Goal: Task Accomplishment & Management: Manage account settings

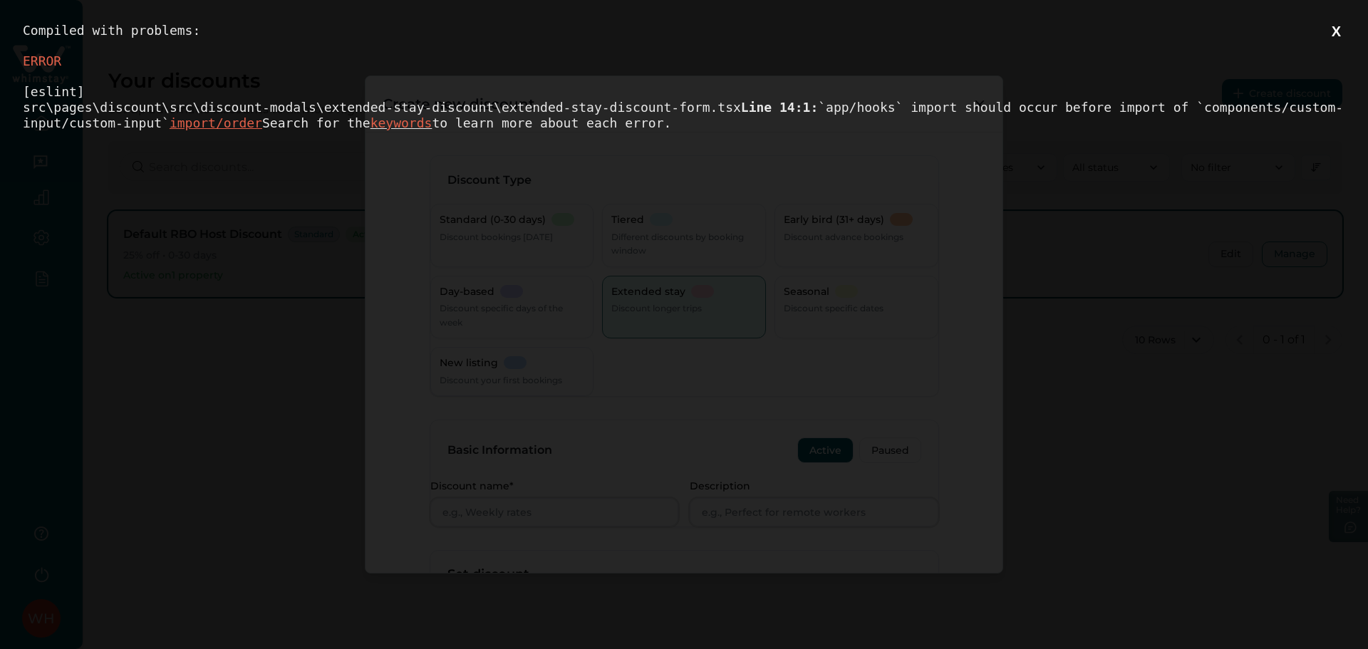
scroll to position [471, 0]
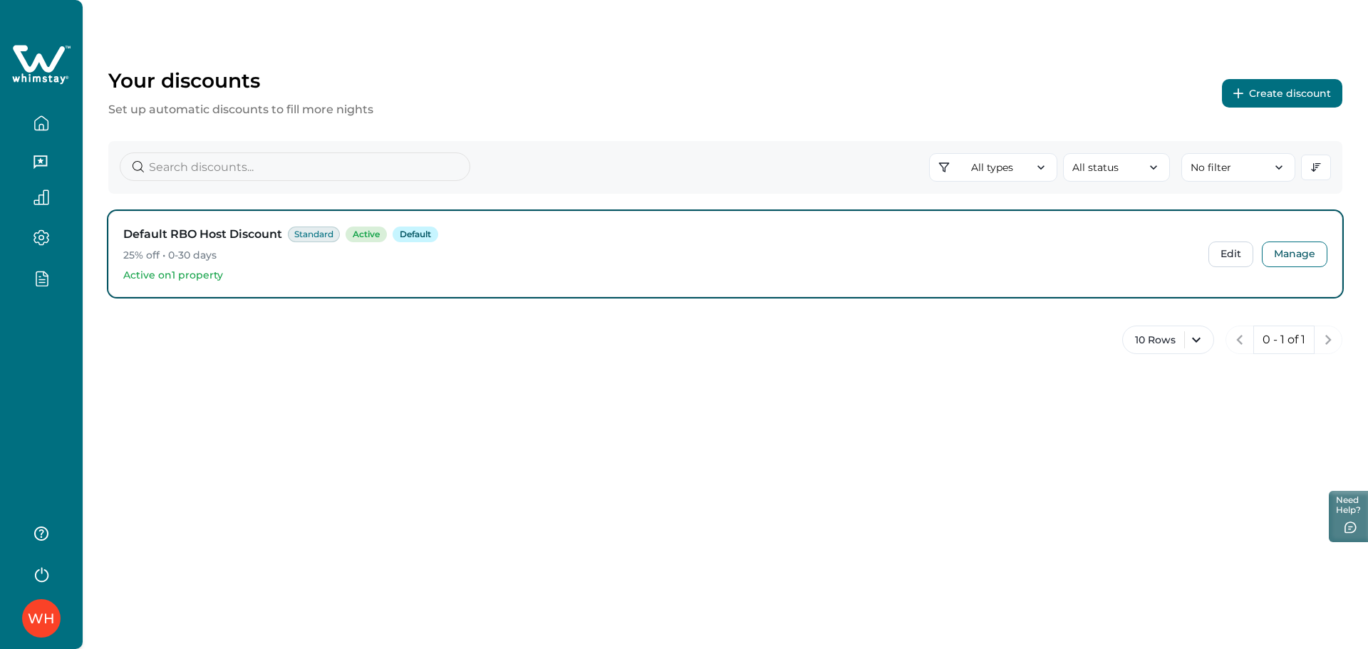
click at [61, 436] on div "WH" at bounding box center [41, 324] width 83 height 649
click at [1312, 93] on button "Create discount" at bounding box center [1282, 93] width 120 height 28
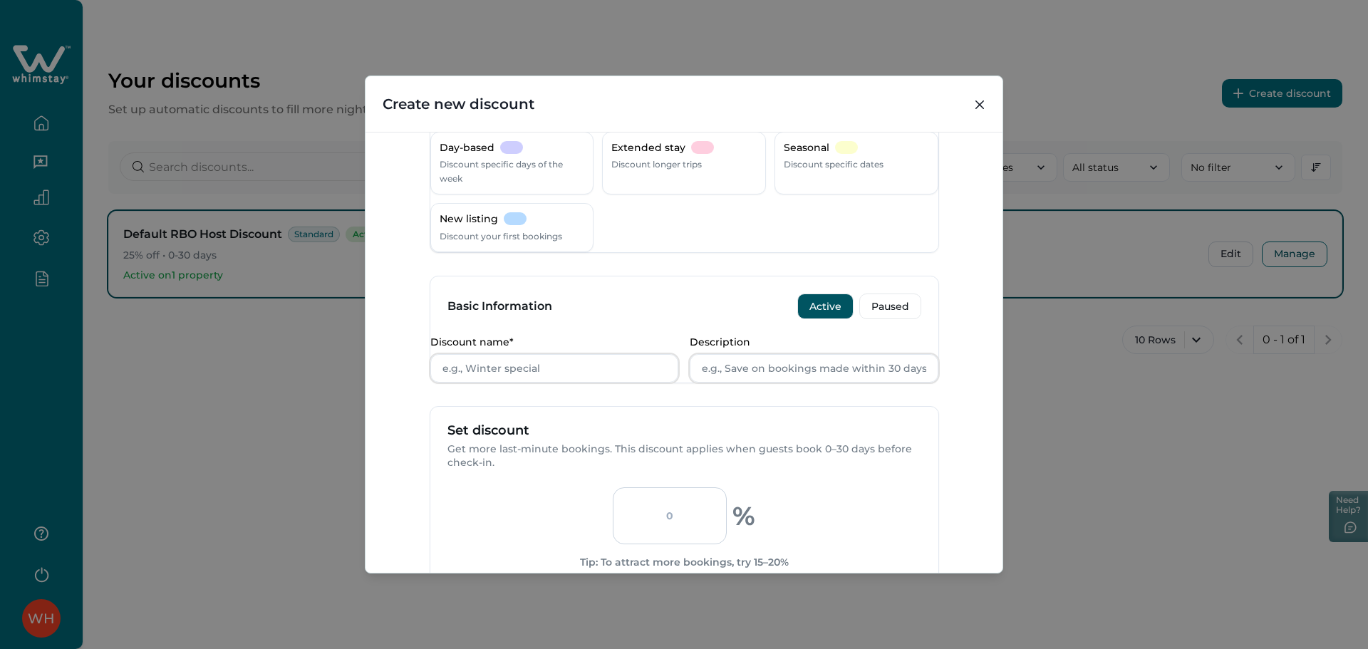
scroll to position [285, 0]
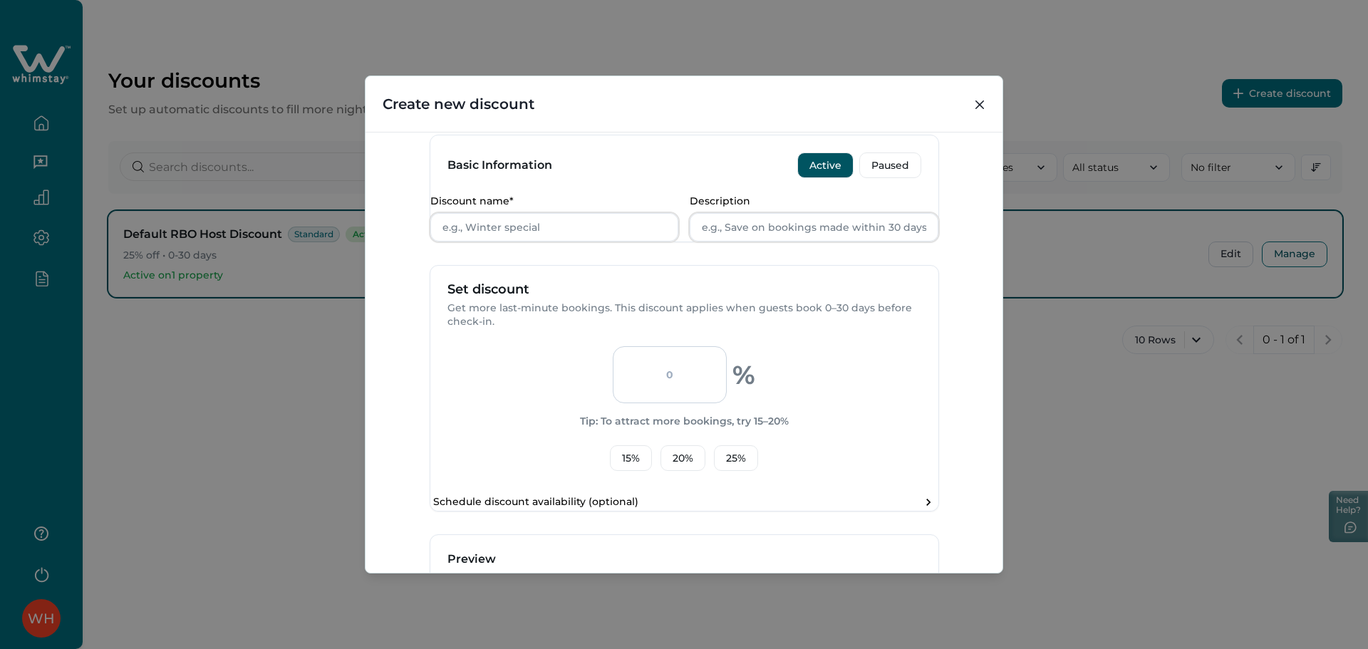
click at [668, 403] on input "number" at bounding box center [670, 374] width 114 height 57
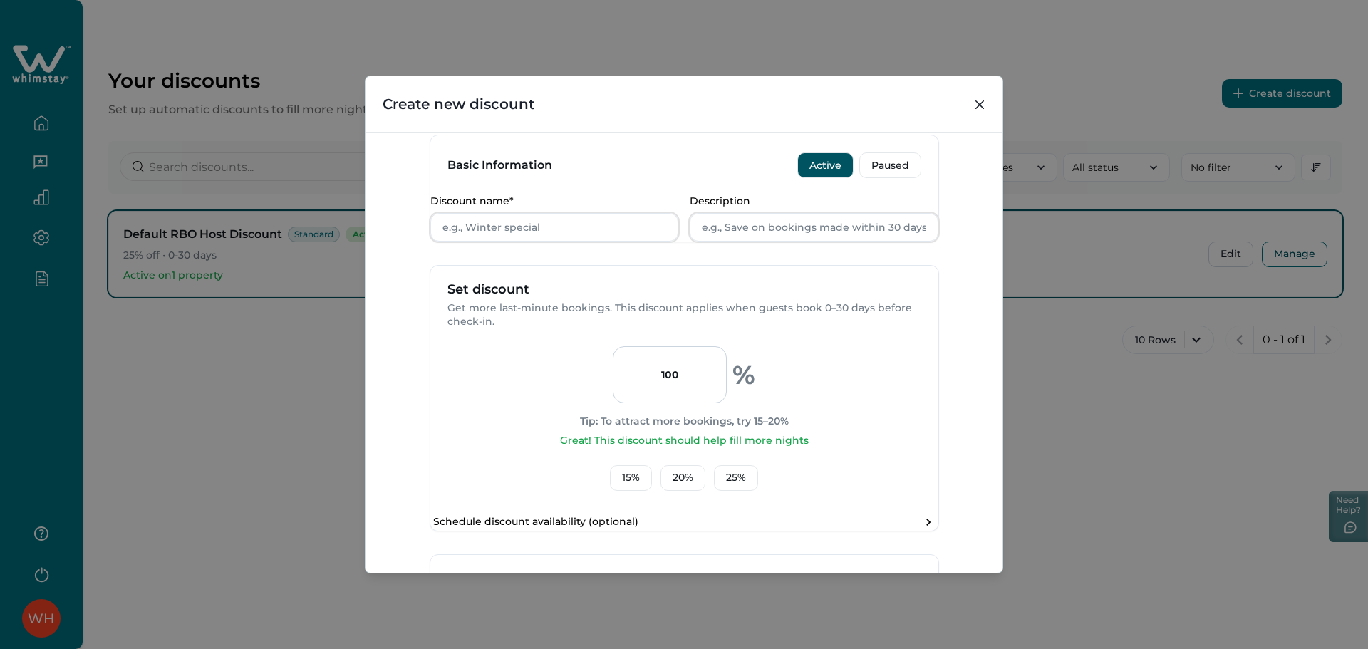
type input "100"
click at [851, 329] on p "Get more last-minute bookings. This discount applies when guests book 0–30 days…" at bounding box center [684, 315] width 474 height 28
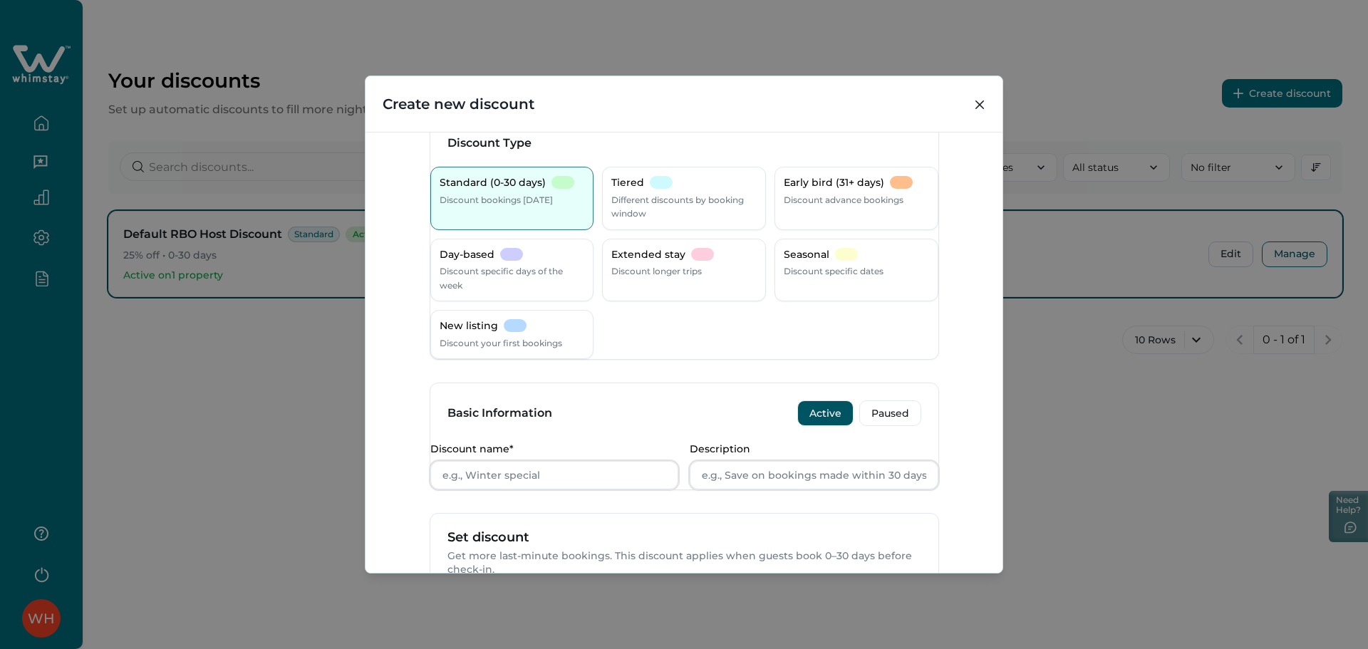
scroll to position [0, 0]
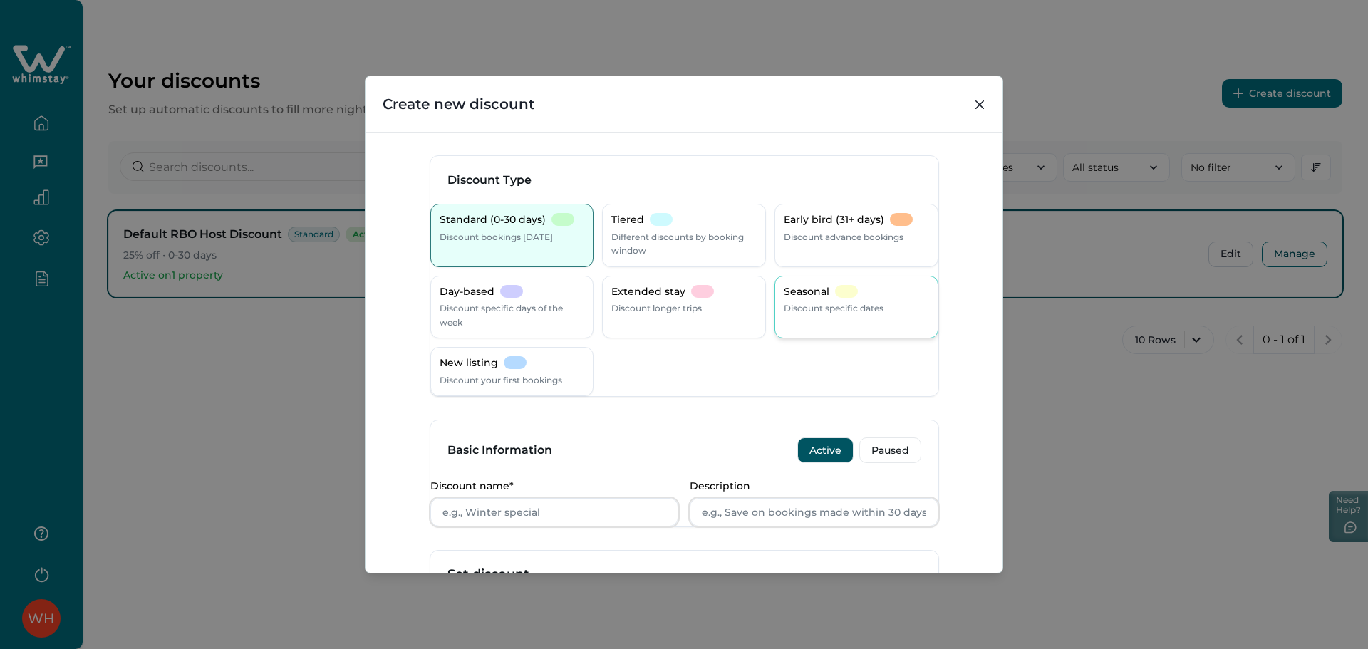
click at [830, 310] on p "Discount specific dates" at bounding box center [834, 308] width 100 height 14
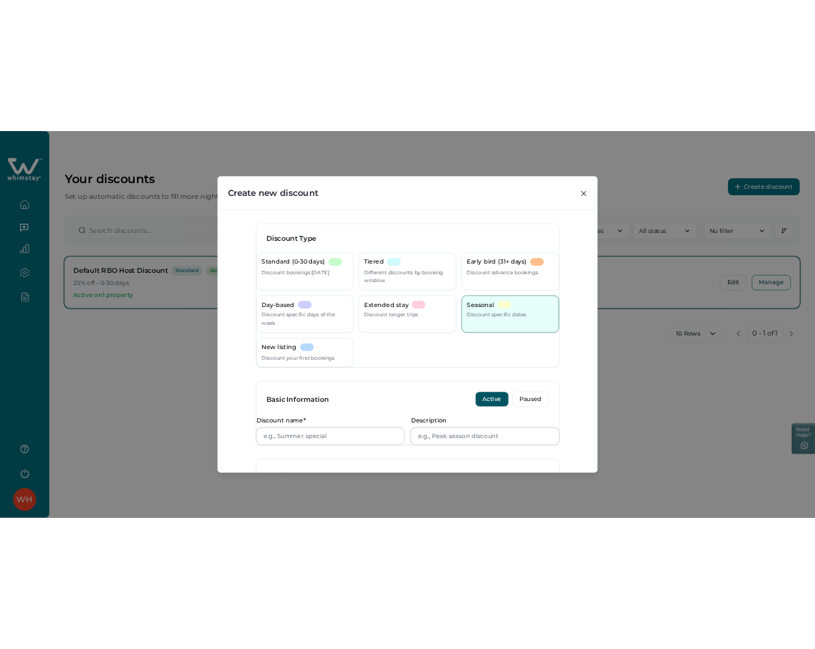
scroll to position [380, 0]
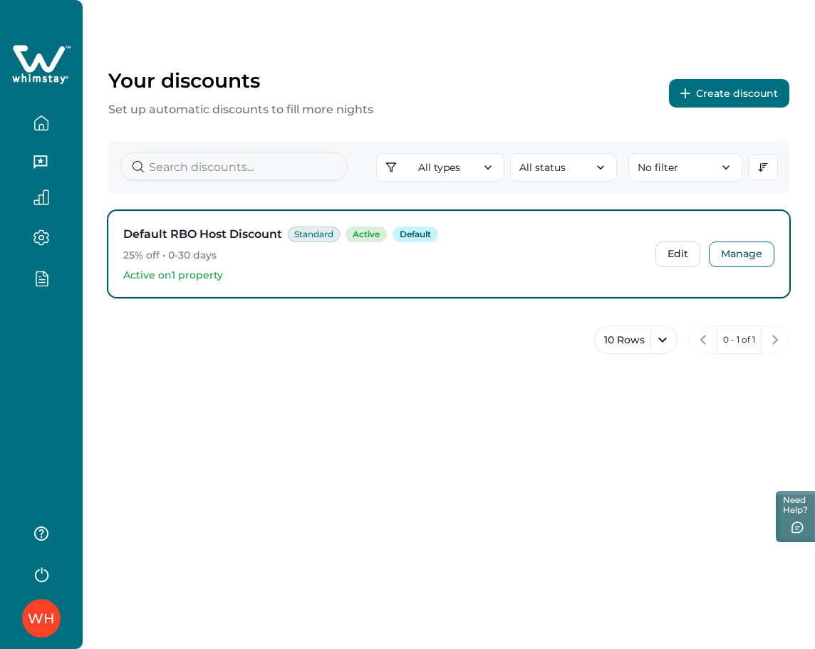
click at [696, 92] on button "Create discount" at bounding box center [729, 93] width 120 height 28
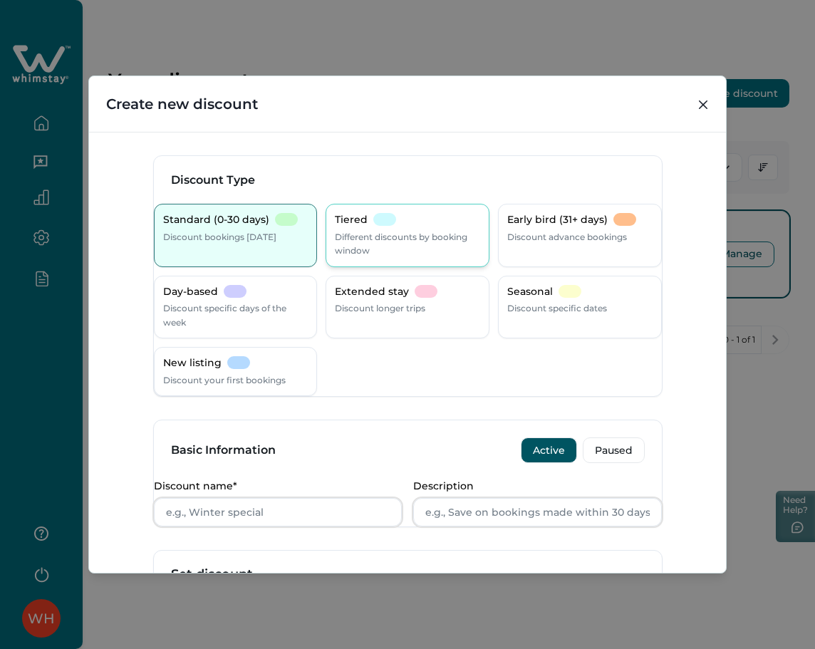
click at [372, 243] on p "Different discounts by booking window" at bounding box center [407, 244] width 145 height 28
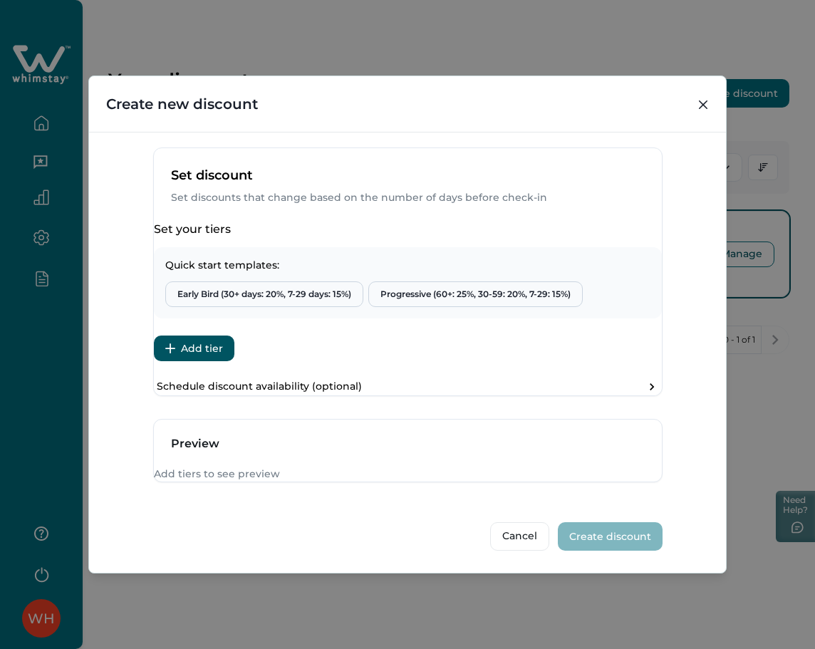
scroll to position [471, 0]
click at [191, 335] on button "Add tier" at bounding box center [194, 348] width 80 height 26
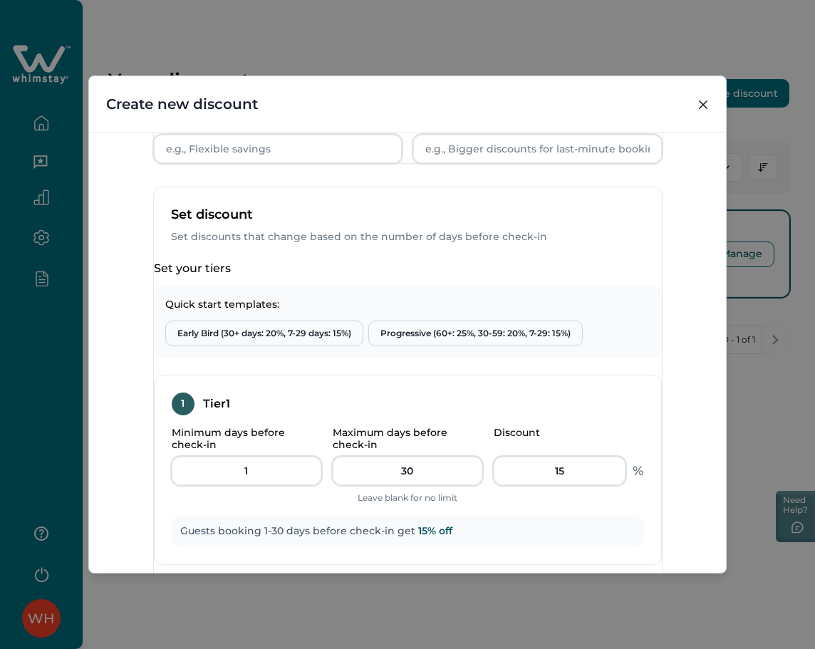
scroll to position [281, 0]
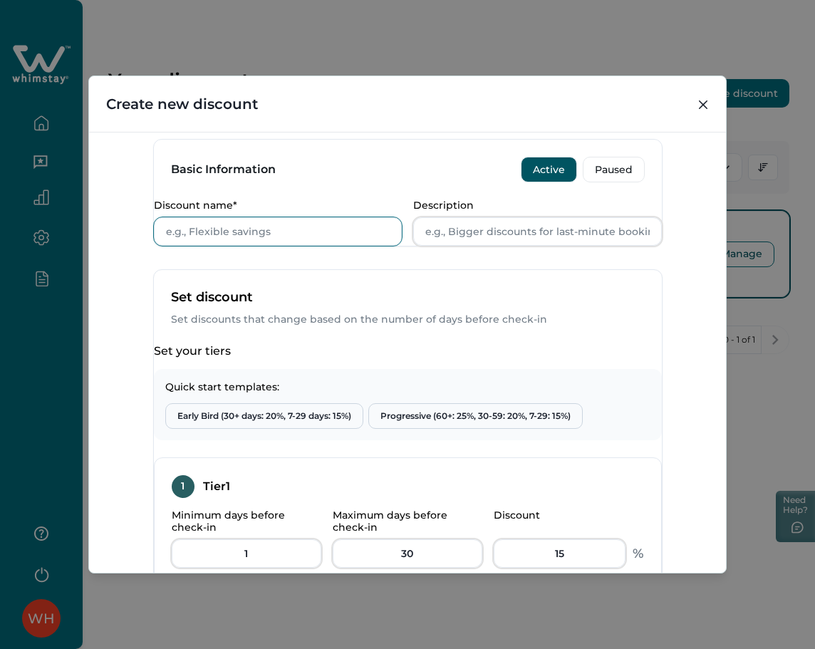
click at [287, 246] on input "Discount name*" at bounding box center [278, 231] width 249 height 28
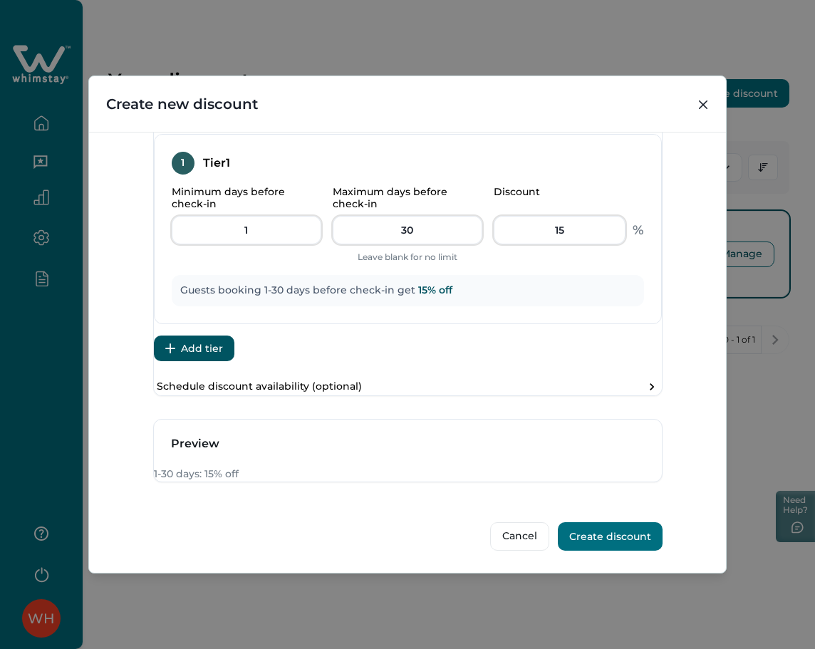
scroll to position [672, 0]
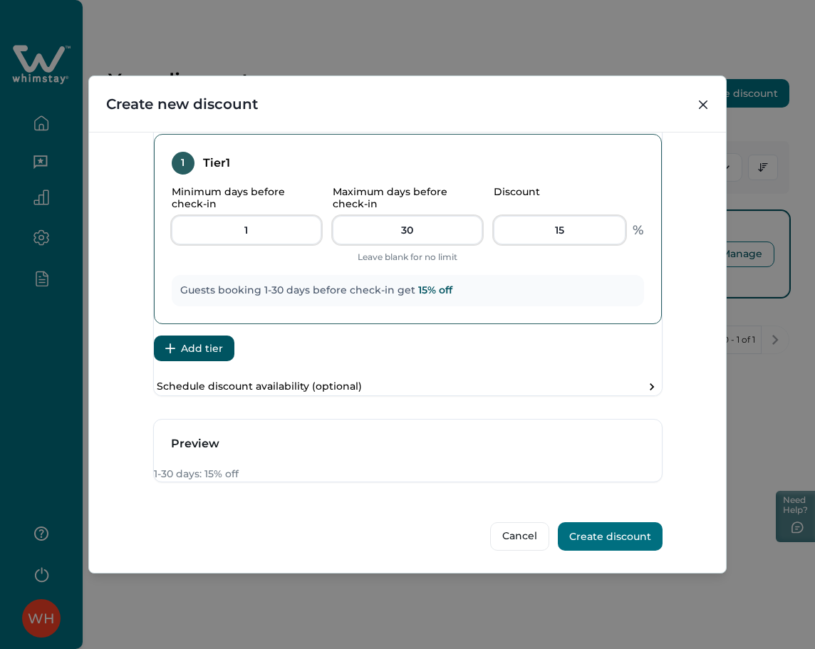
type input "dcd"
click at [567, 216] on input "15" at bounding box center [560, 230] width 132 height 28
type input "1"
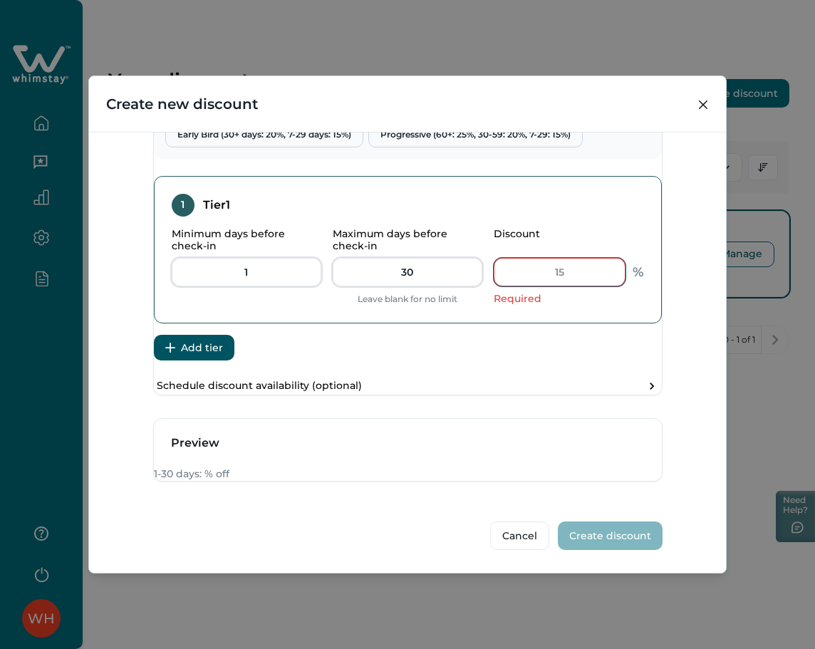
scroll to position [630, 0]
type input "1"
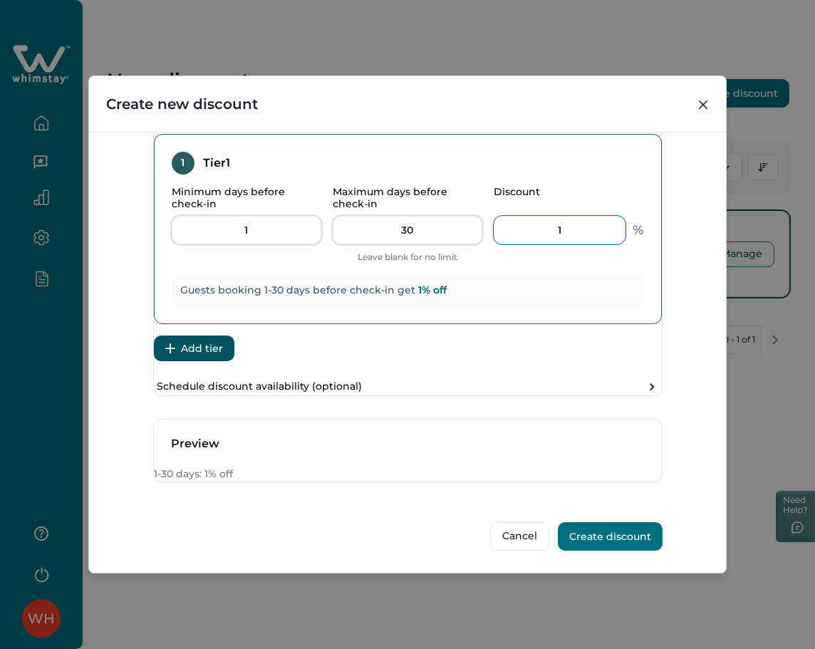
scroll to position [672, 0]
type input "1"
type input "4"
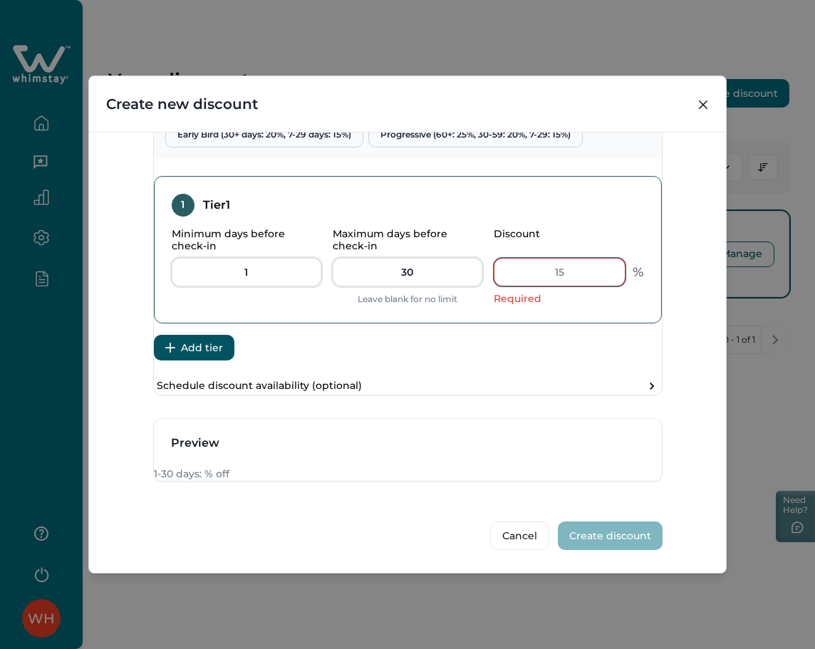
type input "5"
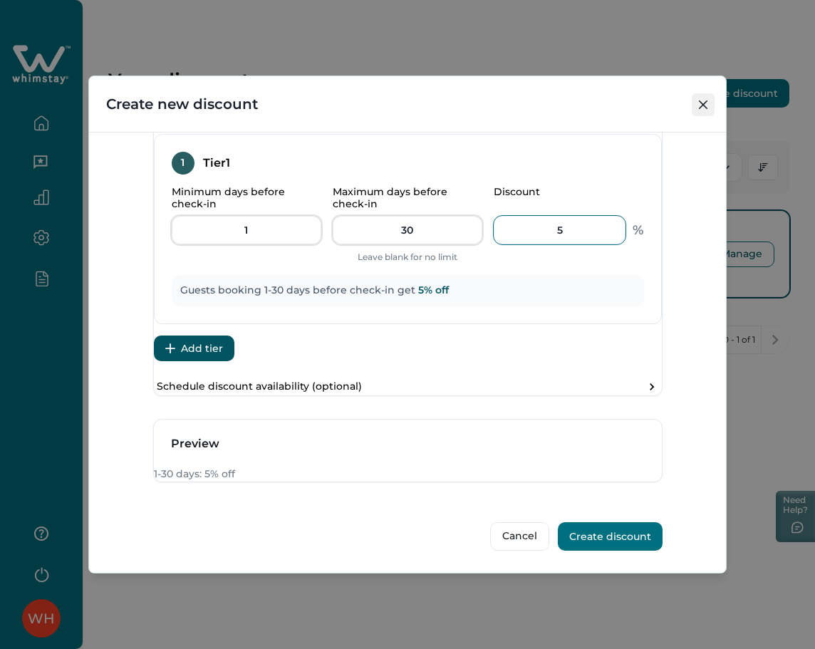
type input "5"
click at [695, 109] on button "Close" at bounding box center [703, 104] width 23 height 23
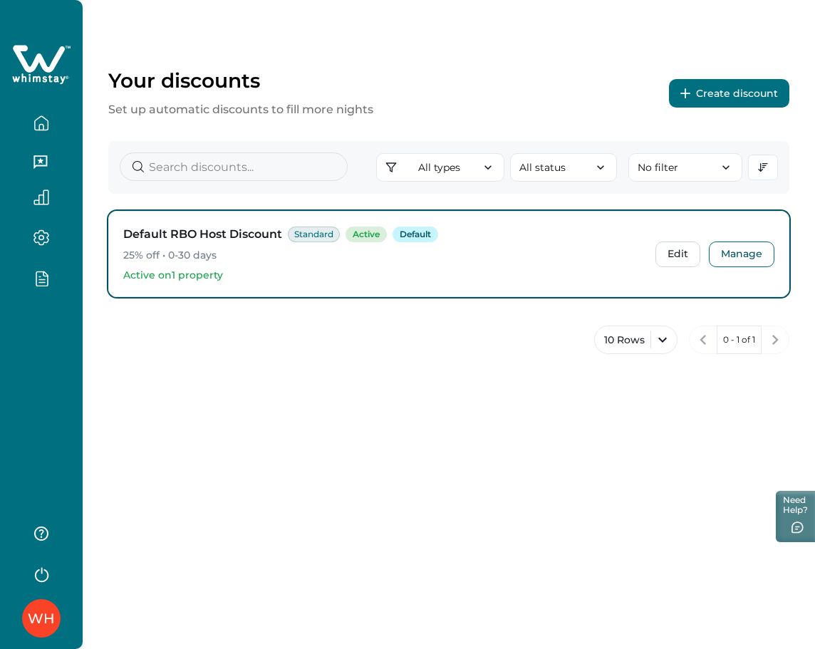
click at [737, 100] on button "Create discount" at bounding box center [729, 93] width 120 height 28
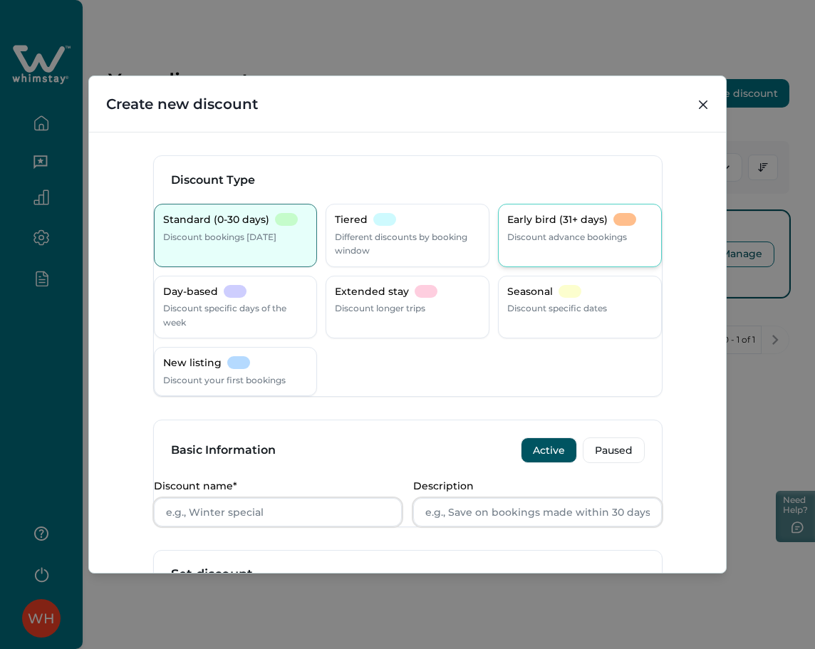
click at [590, 237] on p "Discount advance bookings" at bounding box center [567, 237] width 120 height 14
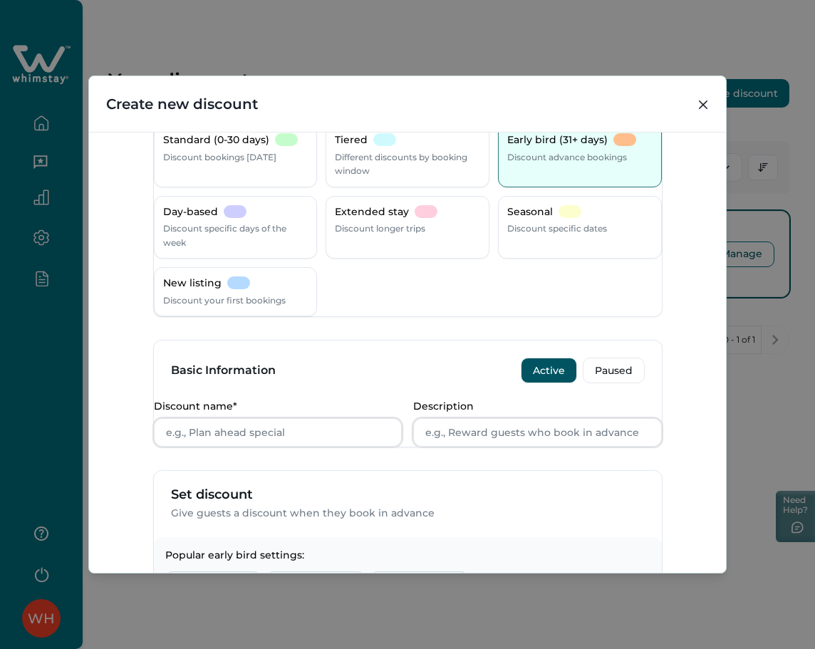
scroll to position [380, 0]
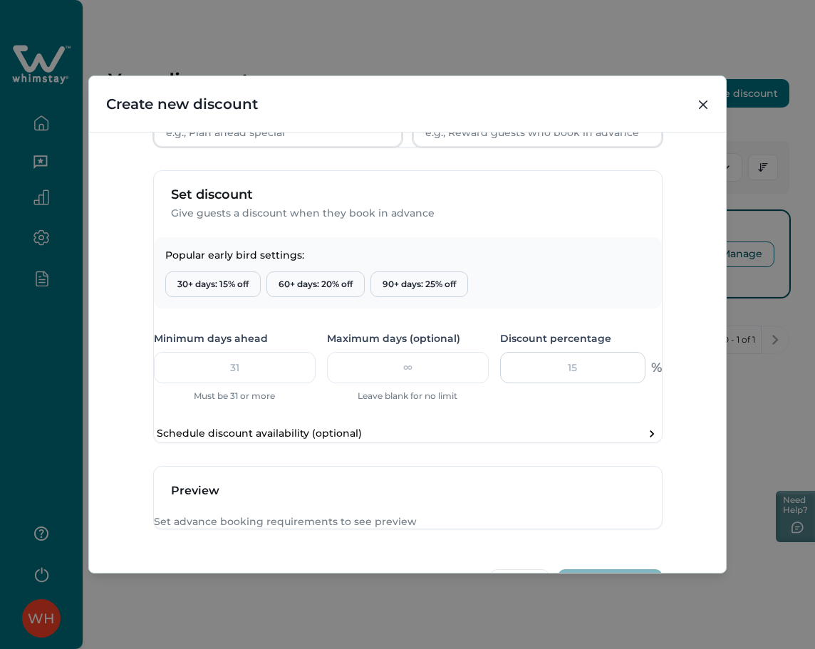
click at [583, 383] on input "number" at bounding box center [572, 367] width 145 height 31
click at [224, 141] on input "Discount name*" at bounding box center [278, 132] width 249 height 28
type input "jjj"
click at [547, 383] on input "number" at bounding box center [572, 367] width 145 height 31
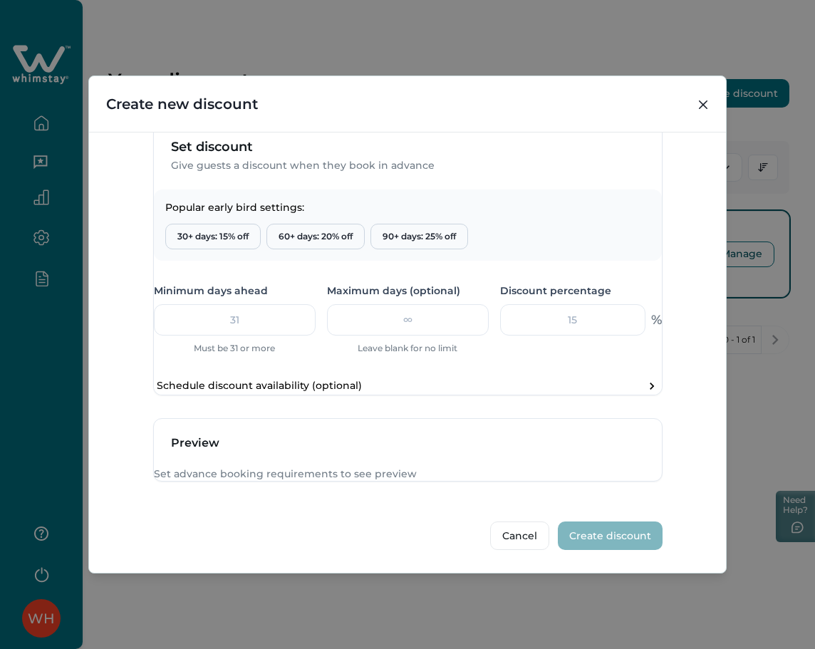
scroll to position [496, 0]
click at [238, 224] on button "30+ days: 15% off" at bounding box center [212, 237] width 95 height 26
type input "31"
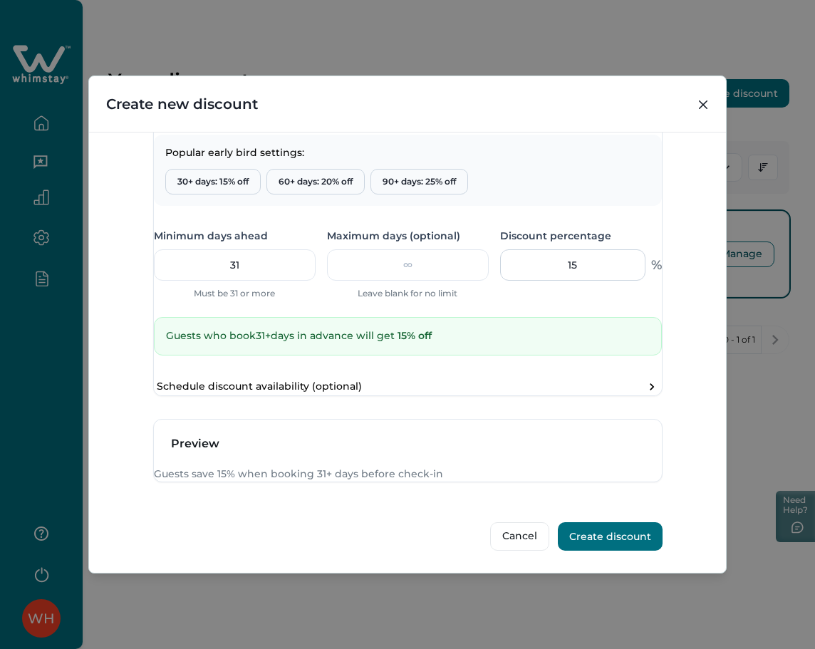
click at [573, 281] on input "15" at bounding box center [572, 264] width 145 height 31
type input "1"
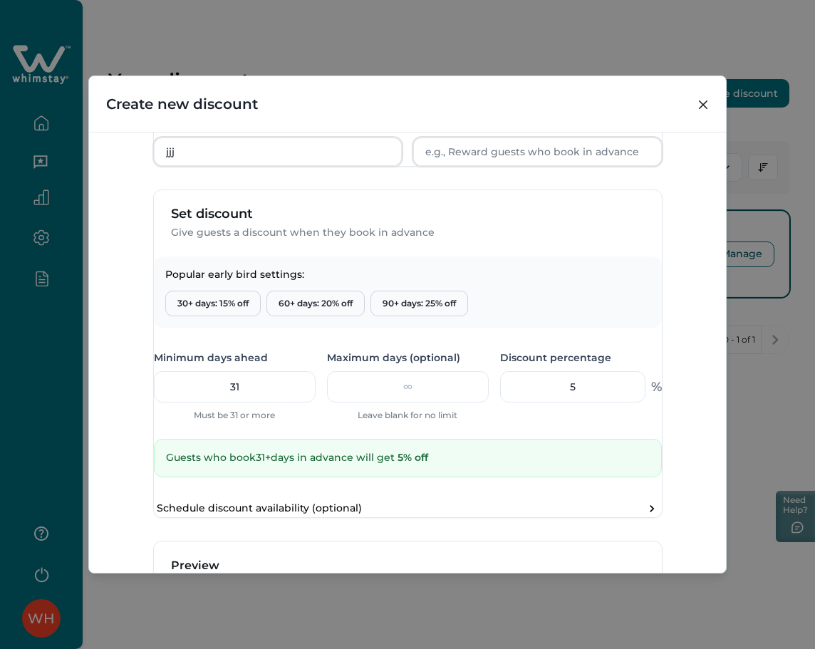
scroll to position [171, 0]
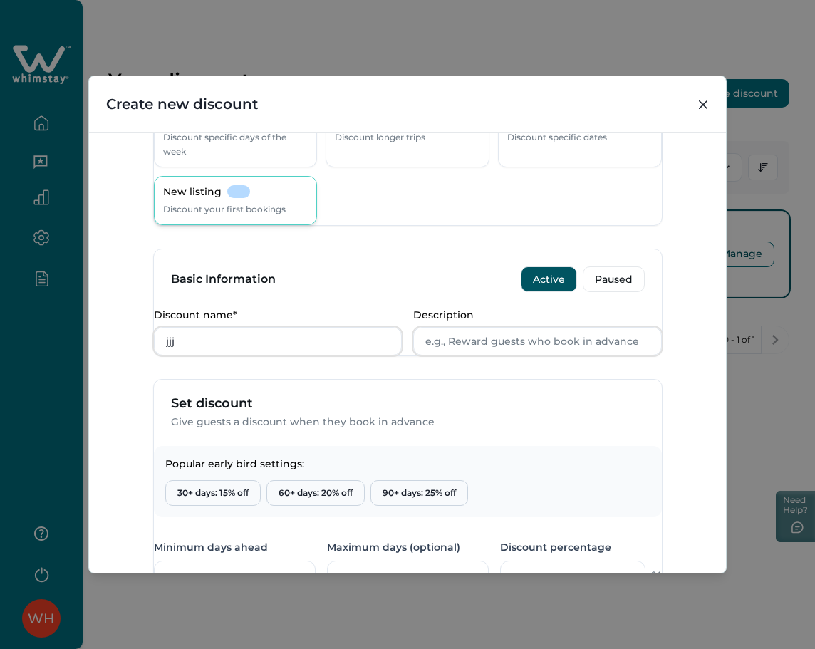
type input "5"
click at [250, 194] on div "New listing" at bounding box center [206, 192] width 87 height 14
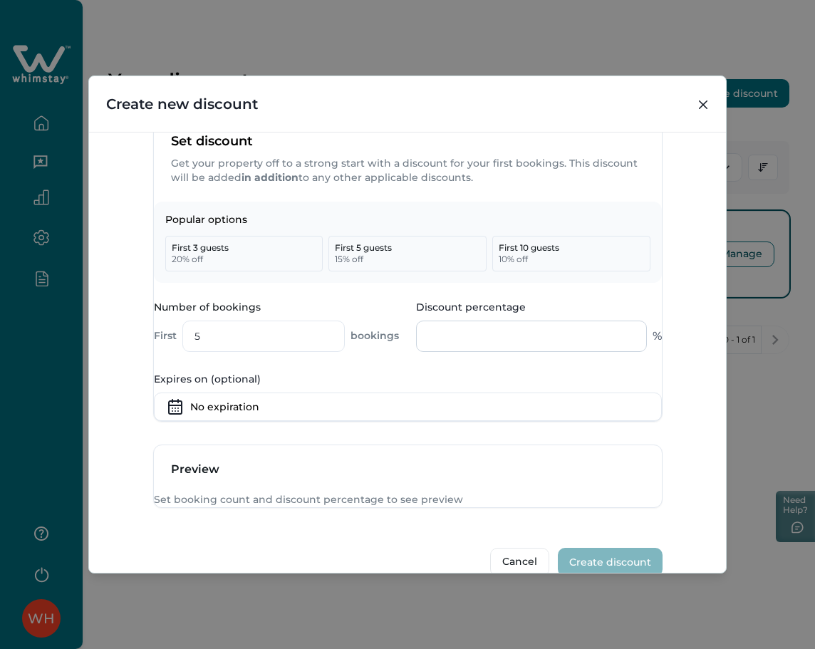
scroll to position [456, 0]
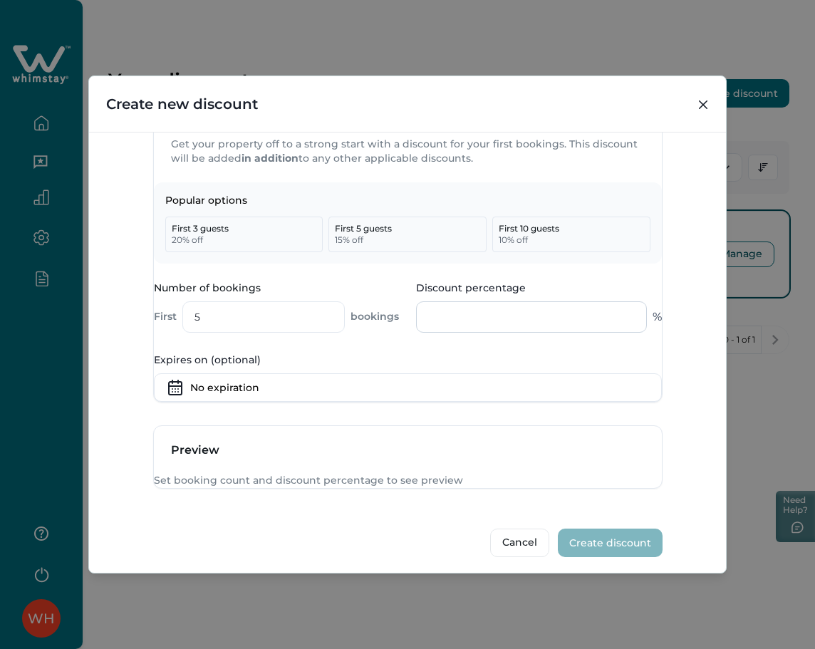
click at [491, 333] on input "Discount percentage" at bounding box center [531, 316] width 231 height 31
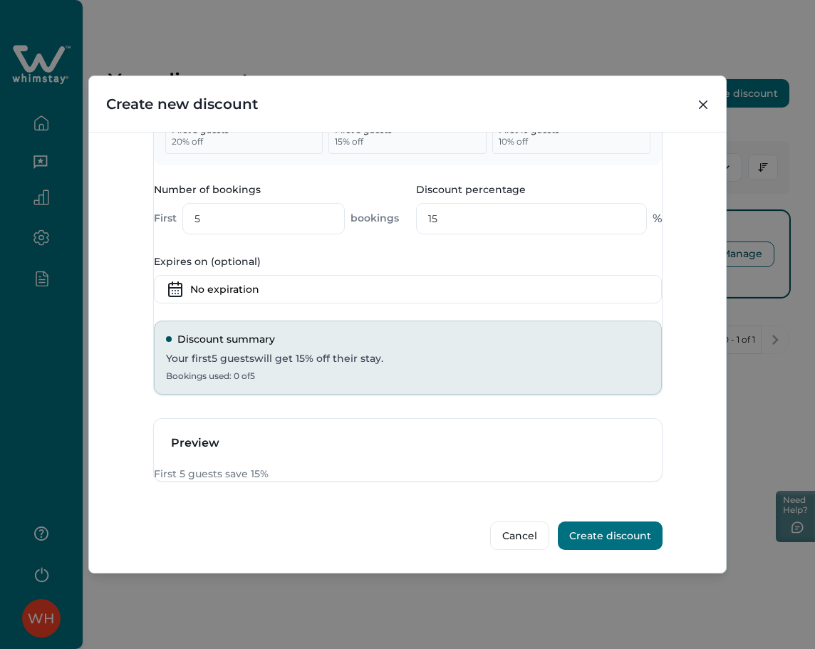
scroll to position [623, 0]
click at [521, 203] on input "15" at bounding box center [531, 218] width 231 height 31
type input "1"
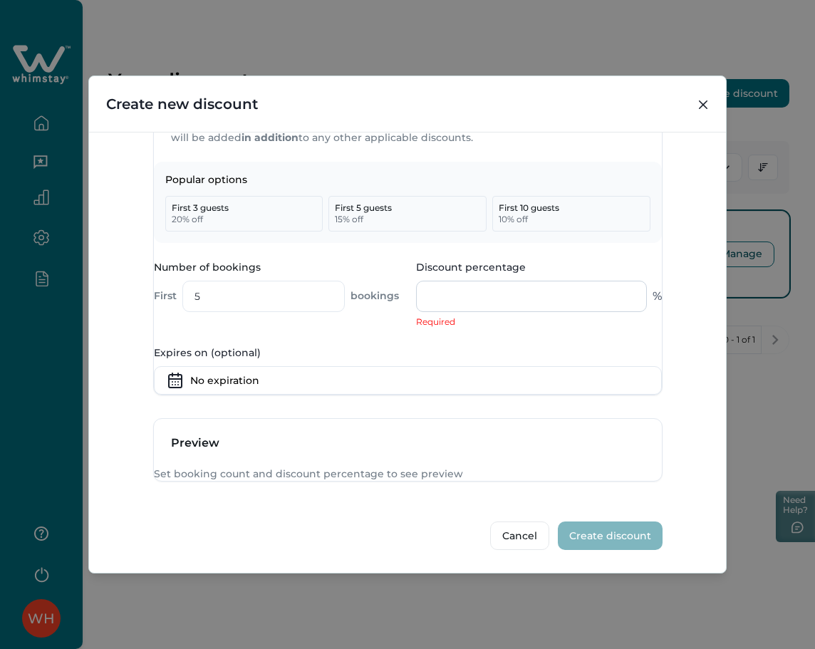
type input "5"
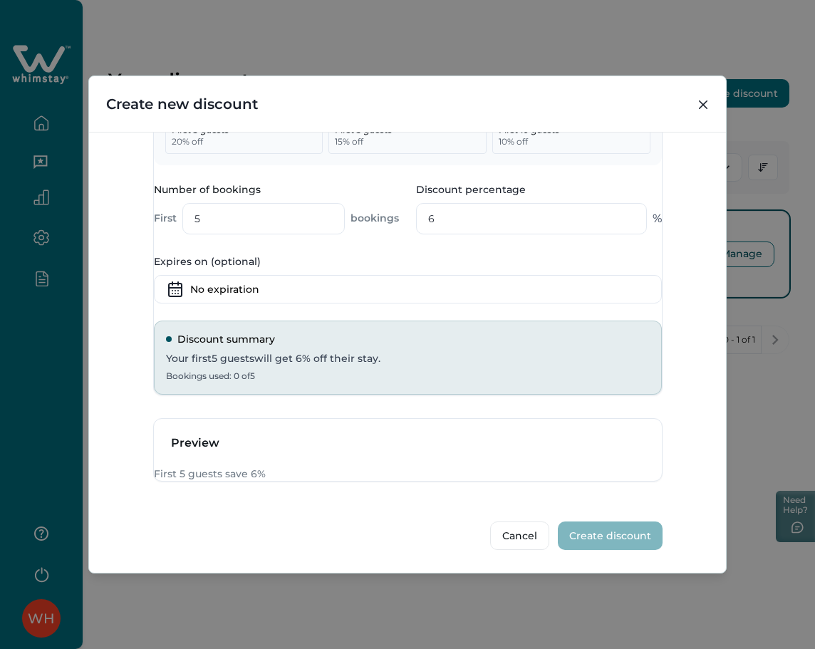
type input "6"
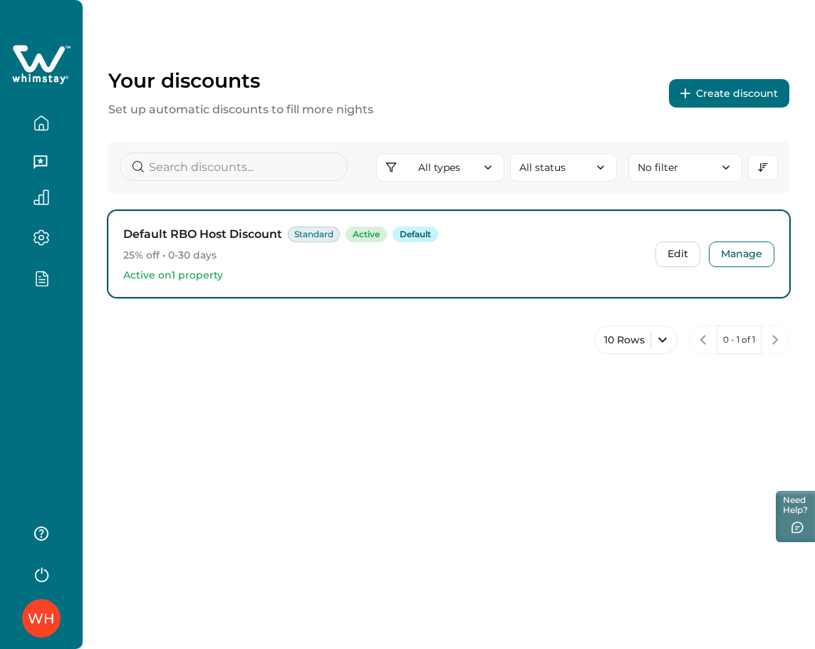
click at [761, 90] on button "Create discount" at bounding box center [729, 93] width 120 height 28
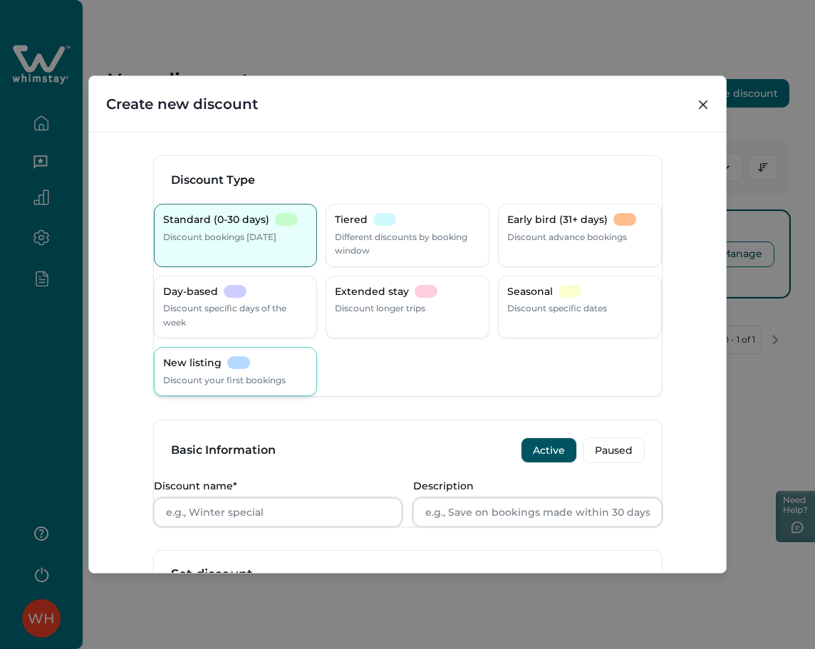
click at [236, 366] on div "New listing" at bounding box center [206, 363] width 87 height 14
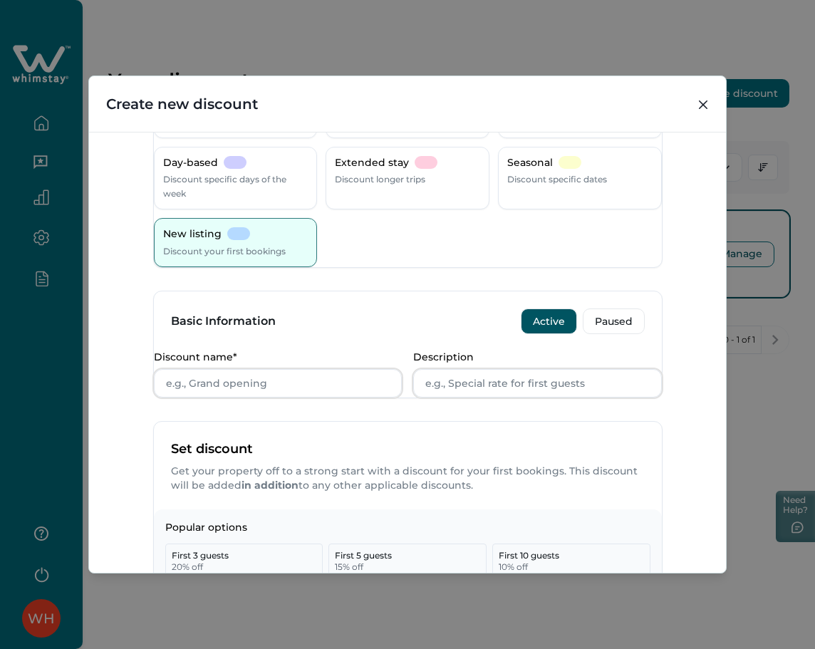
scroll to position [380, 0]
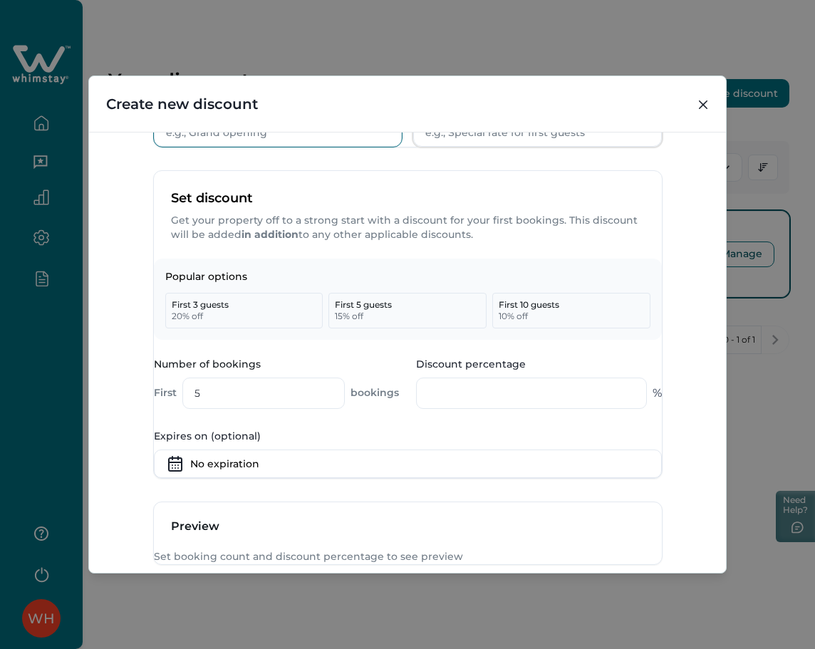
click at [257, 147] on input "Discount name*" at bounding box center [278, 132] width 249 height 28
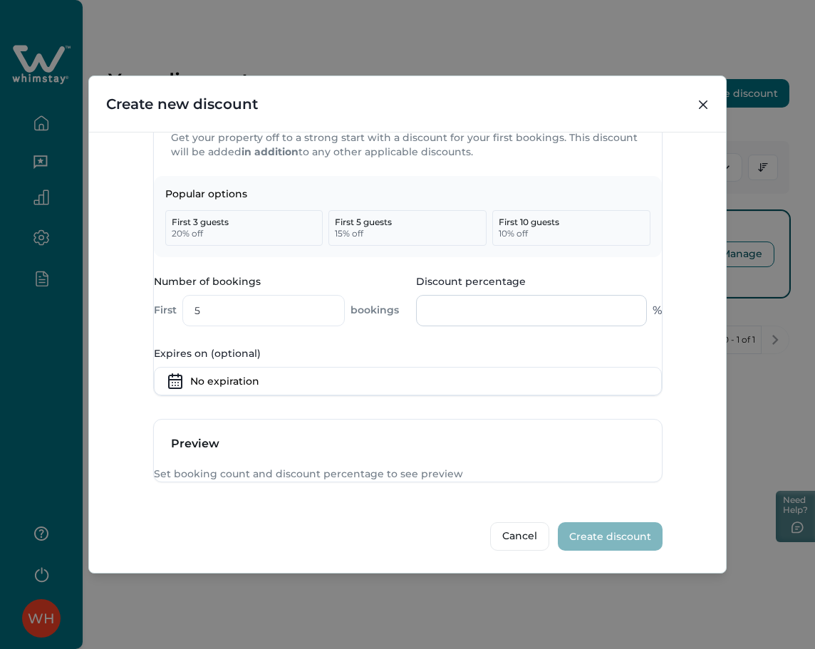
type input "dweewd"
click at [468, 295] on input "Discount percentage" at bounding box center [531, 310] width 231 height 31
type input "5"
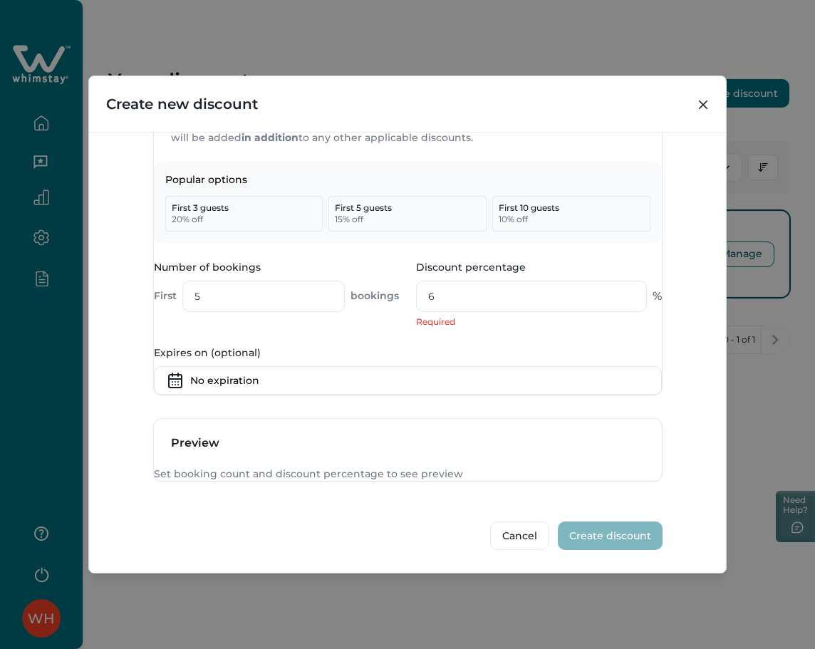
scroll to position [623, 0]
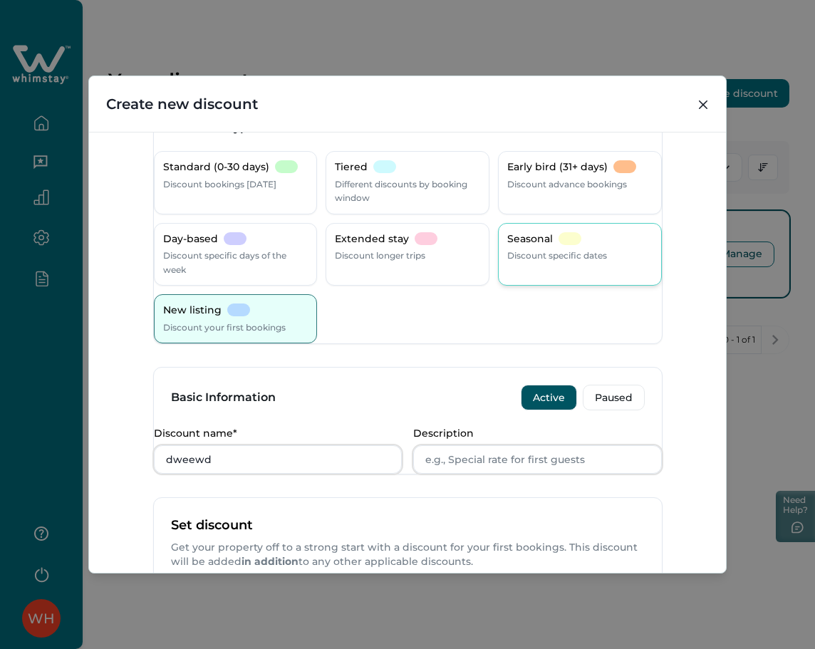
type input "6"
click at [568, 256] on p "Discount specific dates" at bounding box center [557, 256] width 100 height 14
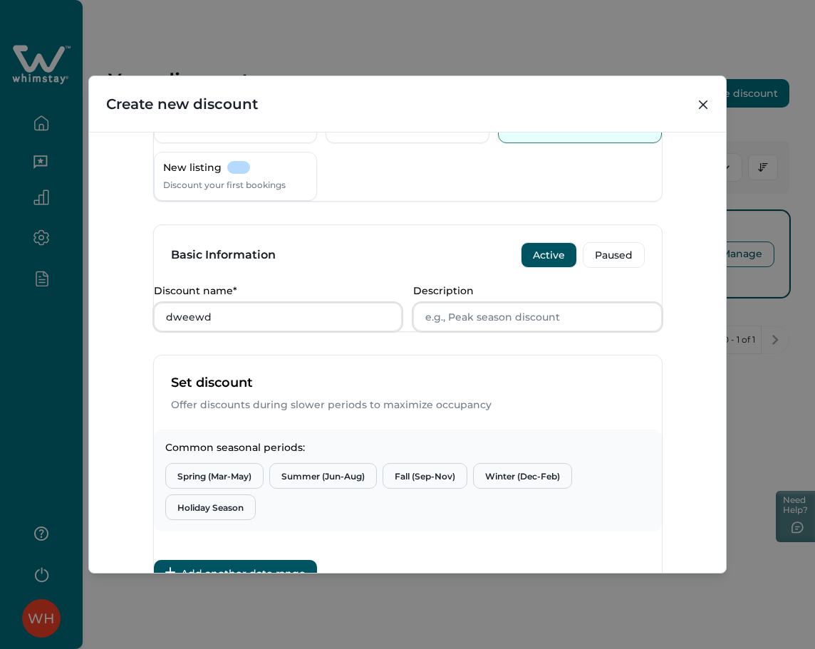
scroll to position [432, 0]
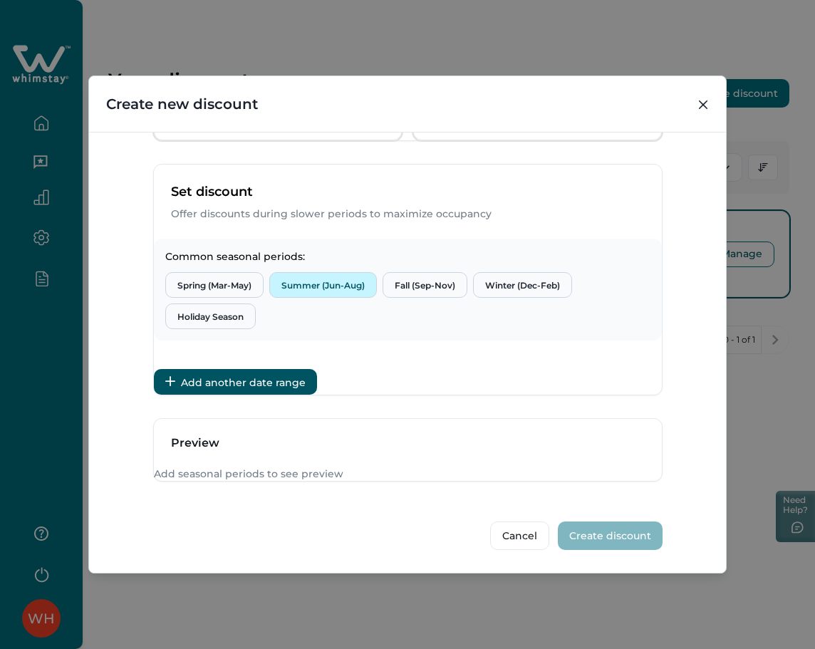
click at [337, 272] on button "Summer (Jun-Aug)" at bounding box center [323, 285] width 108 height 26
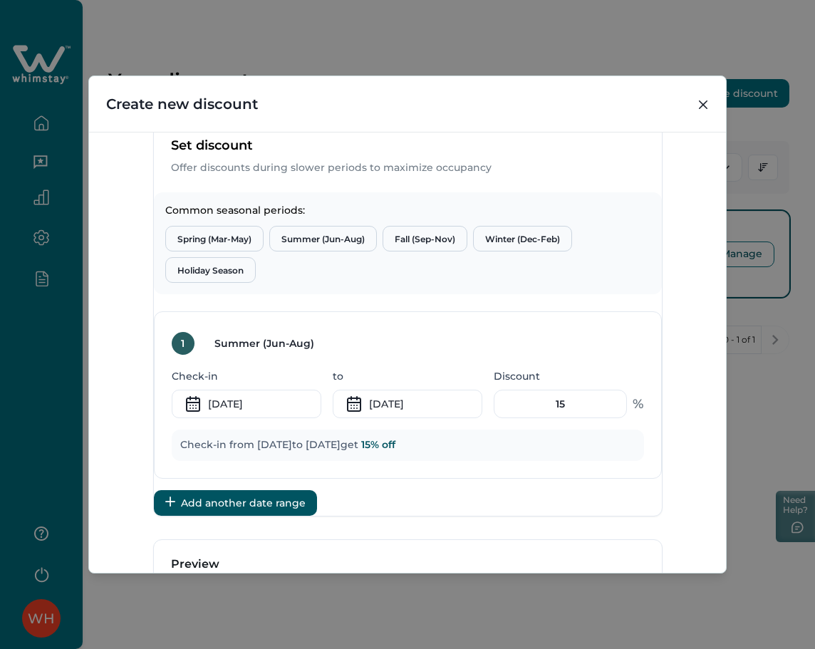
scroll to position [621, 0]
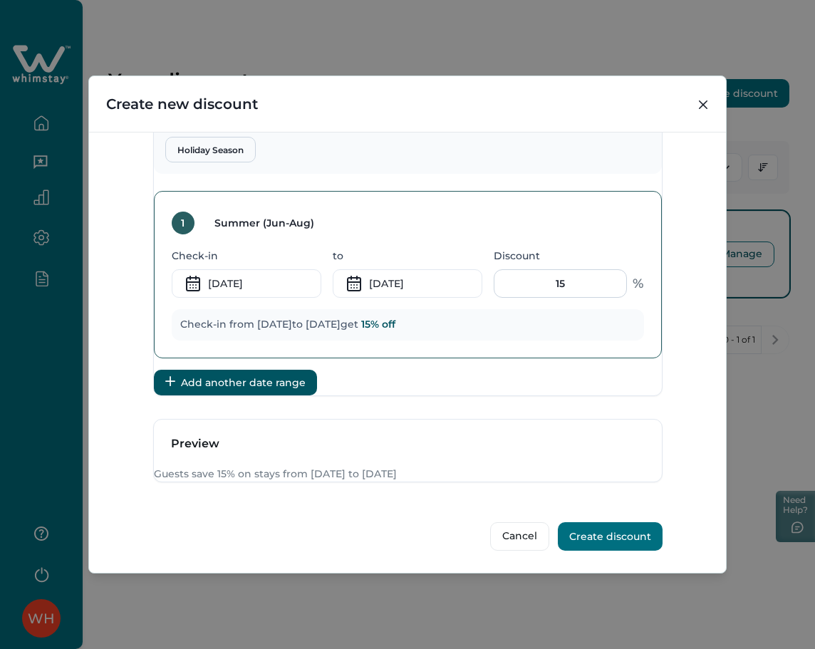
click at [572, 269] on input "15" at bounding box center [560, 283] width 133 height 28
type input "1"
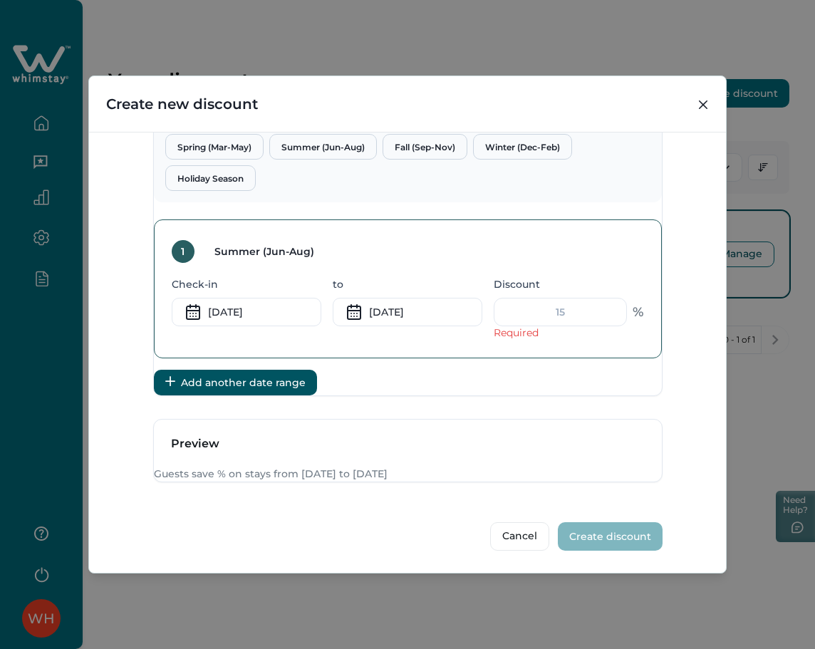
type input "9"
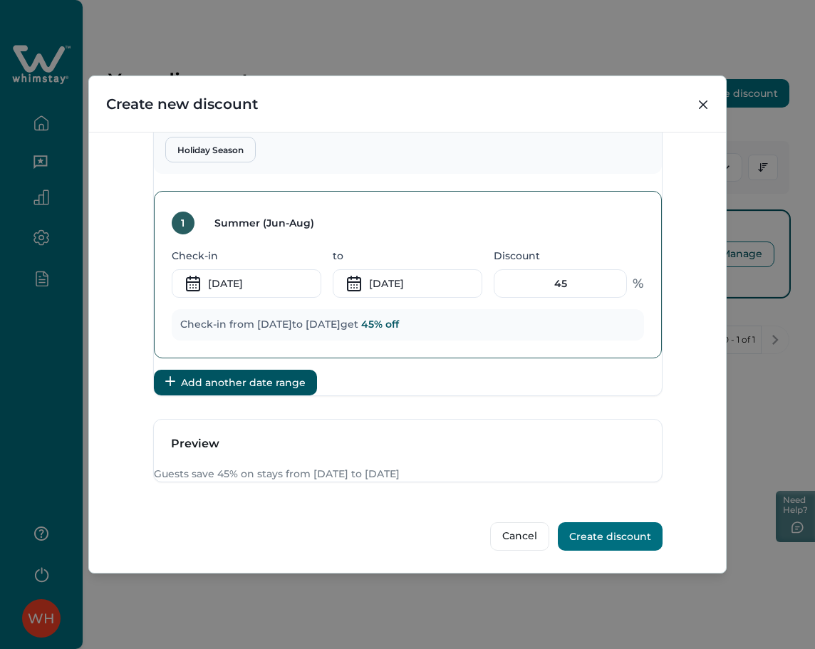
type input "4"
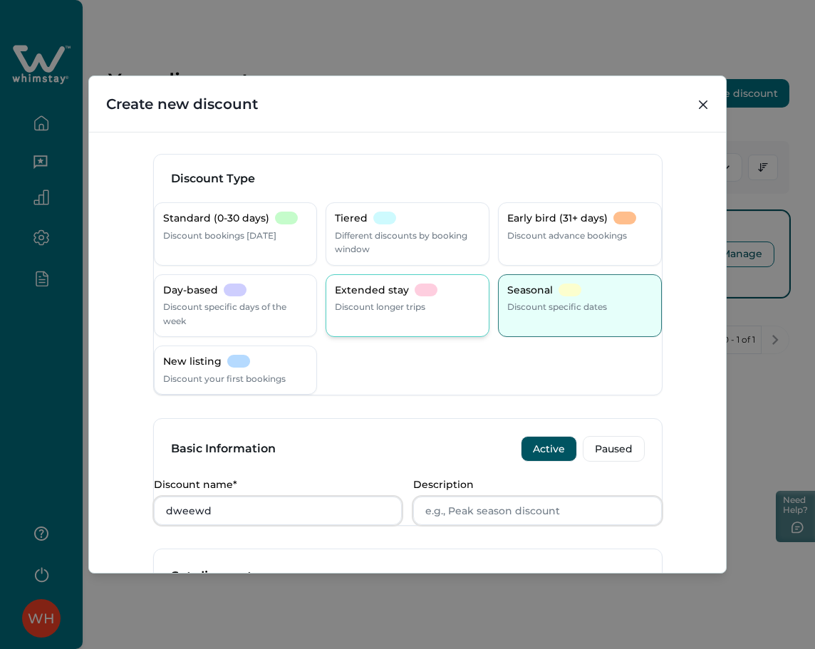
scroll to position [0, 0]
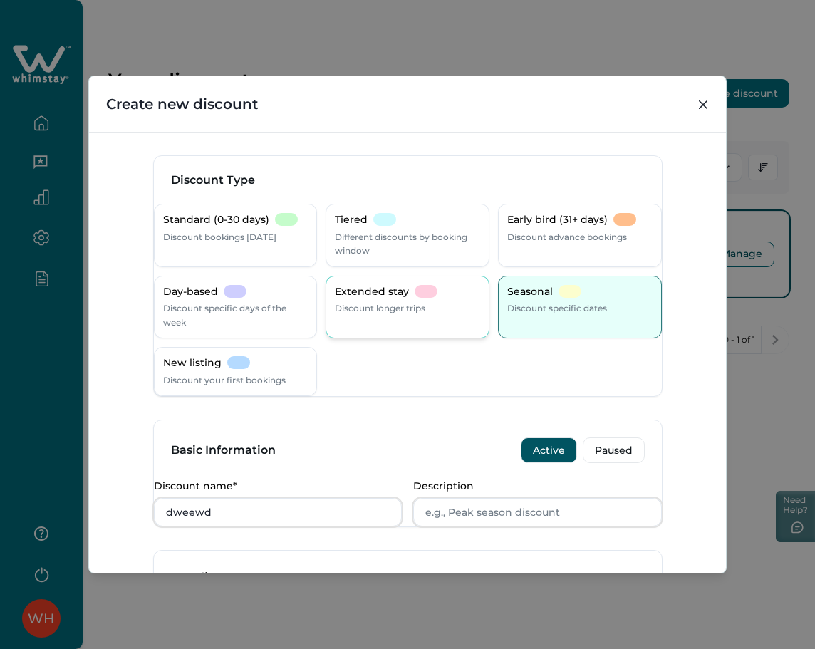
type input "2"
click at [417, 292] on div at bounding box center [426, 291] width 23 height 13
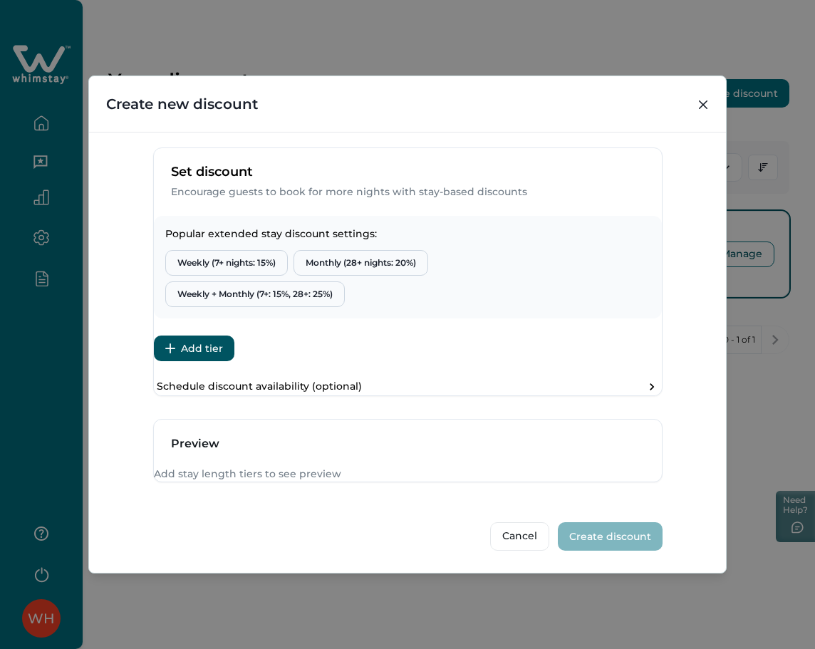
scroll to position [471, 0]
click at [232, 250] on button "Weekly (7+ nights: 15%)" at bounding box center [226, 263] width 123 height 26
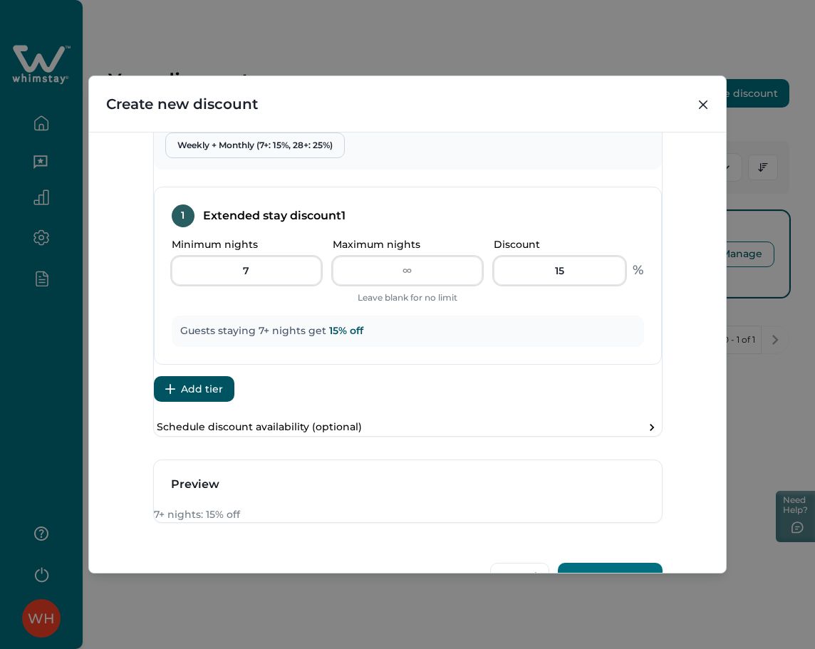
scroll to position [660, 0]
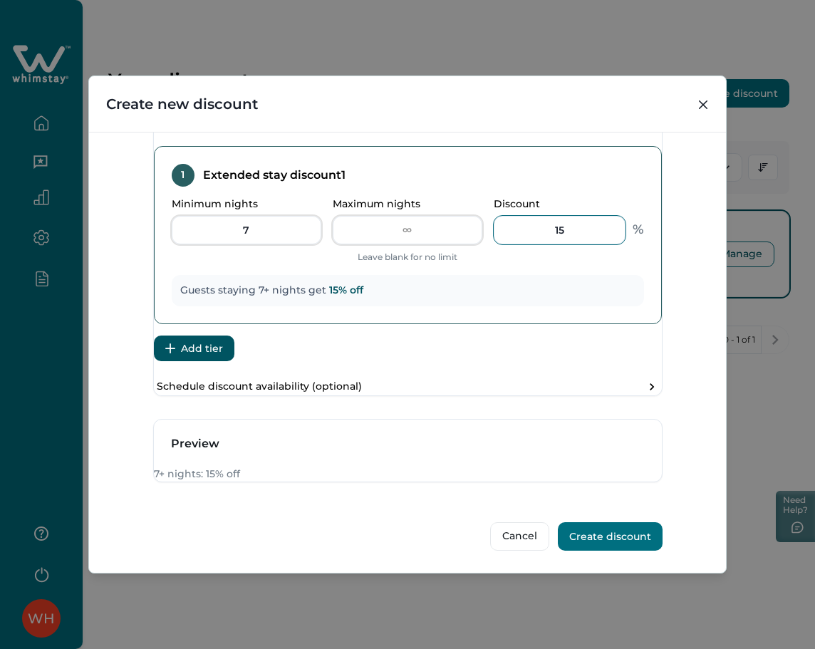
click at [561, 216] on input "15" at bounding box center [560, 230] width 132 height 28
type input "1"
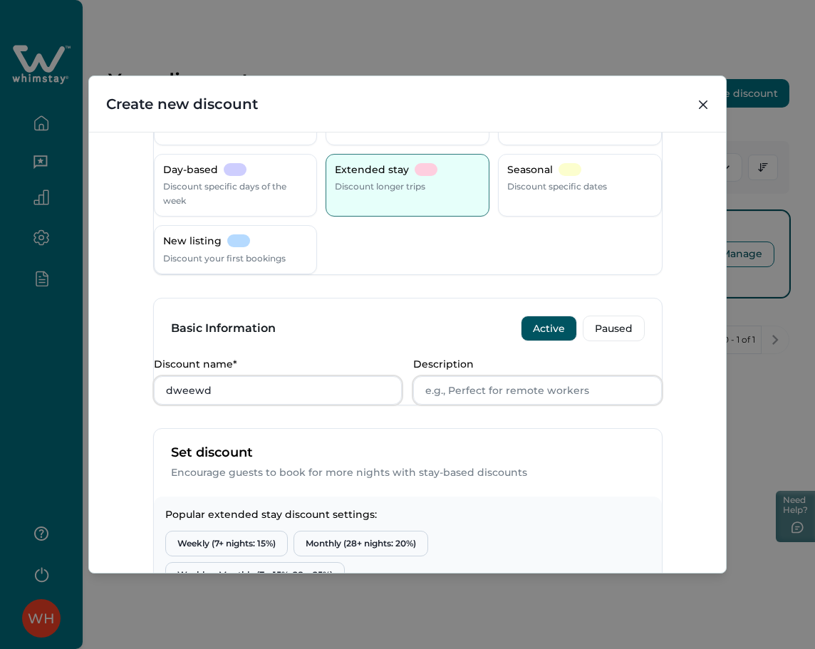
scroll to position [0, 0]
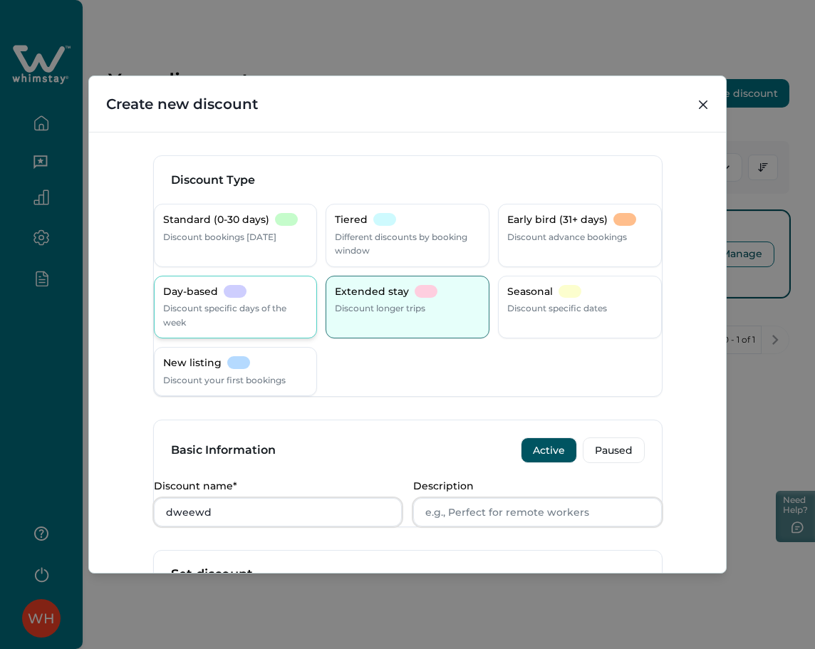
type input "3"
click at [274, 326] on p "Discount specific days of the week" at bounding box center [235, 315] width 145 height 28
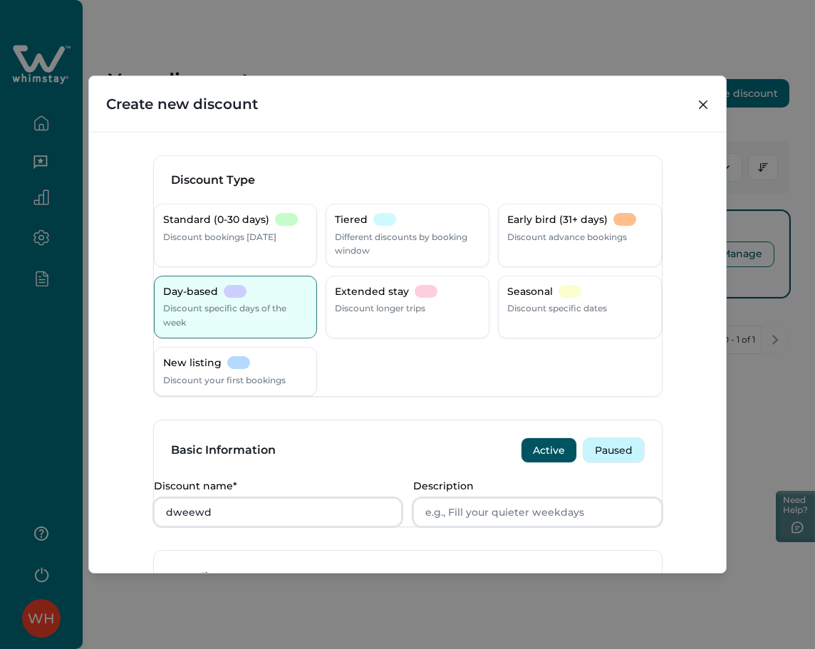
scroll to position [475, 0]
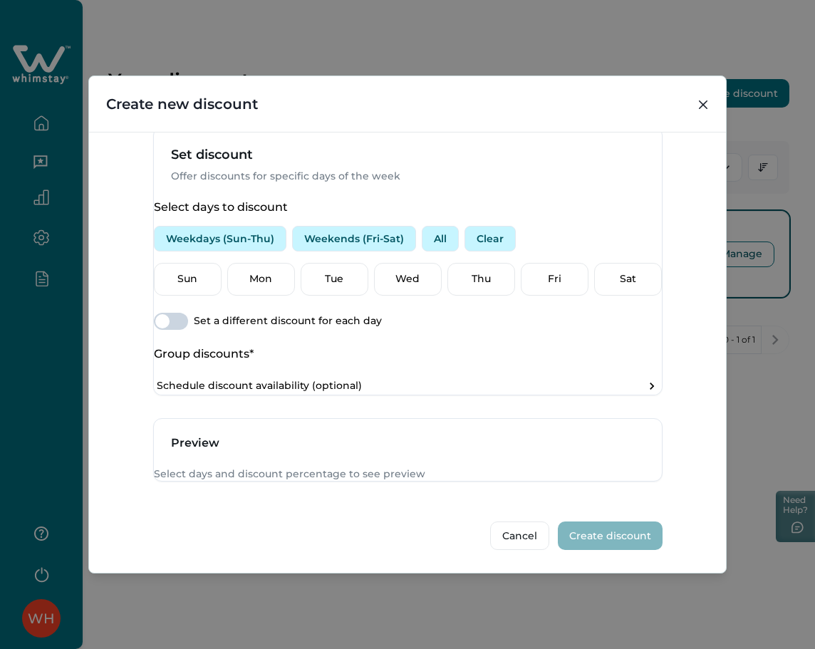
click at [188, 313] on span at bounding box center [171, 321] width 34 height 17
click at [231, 263] on div "Sun Mon Tue Wed Thu Fri Sat" at bounding box center [408, 279] width 508 height 33
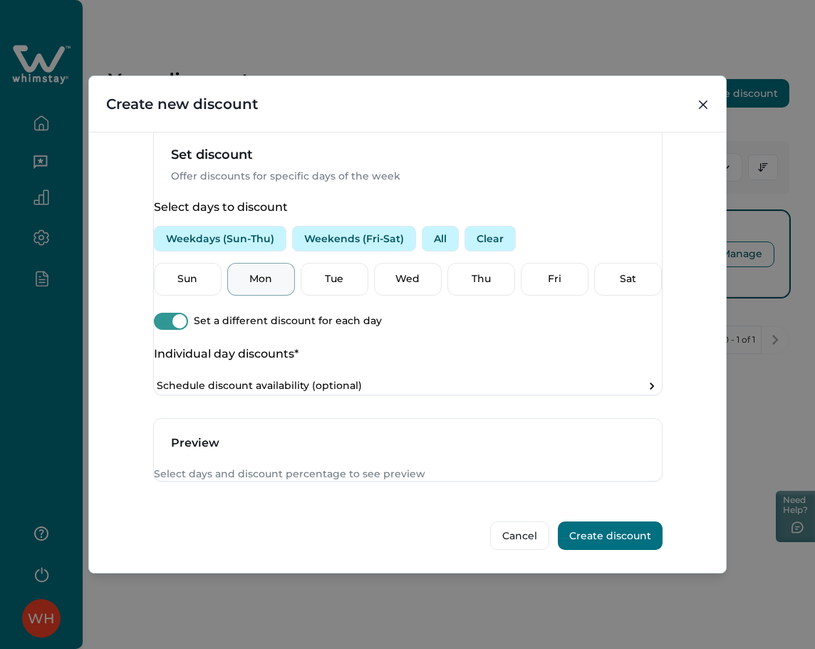
click at [255, 272] on p "Mon" at bounding box center [260, 279] width 49 height 14
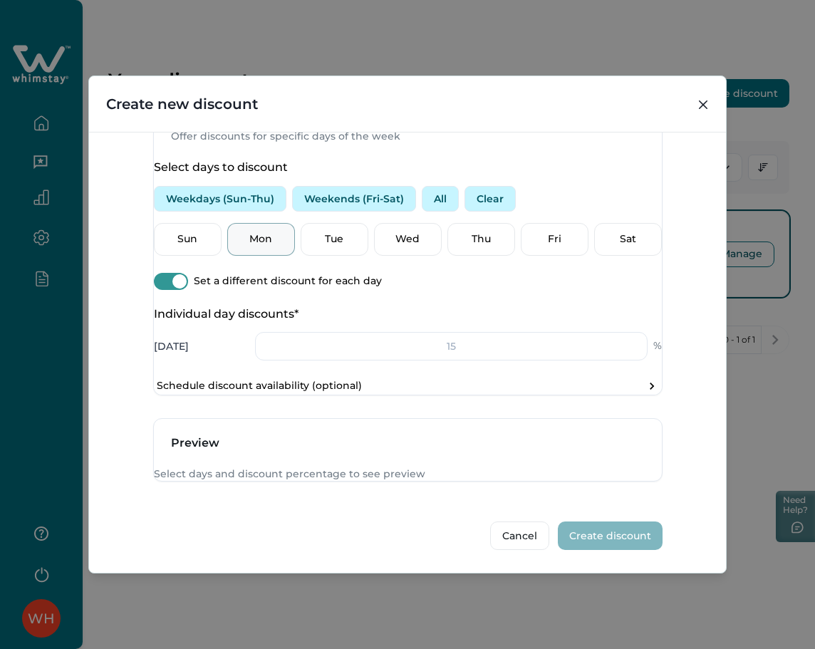
scroll to position [531, 0]
click at [457, 332] on input "number" at bounding box center [451, 346] width 392 height 28
type input "2"
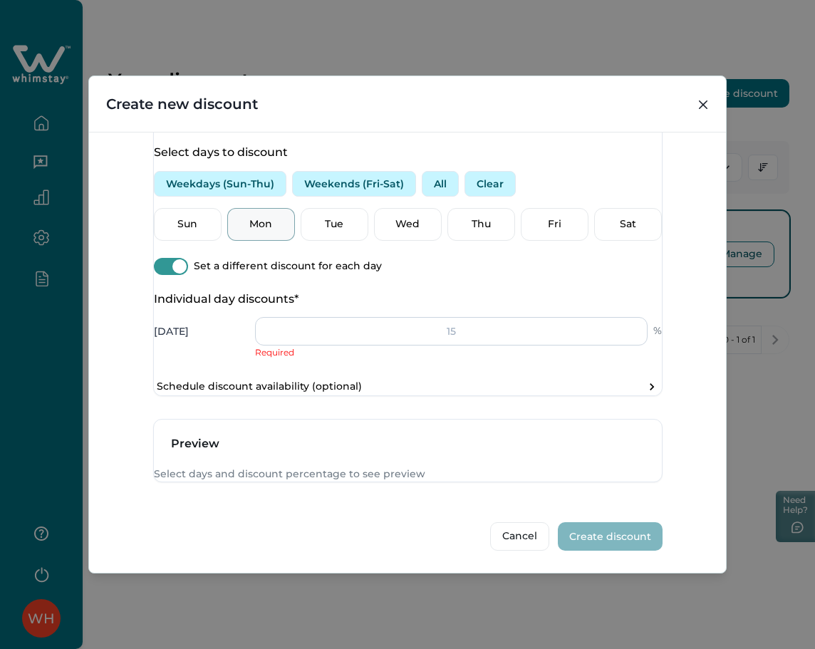
type input "5"
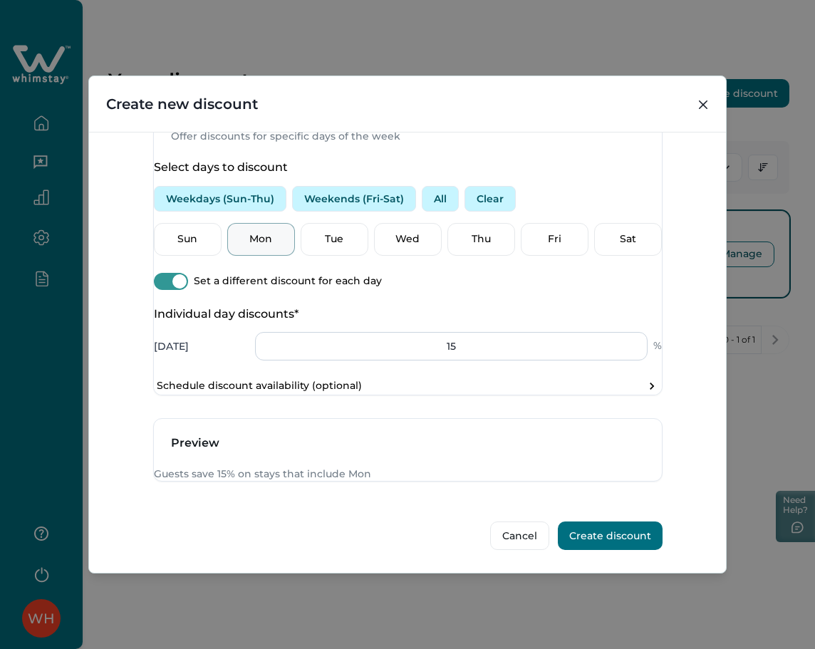
type input "1"
type input "21"
click at [650, 301] on div "Select days to discount Weekdays (Sun-Thu) Weekends (Fri-Sat) All Clear Sun Mon…" at bounding box center [408, 277] width 508 height 234
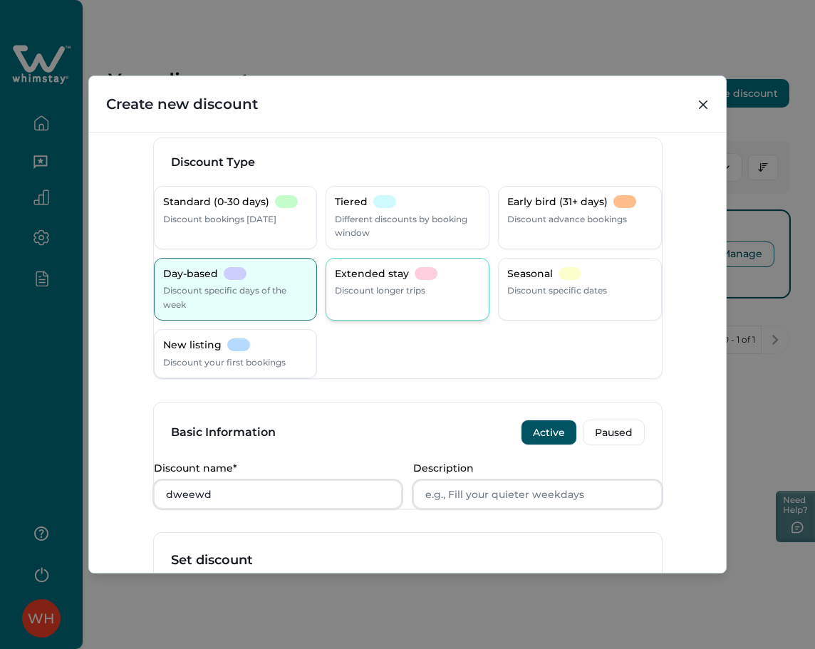
scroll to position [0, 0]
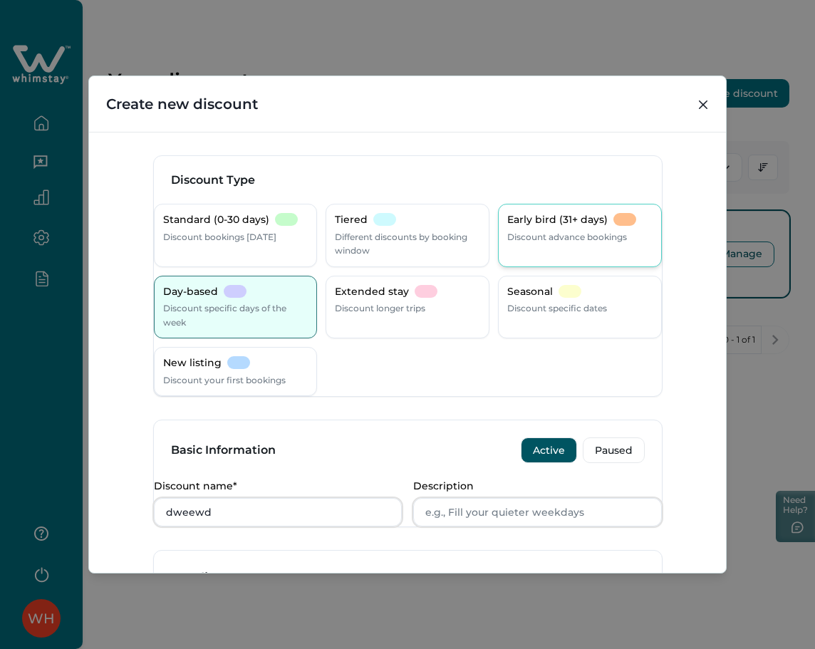
click at [567, 216] on p "Early bird (31+ days)" at bounding box center [557, 220] width 100 height 14
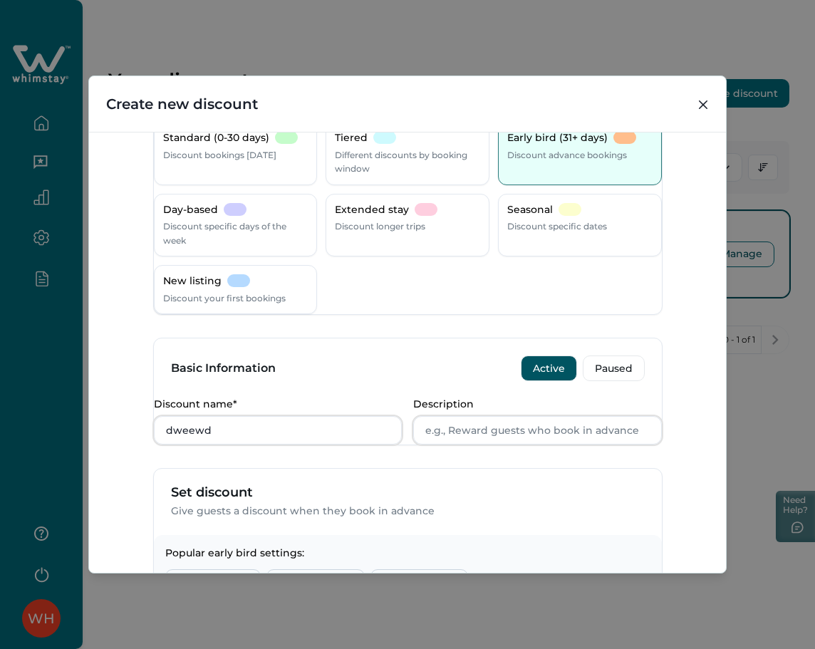
scroll to position [380, 0]
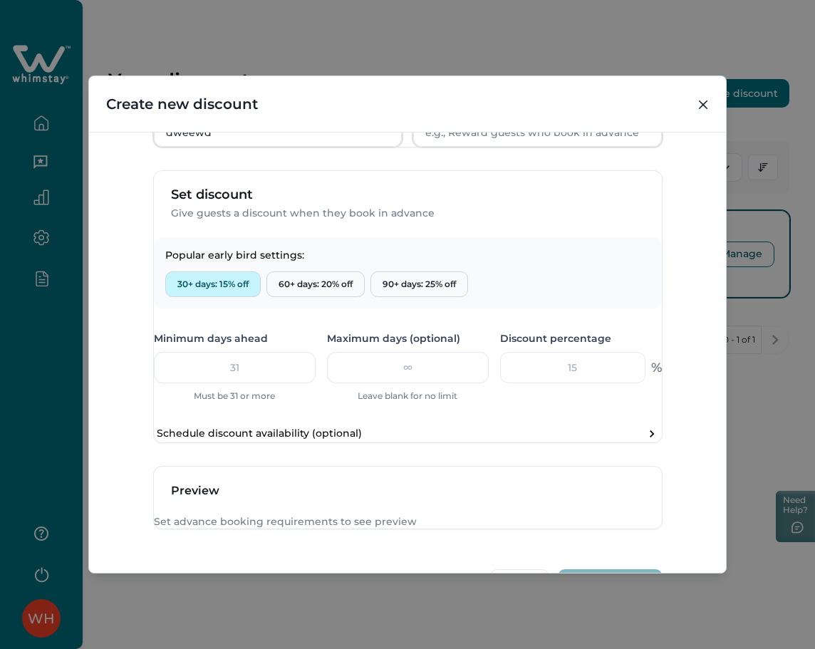
click at [245, 297] on button "30+ days: 15% off" at bounding box center [212, 284] width 95 height 26
type input "31"
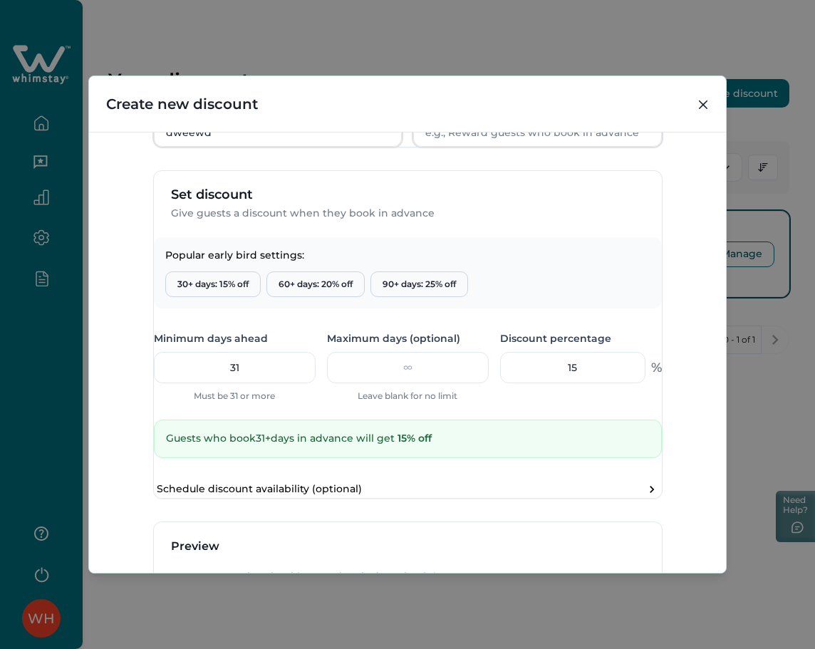
scroll to position [551, 0]
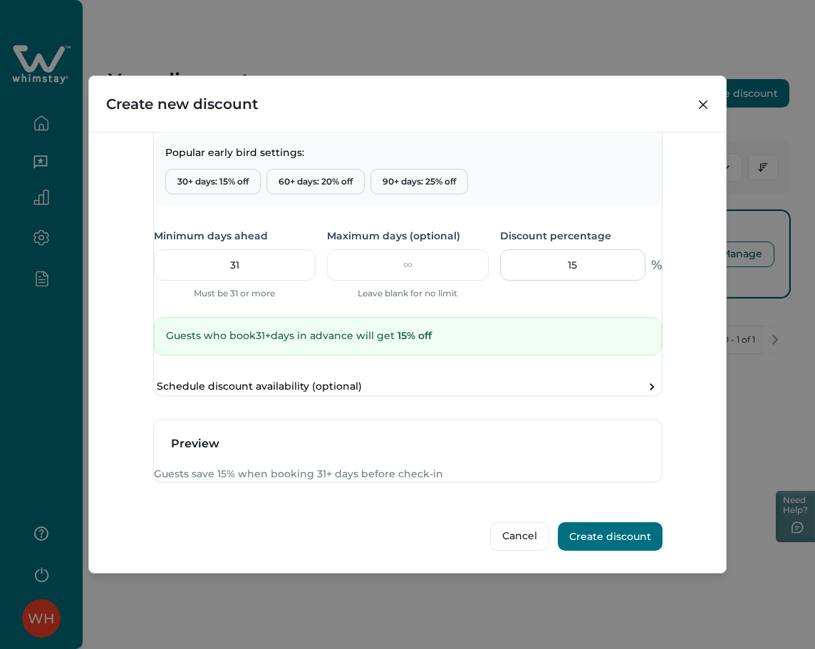
click at [567, 249] on input "15" at bounding box center [572, 264] width 145 height 31
type input "1"
click at [638, 317] on div "Guests who book 31 + days in advance will get 1 % off" at bounding box center [408, 336] width 508 height 38
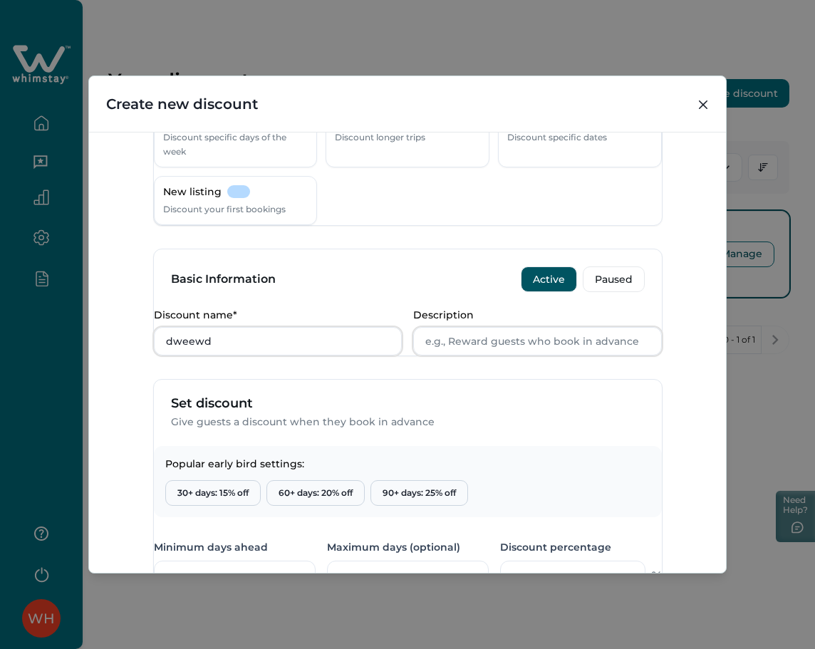
scroll to position [0, 0]
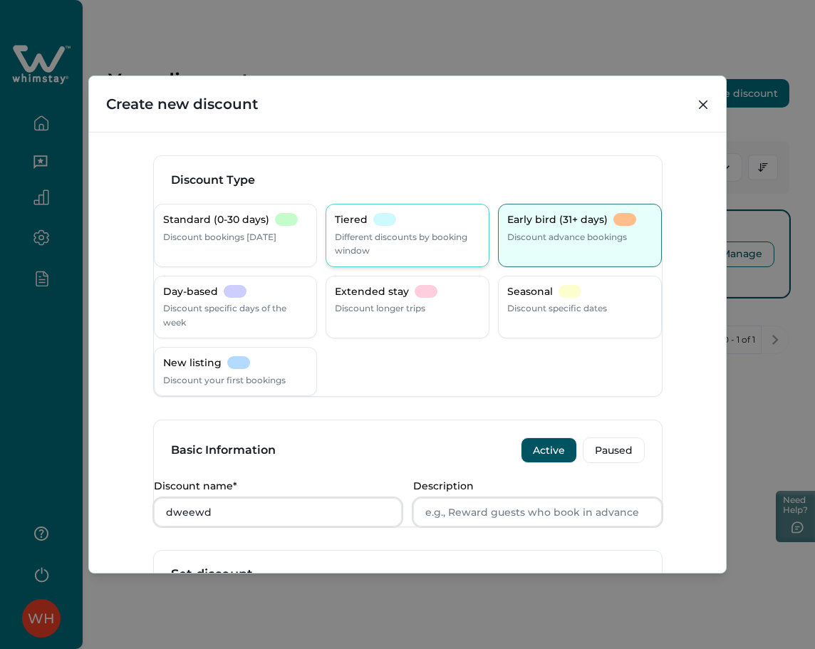
click at [423, 232] on p "Different discounts by booking window" at bounding box center [407, 244] width 145 height 28
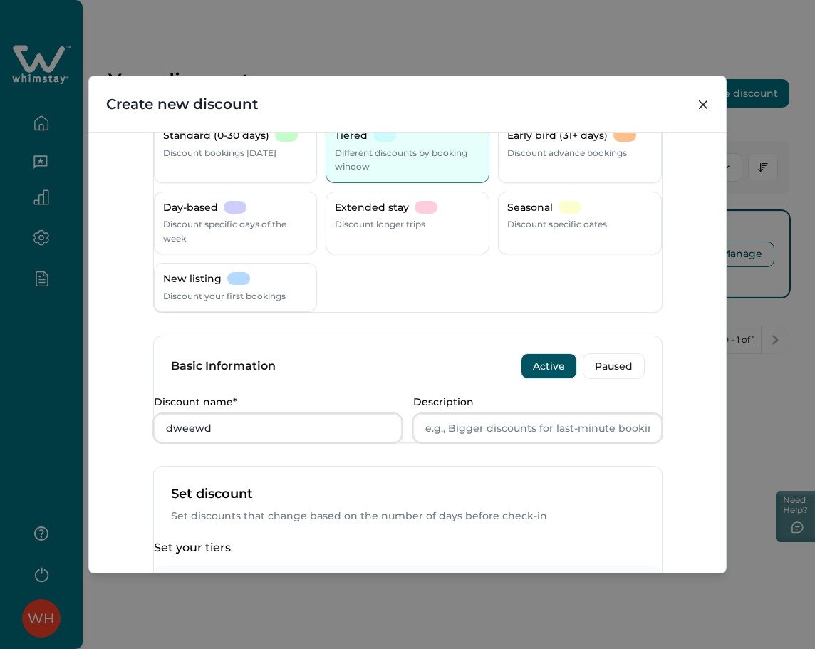
scroll to position [471, 0]
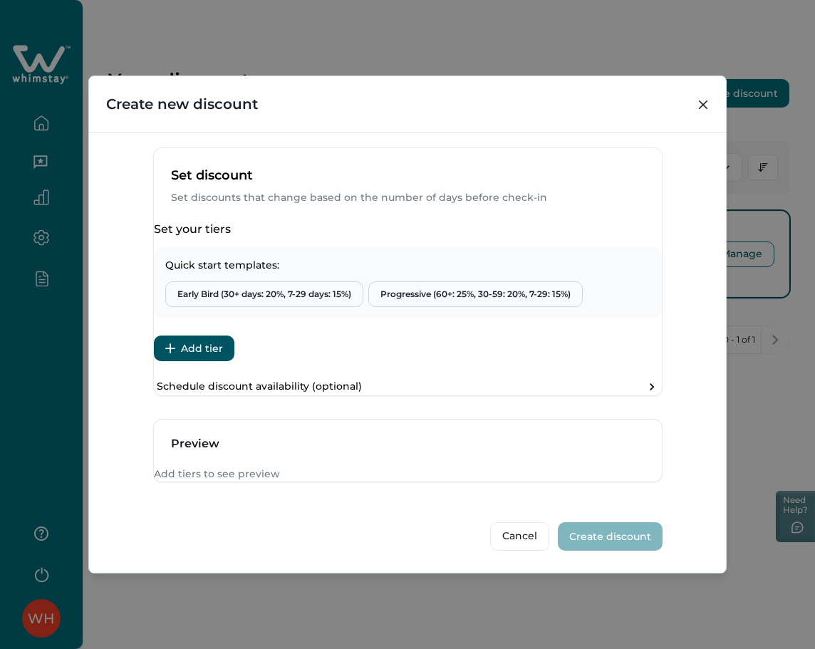
click at [228, 335] on button "Add tier" at bounding box center [194, 348] width 80 height 26
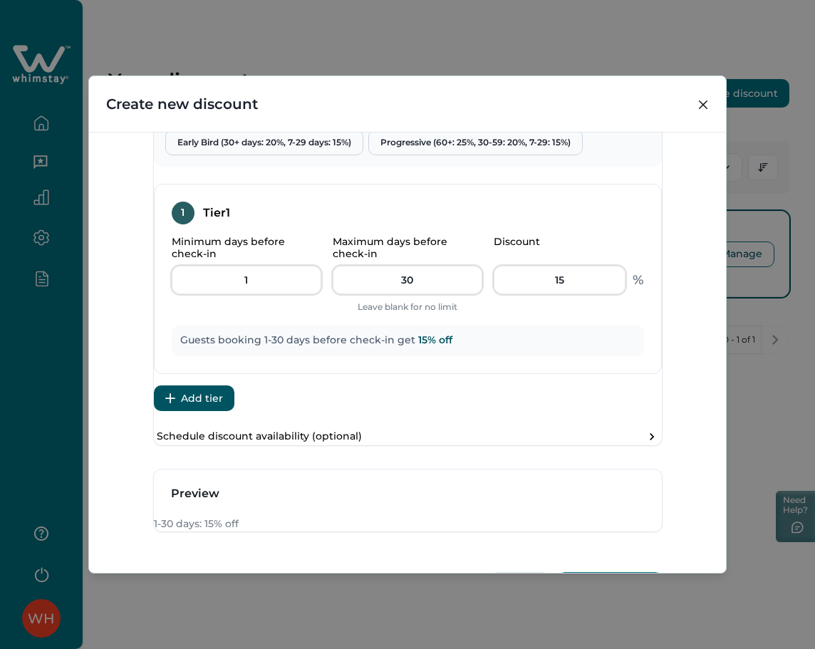
scroll to position [672, 0]
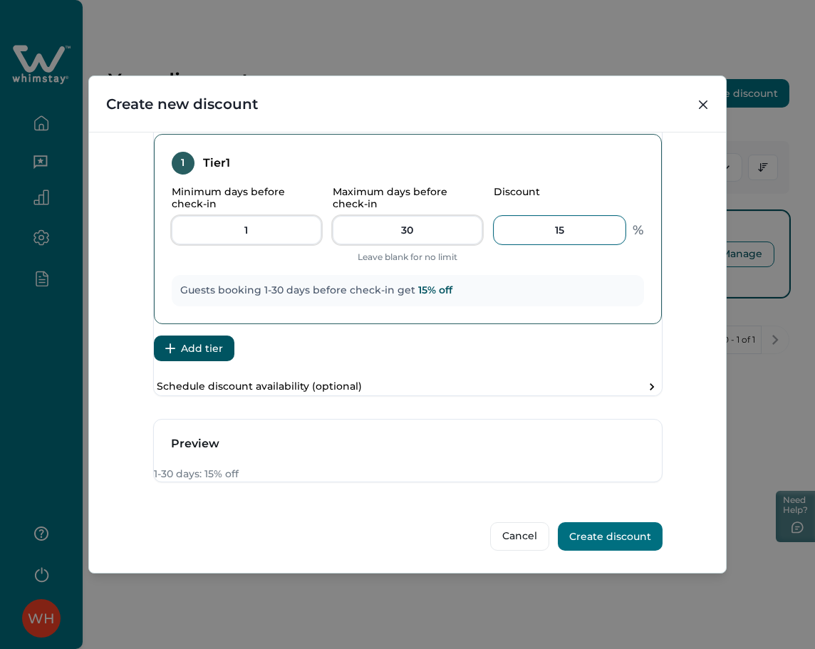
click at [558, 216] on input "15" at bounding box center [560, 230] width 132 height 28
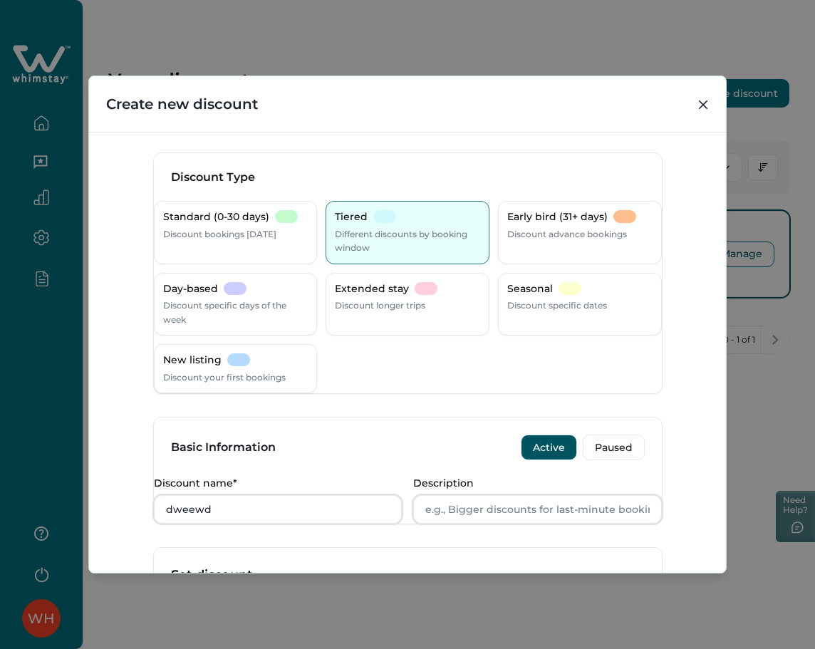
scroll to position [0, 0]
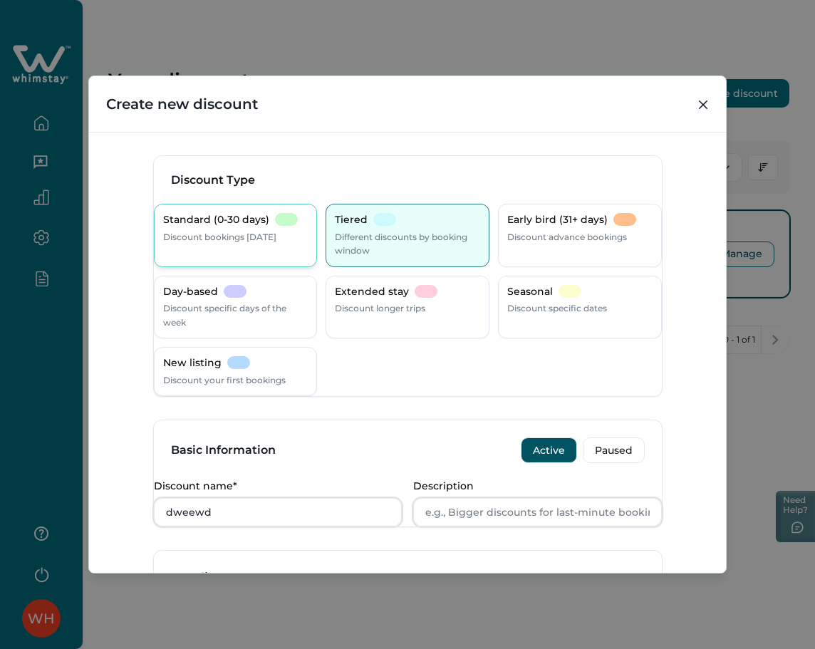
type input "1"
click at [274, 234] on p "Discount bookings [DATE]" at bounding box center [219, 237] width 113 height 14
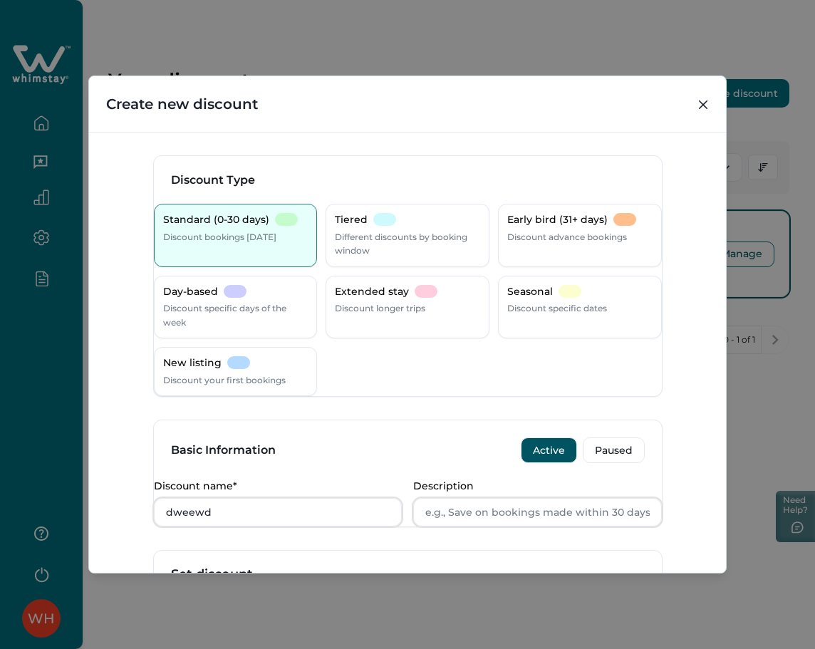
scroll to position [469, 0]
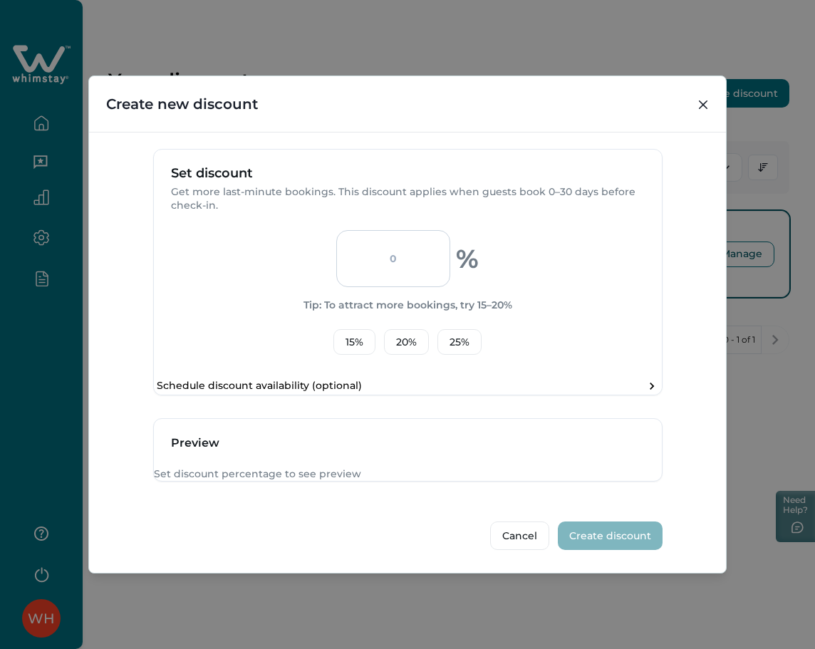
click at [407, 232] on input "number" at bounding box center [393, 258] width 114 height 57
type input "5"
type input "1"
click at [699, 95] on button "Close" at bounding box center [703, 104] width 23 height 23
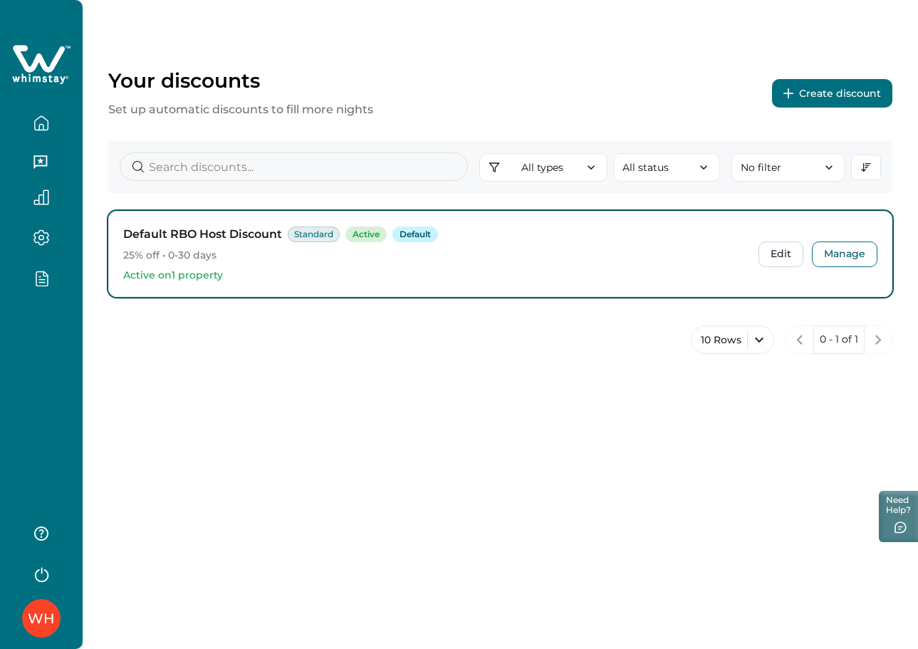
click at [53, 402] on div "WH" at bounding box center [41, 324] width 83 height 649
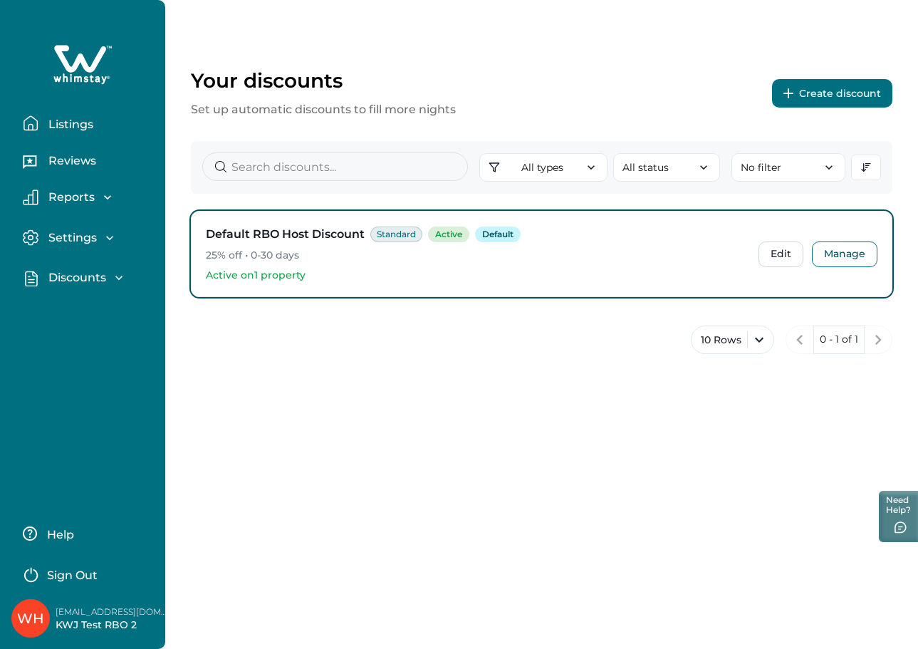
click at [71, 571] on p "Sign Out" at bounding box center [72, 575] width 51 height 14
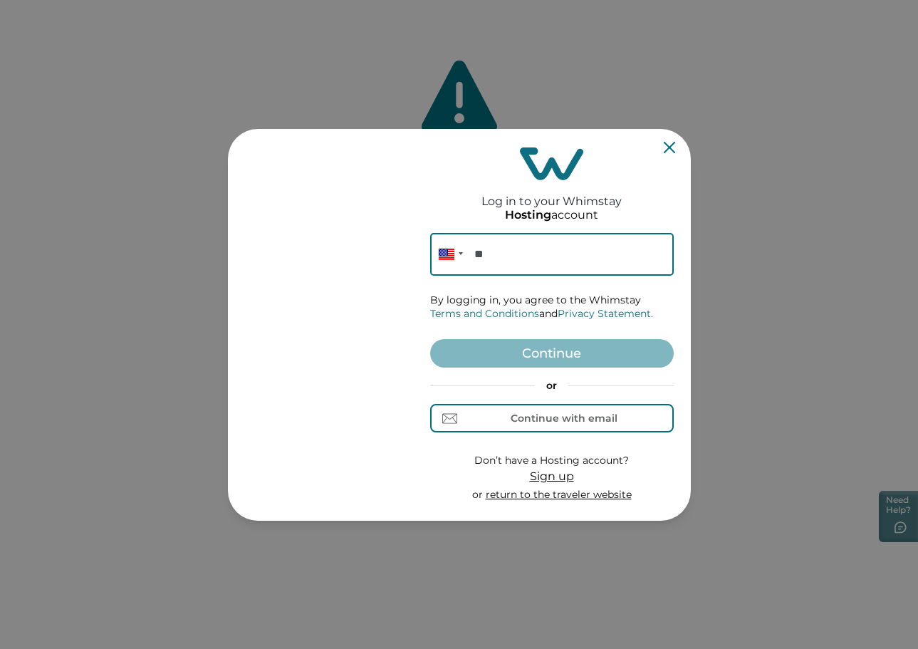
click at [529, 226] on div "Log in to your Whimstay Hosting account Phone ** By logging in, you agree to th…" at bounding box center [552, 325] width 244 height 380
click at [527, 248] on input "**" at bounding box center [552, 254] width 244 height 43
type input "*******"
click at [667, 146] on icon "Close" at bounding box center [669, 147] width 11 height 11
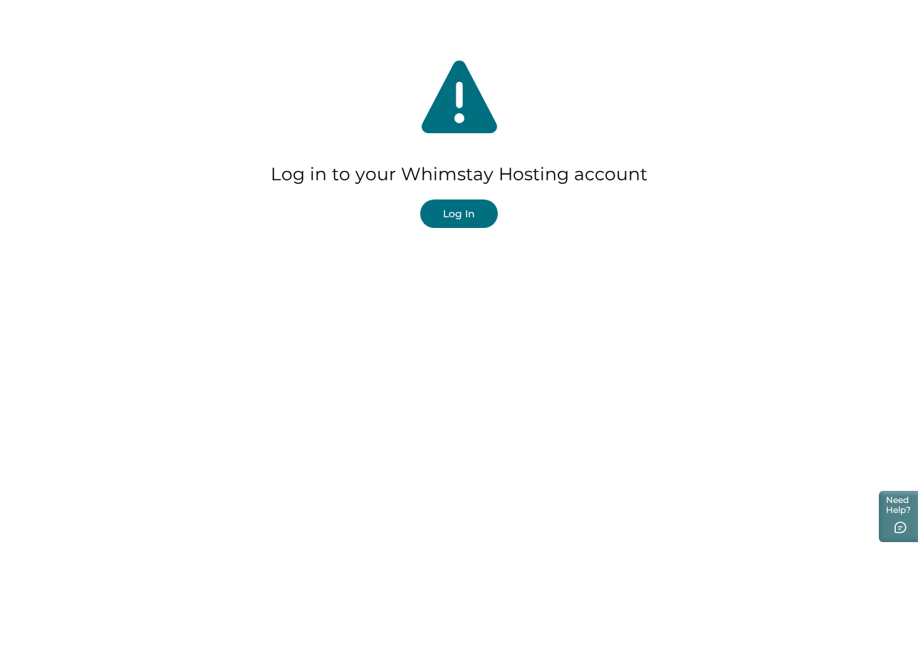
click at [472, 213] on button "Log In" at bounding box center [459, 213] width 78 height 28
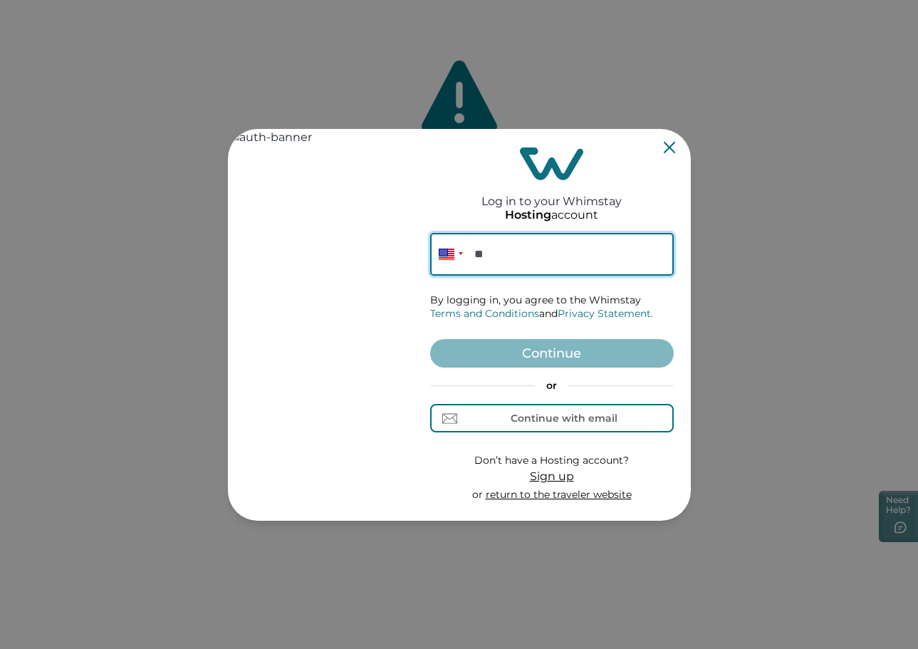
click at [577, 256] on input "**" at bounding box center [552, 254] width 244 height 43
paste input "**********"
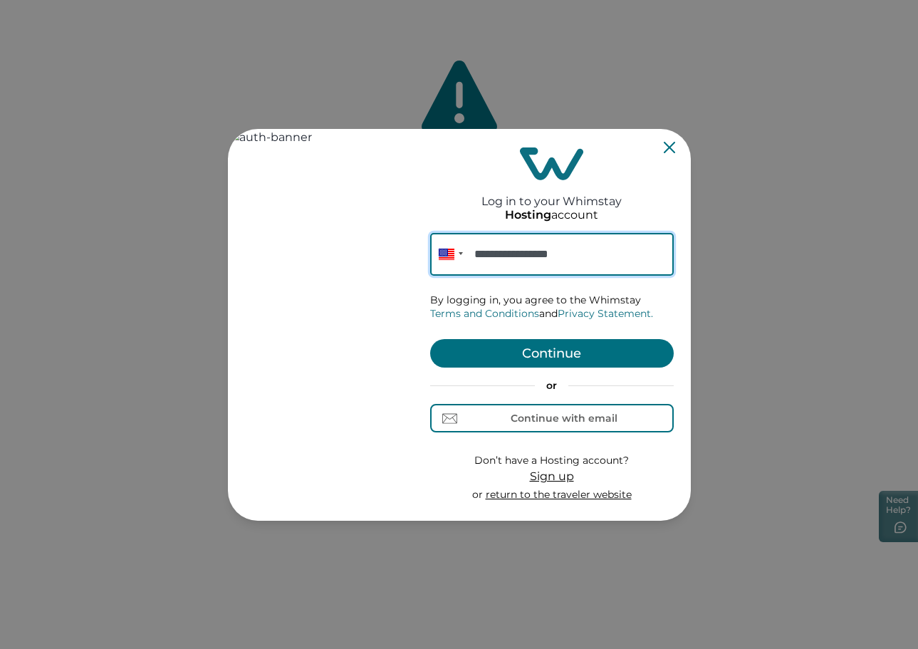
type input "**********"
click at [573, 357] on button "Continue" at bounding box center [552, 353] width 244 height 28
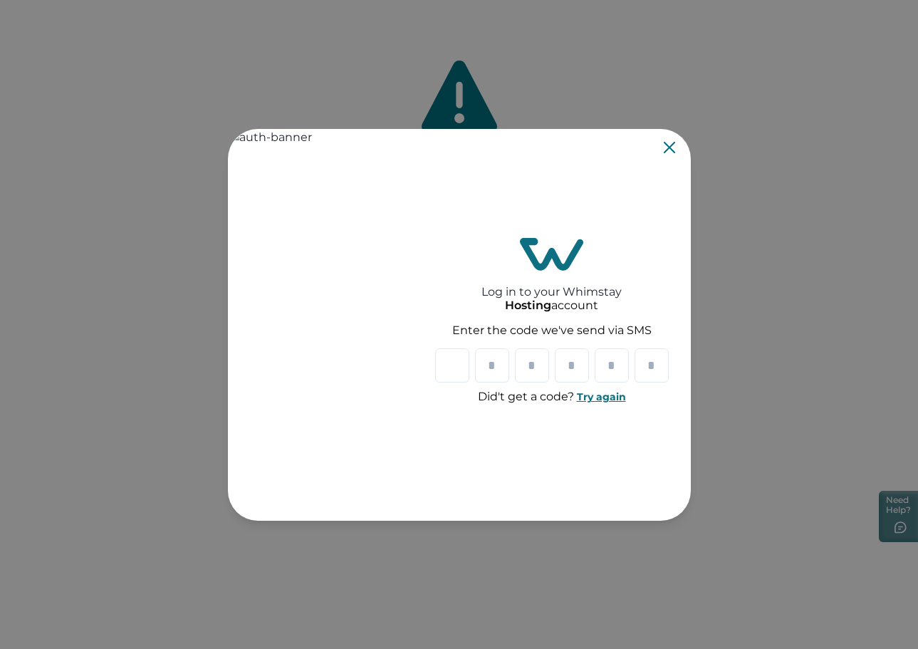
type input "*"
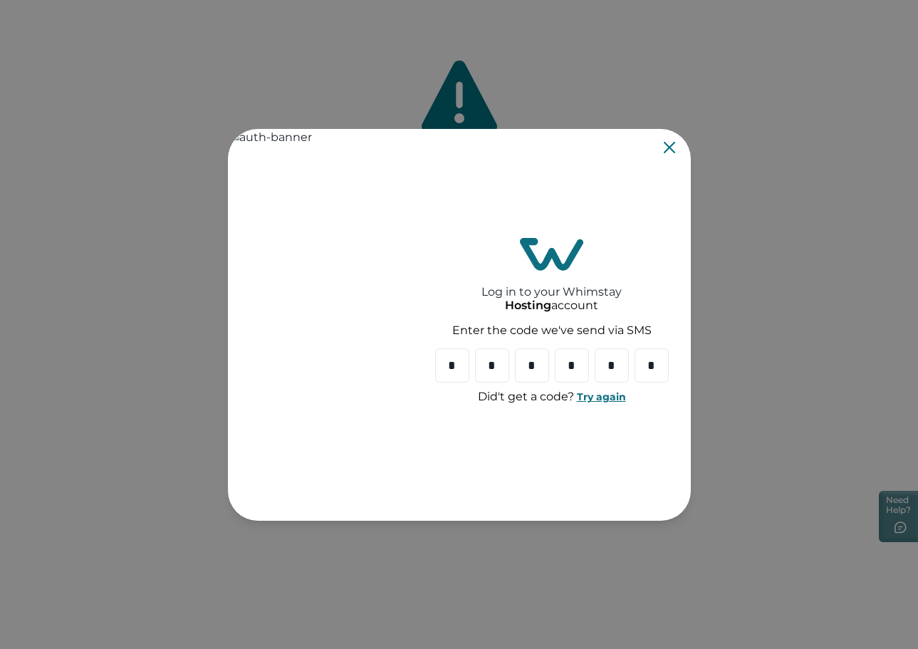
type input "*"
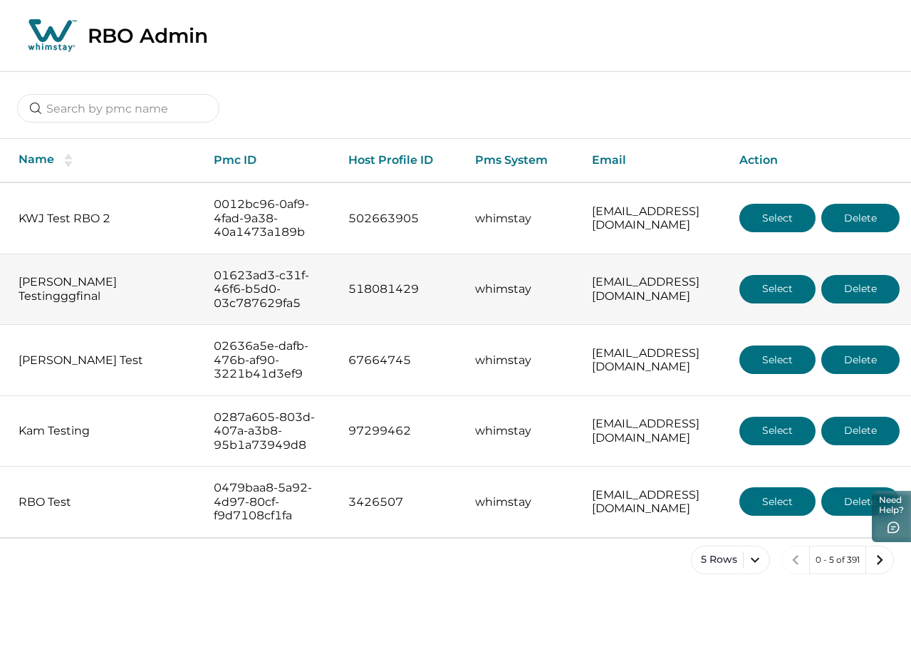
click at [772, 303] on button "Select" at bounding box center [777, 289] width 76 height 28
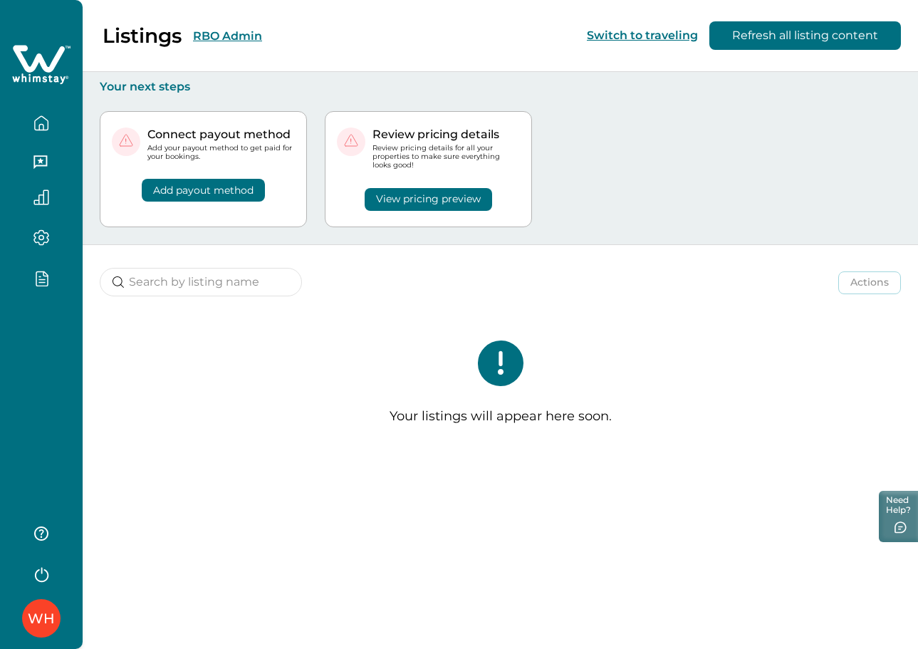
click at [249, 33] on button "RBO Admin" at bounding box center [227, 36] width 69 height 14
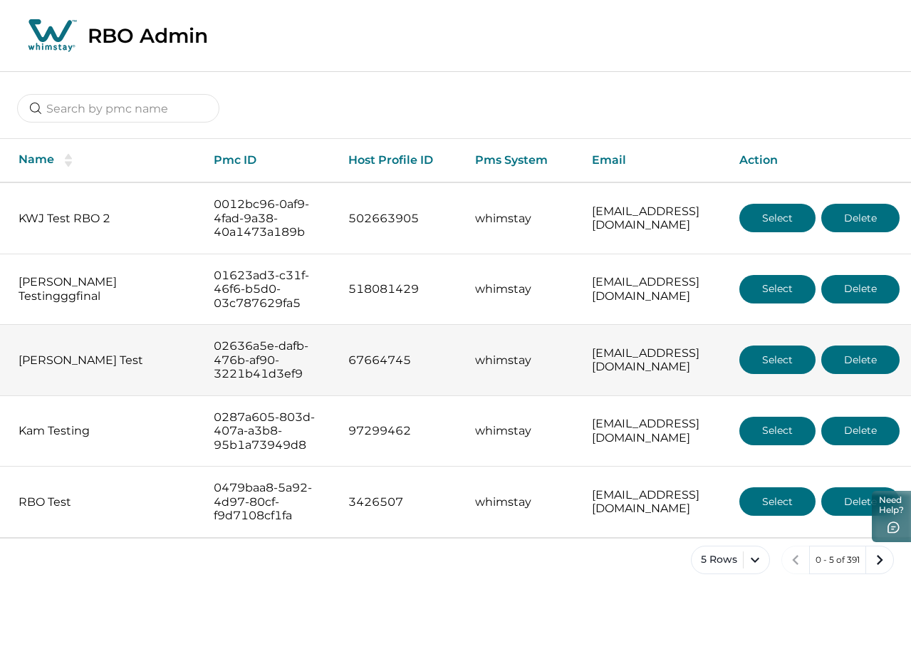
click at [774, 374] on button "Select" at bounding box center [777, 359] width 76 height 28
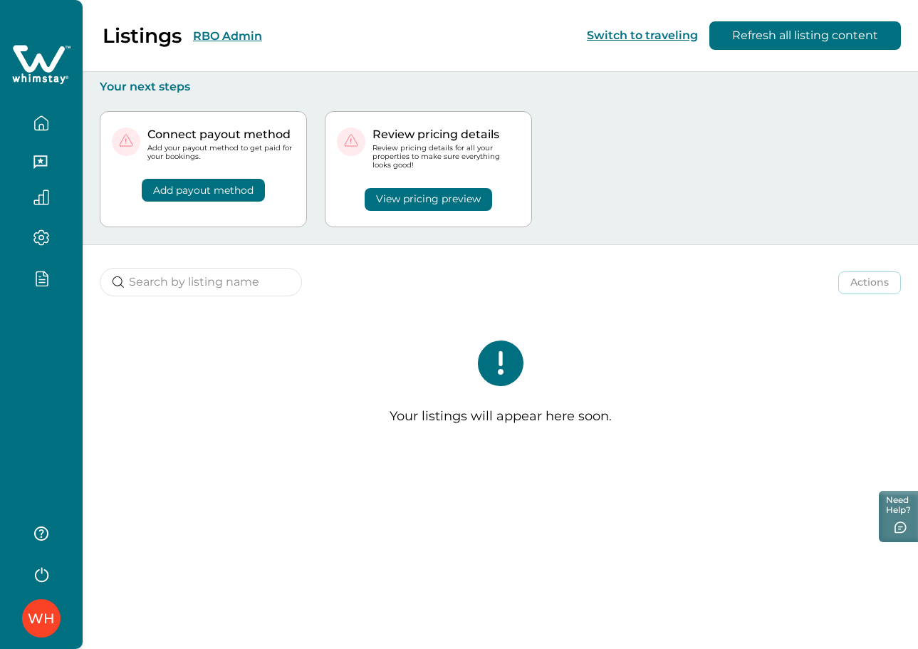
click at [34, 335] on div "WH" at bounding box center [41, 324] width 83 height 649
drag, startPoint x: 305, startPoint y: 40, endPoint x: 336, endPoint y: 46, distance: 32.0
click at [305, 41] on div "Listings RBO Admin Switch to traveling Refresh all listing content" at bounding box center [459, 36] width 918 height 72
click at [257, 33] on button "RBO Admin" at bounding box center [227, 36] width 69 height 14
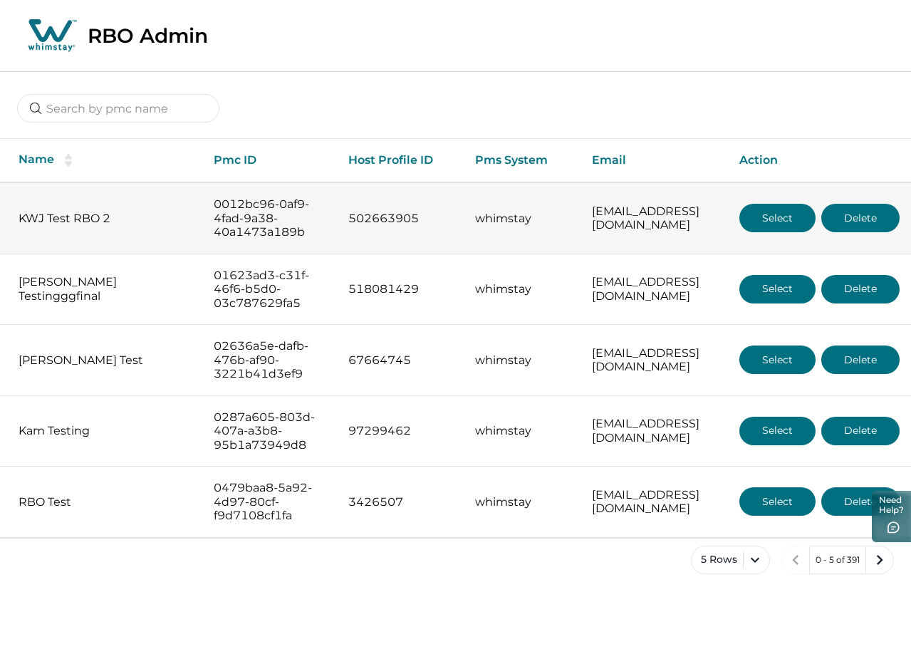
click at [786, 242] on td "Select Delete" at bounding box center [819, 217] width 183 height 71
click at [786, 232] on button "Select" at bounding box center [777, 218] width 76 height 28
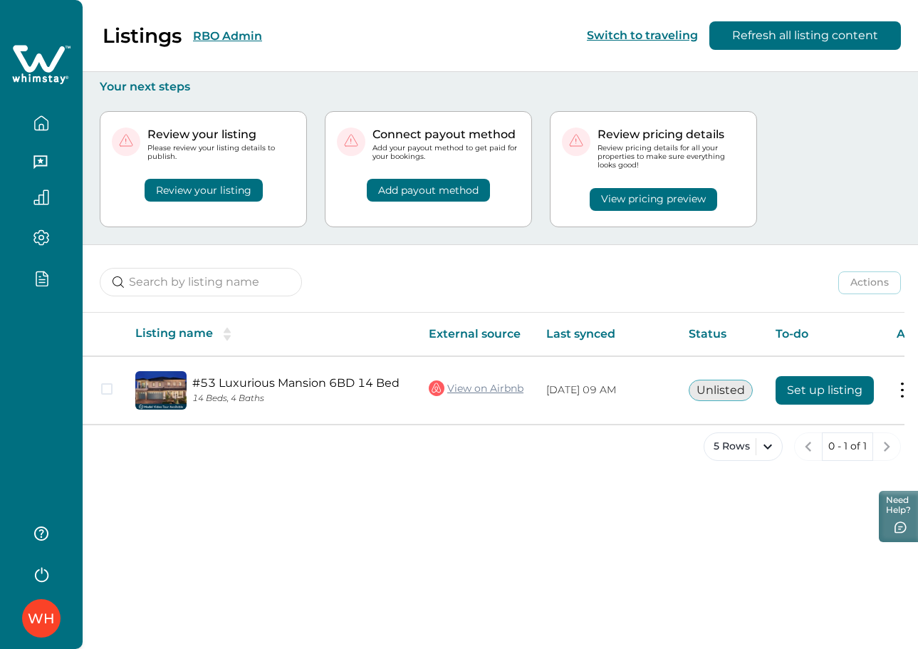
click at [46, 338] on div "WH" at bounding box center [41, 324] width 83 height 649
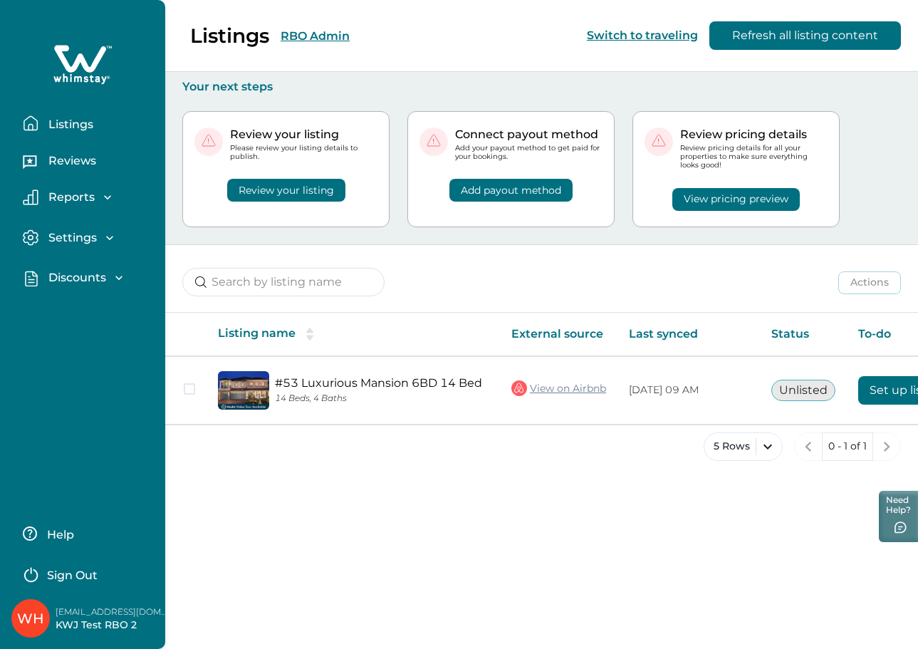
click at [82, 273] on p "Discounts" at bounding box center [75, 278] width 62 height 14
drag, startPoint x: 80, startPoint y: 306, endPoint x: 90, endPoint y: 302, distance: 9.9
click at [80, 306] on p "Discounts" at bounding box center [75, 309] width 62 height 14
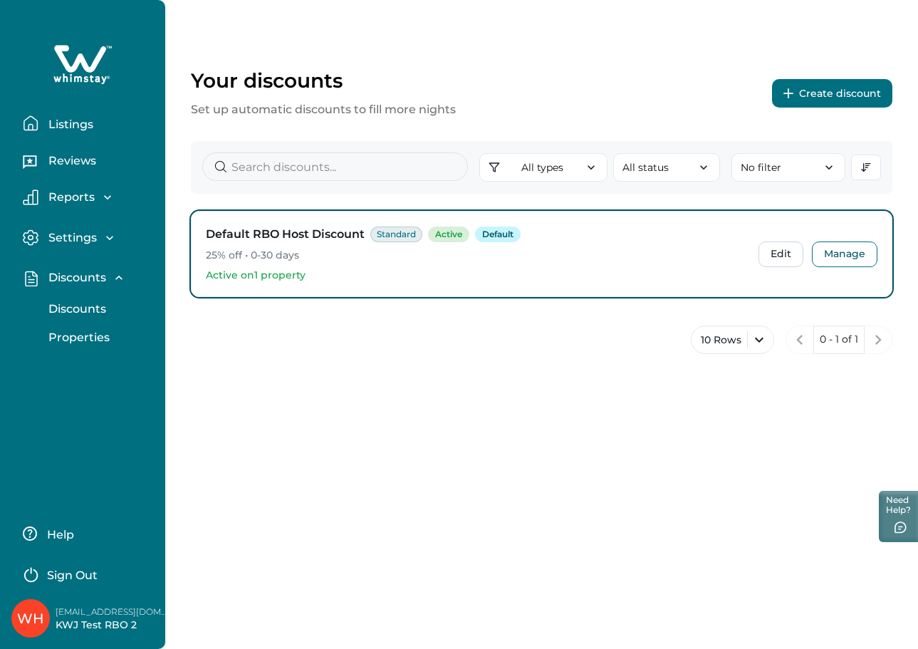
click at [53, 118] on p "Listings" at bounding box center [68, 125] width 49 height 14
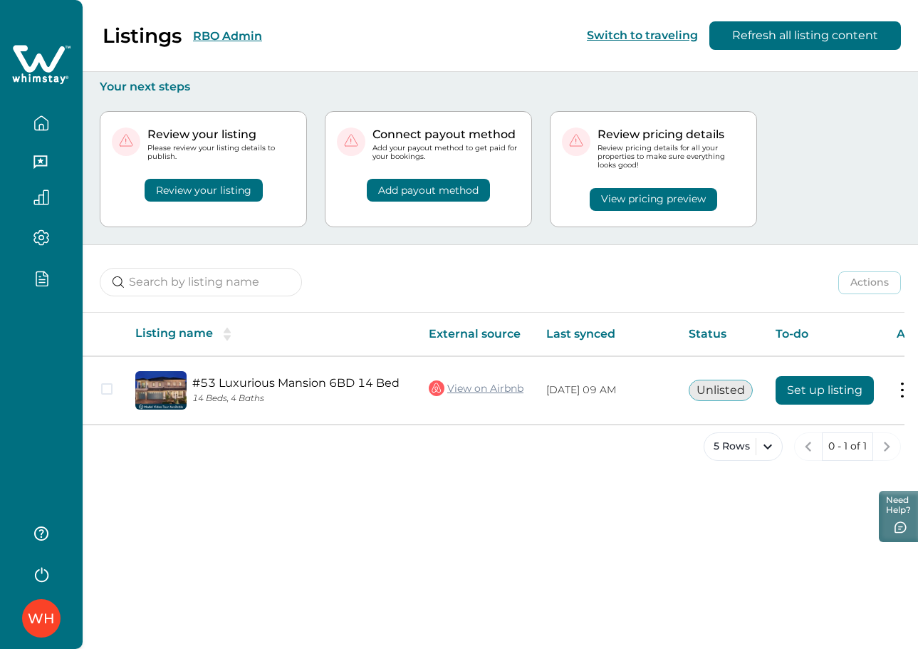
click at [330, 36] on div "Listings RBO Admin Switch to traveling Refresh all listing content" at bounding box center [459, 36] width 918 height 72
click at [38, 357] on div "WH" at bounding box center [41, 324] width 83 height 649
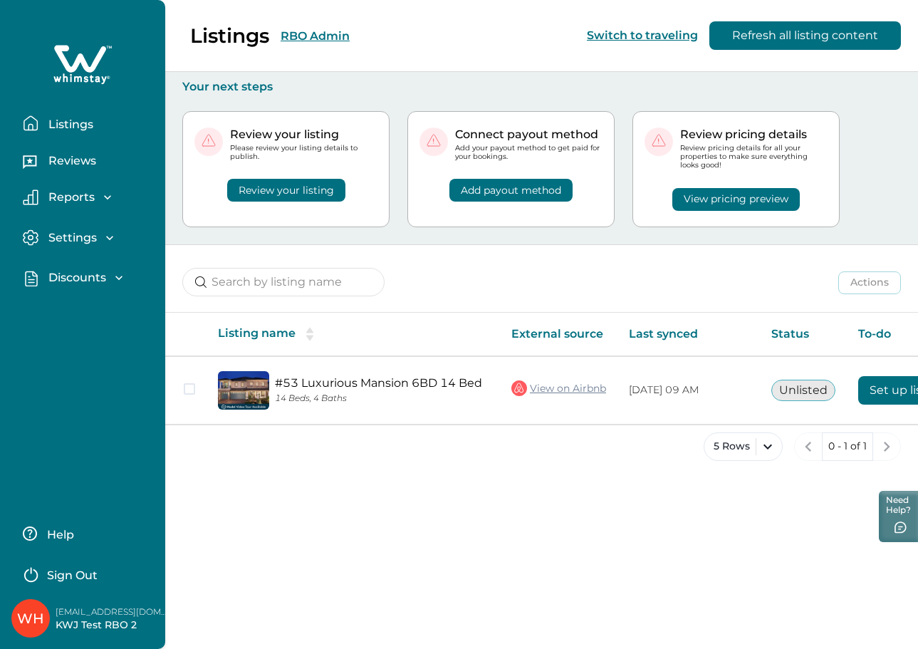
click at [328, 34] on div "Listings RBO Admin Switch to traveling Refresh all listing content" at bounding box center [459, 36] width 918 height 72
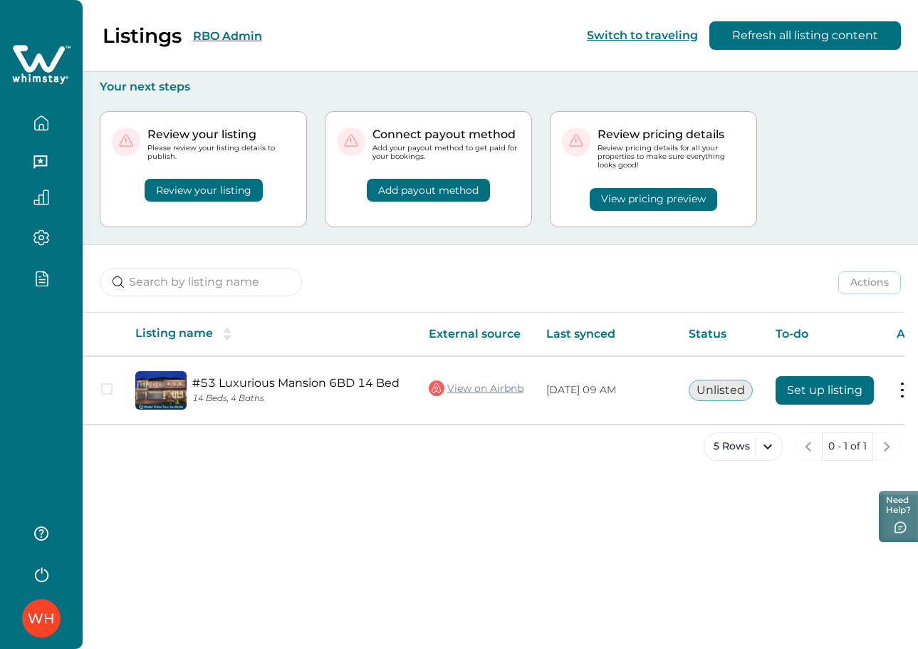
click at [239, 37] on button "RBO Admin" at bounding box center [227, 36] width 69 height 14
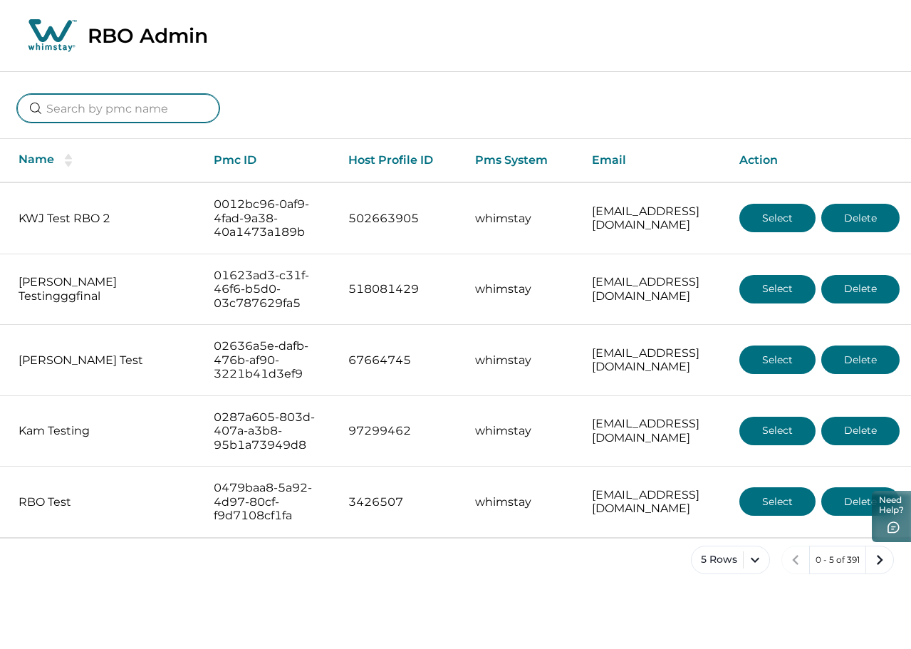
click at [96, 103] on input at bounding box center [118, 108] width 202 height 28
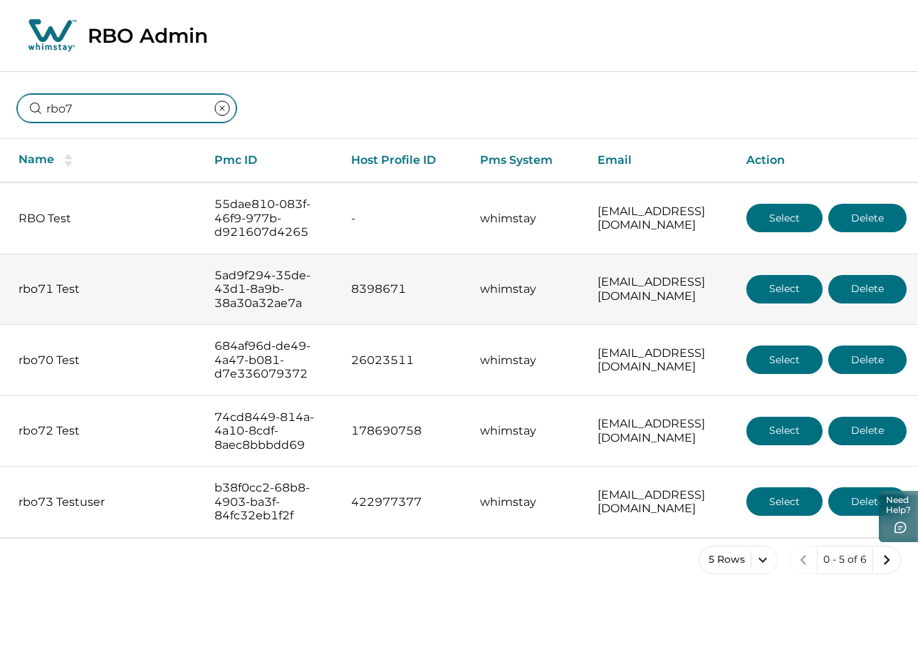
type input "rbo7"
click at [779, 293] on button "Select" at bounding box center [785, 289] width 76 height 28
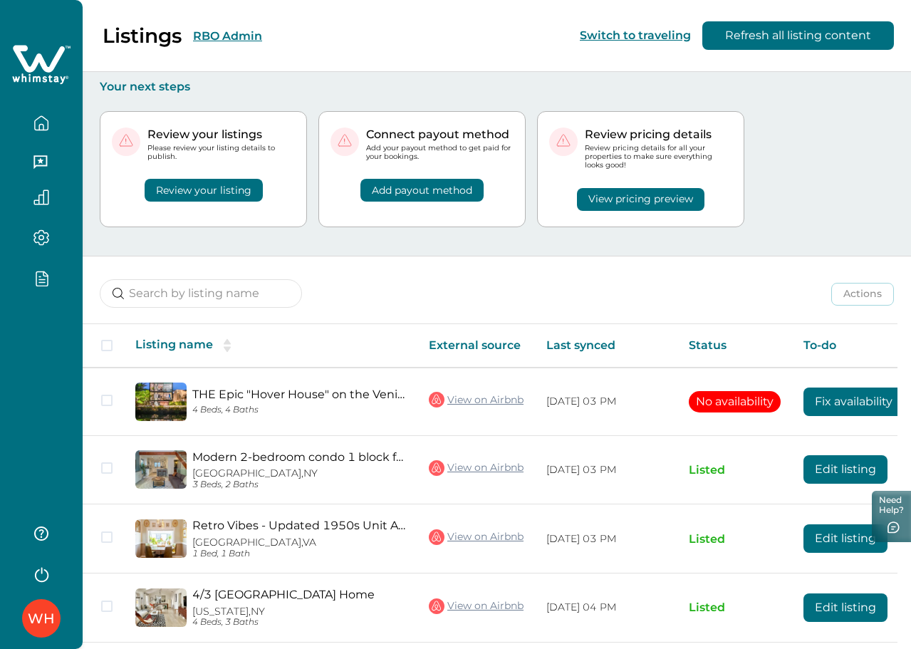
click at [66, 348] on div "WH" at bounding box center [41, 324] width 83 height 649
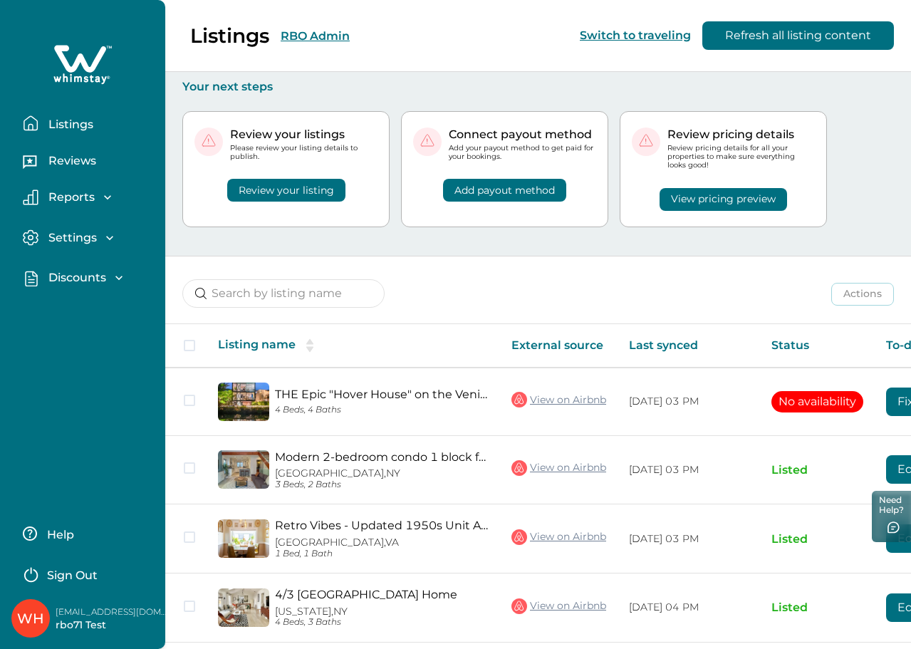
click at [71, 274] on p "Discounts" at bounding box center [75, 278] width 62 height 14
click at [73, 315] on p "Discounts" at bounding box center [75, 309] width 62 height 14
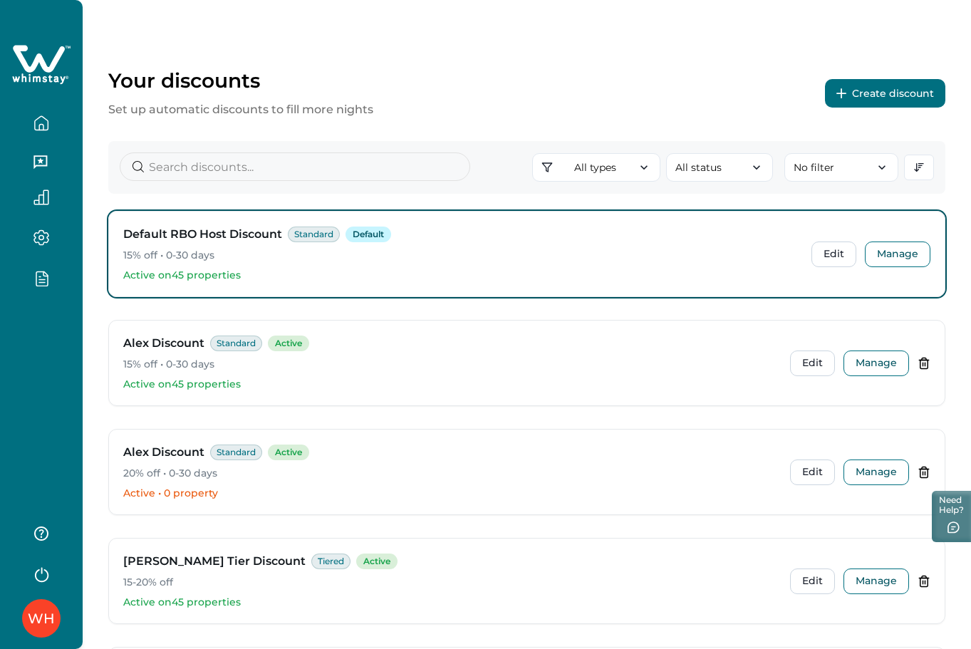
click at [814, 93] on button "Create discount" at bounding box center [885, 93] width 120 height 28
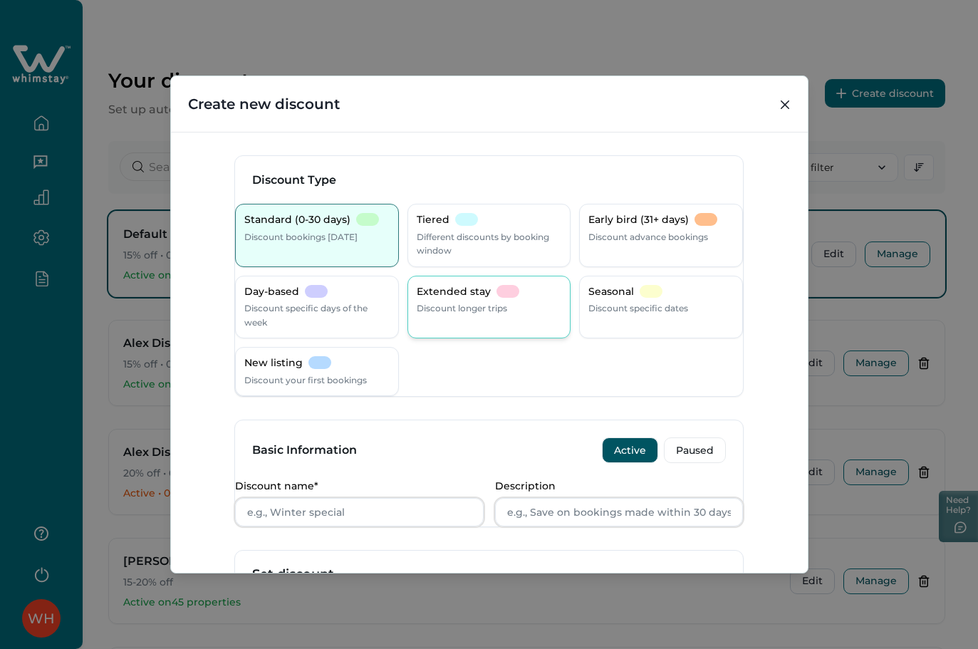
click at [450, 299] on div "Extended stay Discount longer trips" at bounding box center [489, 300] width 145 height 31
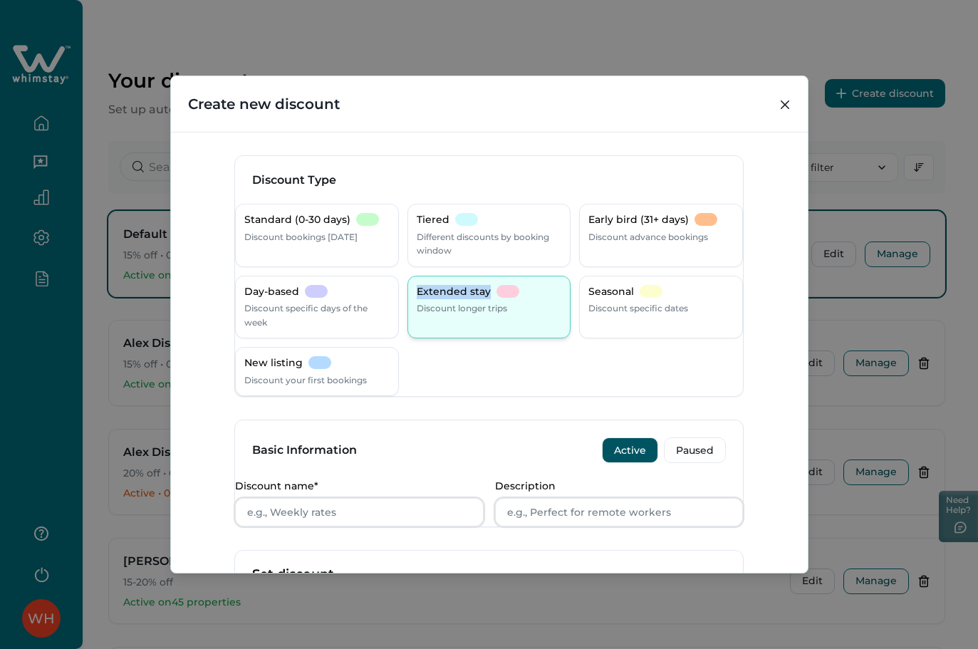
drag, startPoint x: 413, startPoint y: 292, endPoint x: 491, endPoint y: 299, distance: 78.7
click at [491, 299] on div "Extended stay Discount longer trips" at bounding box center [489, 307] width 164 height 63
copy p "Extended stay"
click at [342, 524] on input "Discount name*" at bounding box center [359, 512] width 249 height 28
paste input "Extended stay"
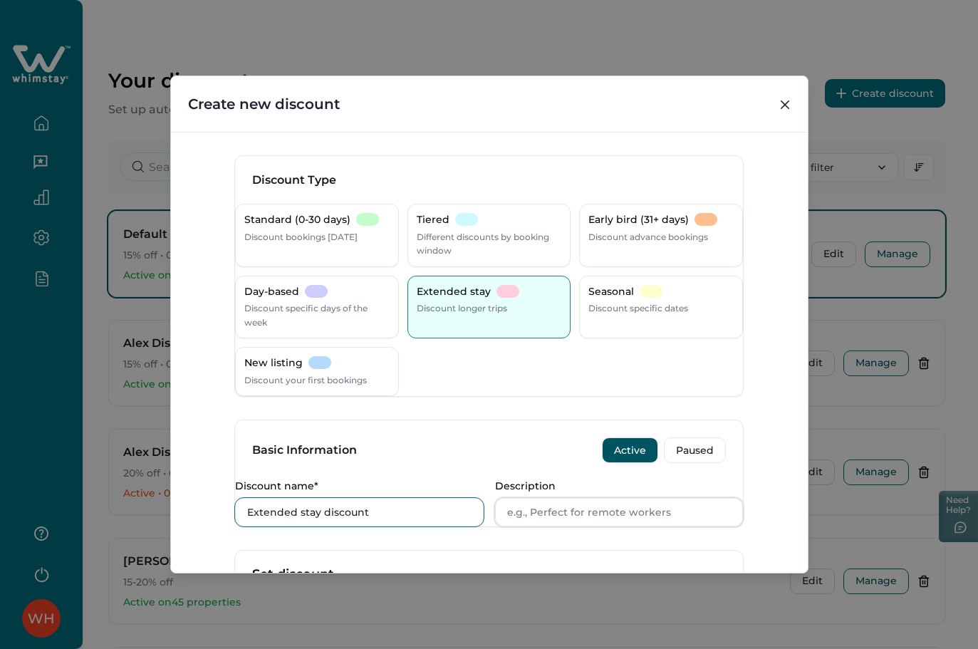
type input "Extended stay discount"
click at [501, 454] on div "Basic Information Active Paused" at bounding box center [489, 450] width 508 height 60
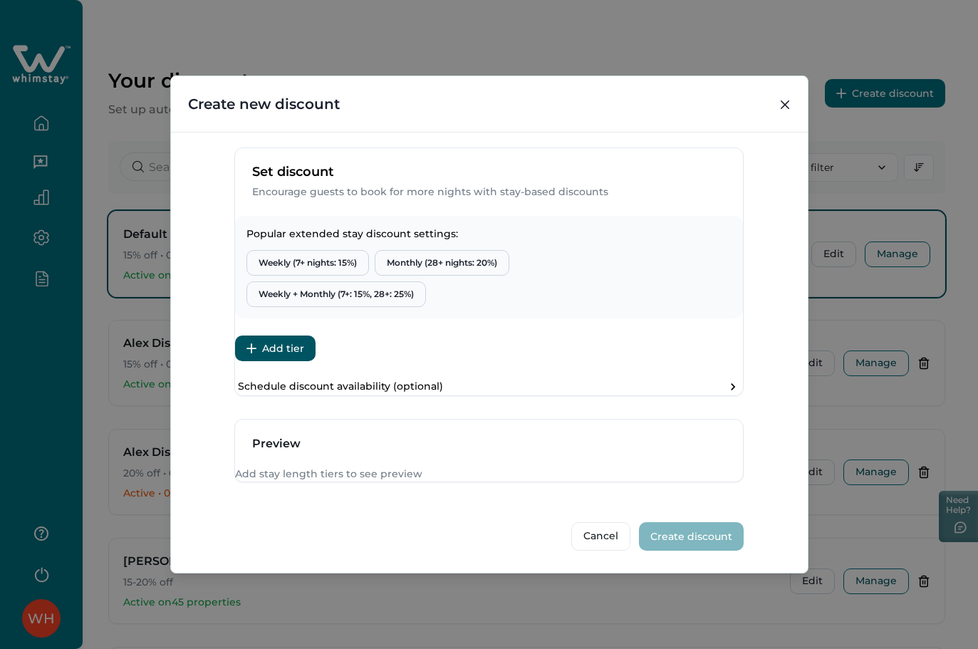
scroll to position [471, 0]
click at [306, 335] on button "Add tier" at bounding box center [275, 348] width 80 height 26
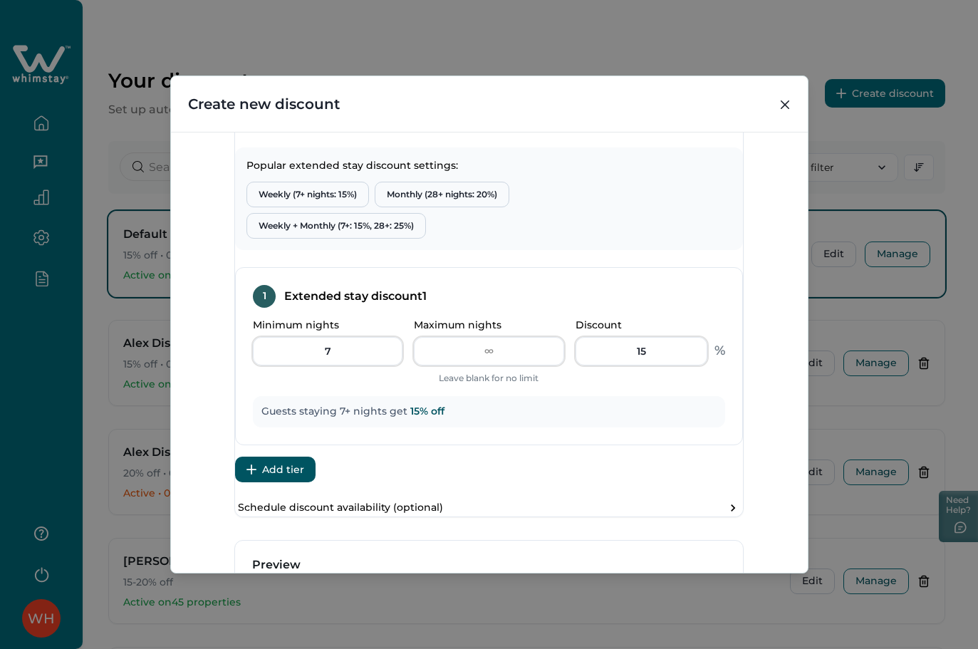
click at [295, 482] on button "Add tier" at bounding box center [275, 470] width 80 height 26
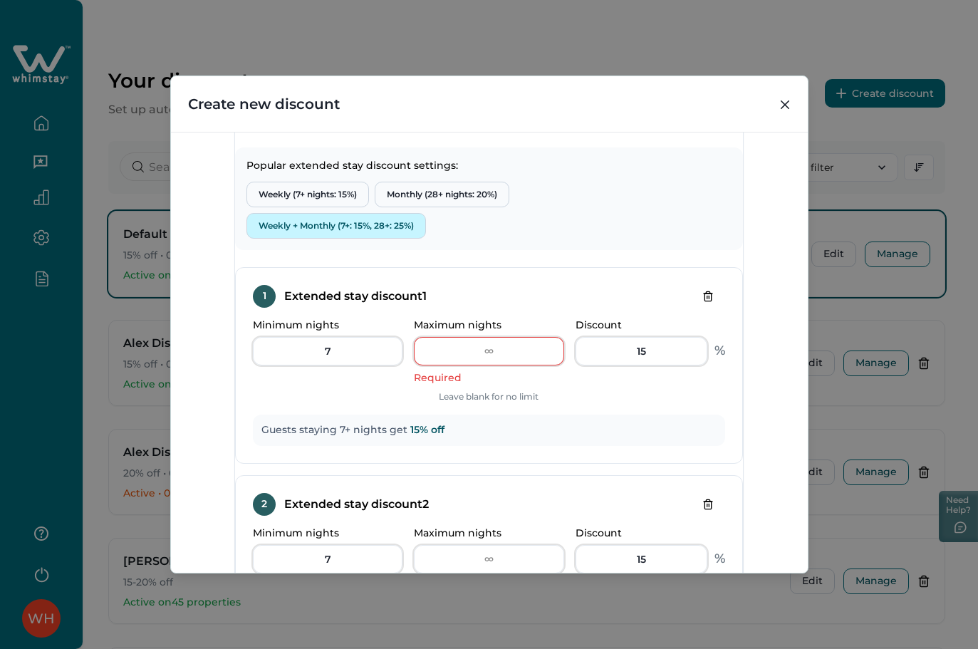
click at [370, 239] on button "Weekly + Monthly (7+: 15%, 28+: 25%)" at bounding box center [336, 226] width 180 height 26
type input "27"
type input "28"
type input "25"
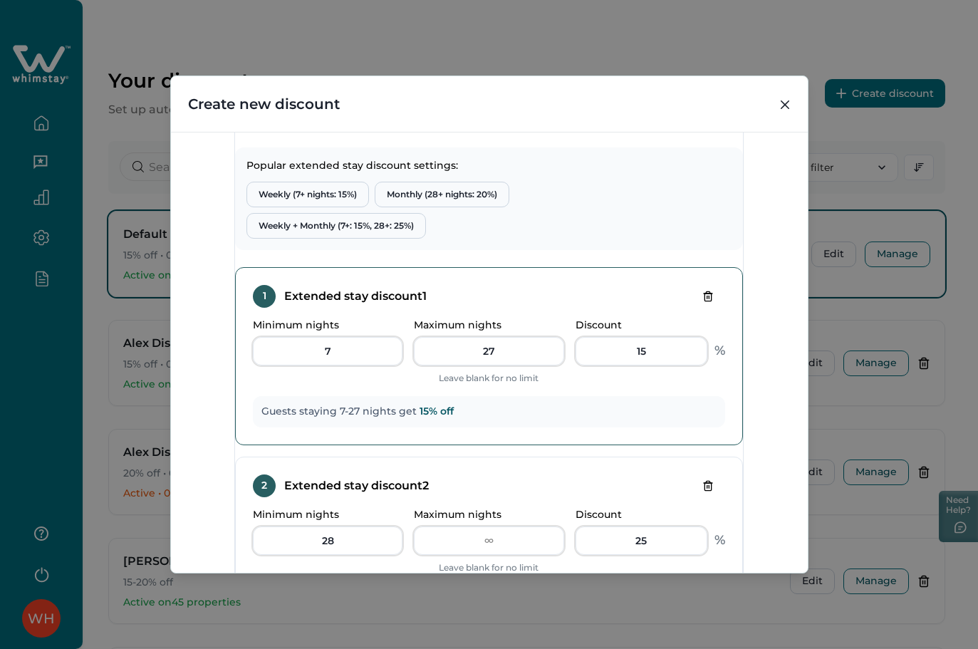
scroll to position [661, 0]
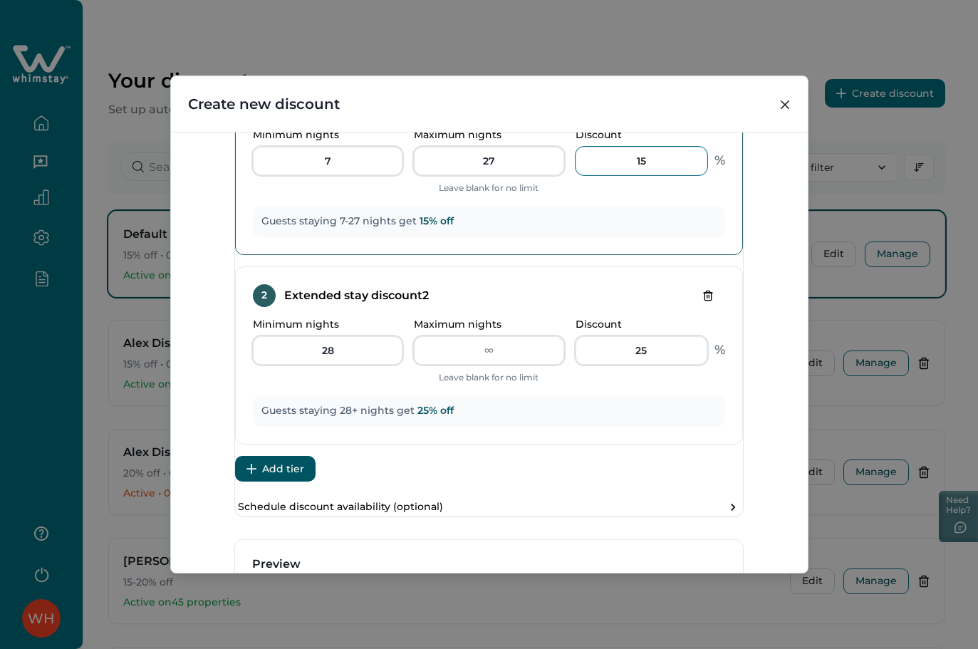
drag, startPoint x: 630, startPoint y: 194, endPoint x: 601, endPoint y: 197, distance: 28.7
click at [601, 175] on input "15" at bounding box center [642, 161] width 132 height 28
type input "5"
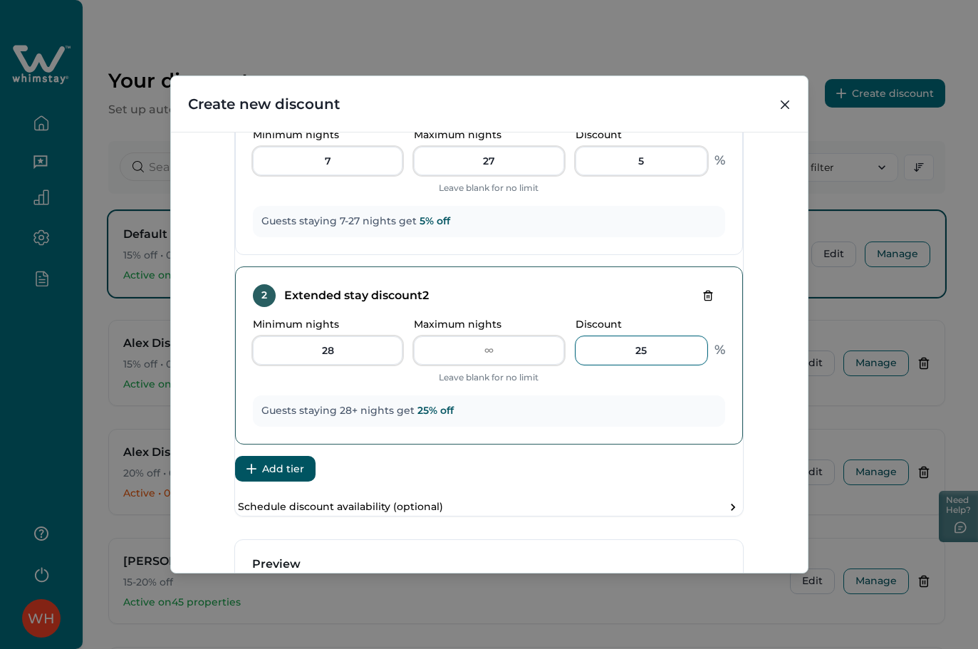
drag, startPoint x: 649, startPoint y: 367, endPoint x: 597, endPoint y: 370, distance: 52.1
click at [597, 365] on div "Discount 25" at bounding box center [642, 341] width 132 height 46
type input "10"
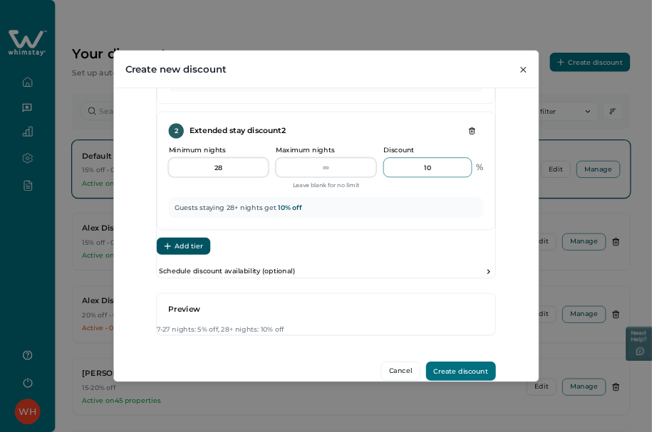
scroll to position [850, 0]
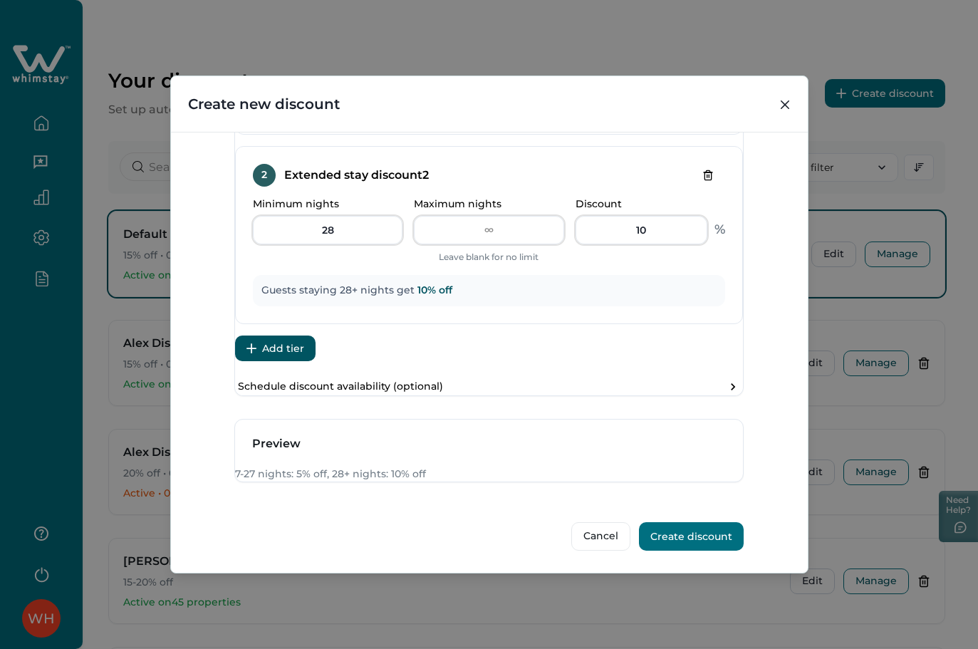
click at [751, 362] on div "Discount Type Standard (0-30 days) Discount bookings [DATE] Tiered Different di…" at bounding box center [489, 353] width 637 height 442
click at [799, 245] on div "Discount Type Standard (0-30 days) Discount bookings [DATE] Tiered Different di…" at bounding box center [489, 353] width 637 height 442
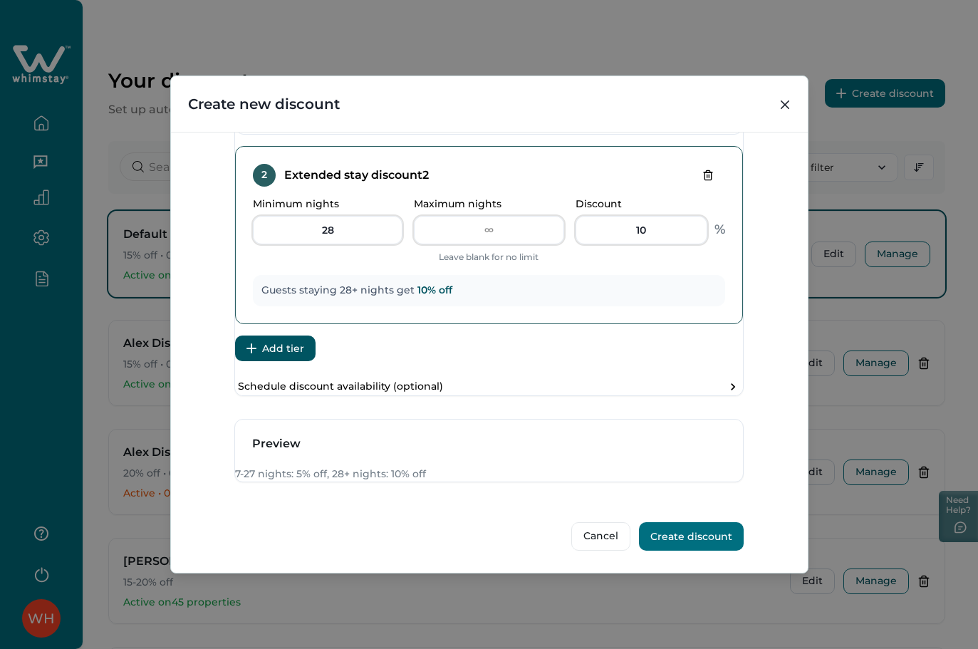
scroll to position [375, 0]
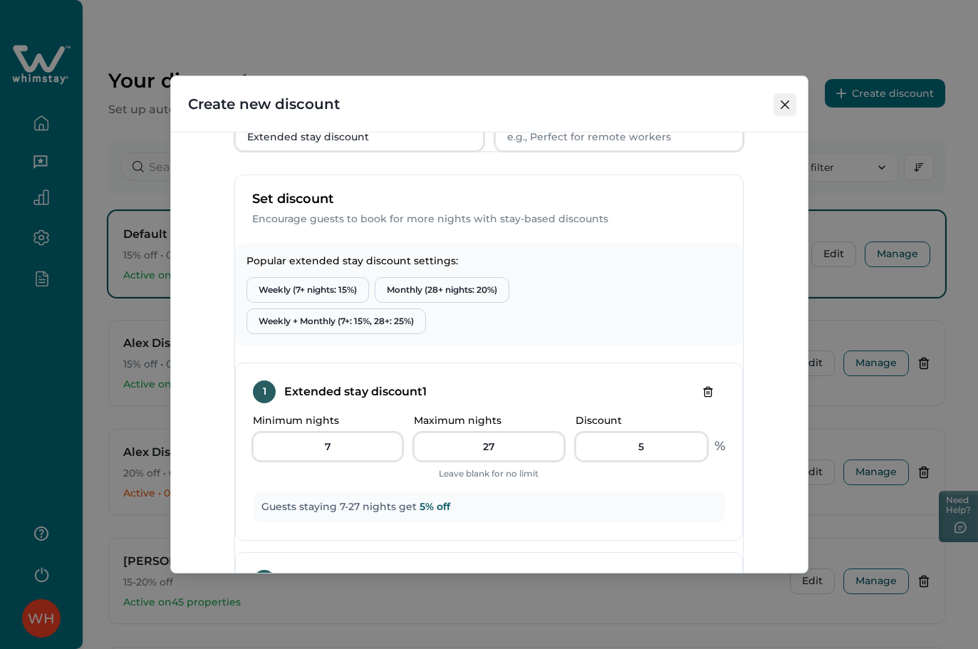
click at [786, 93] on button "Close" at bounding box center [785, 104] width 23 height 23
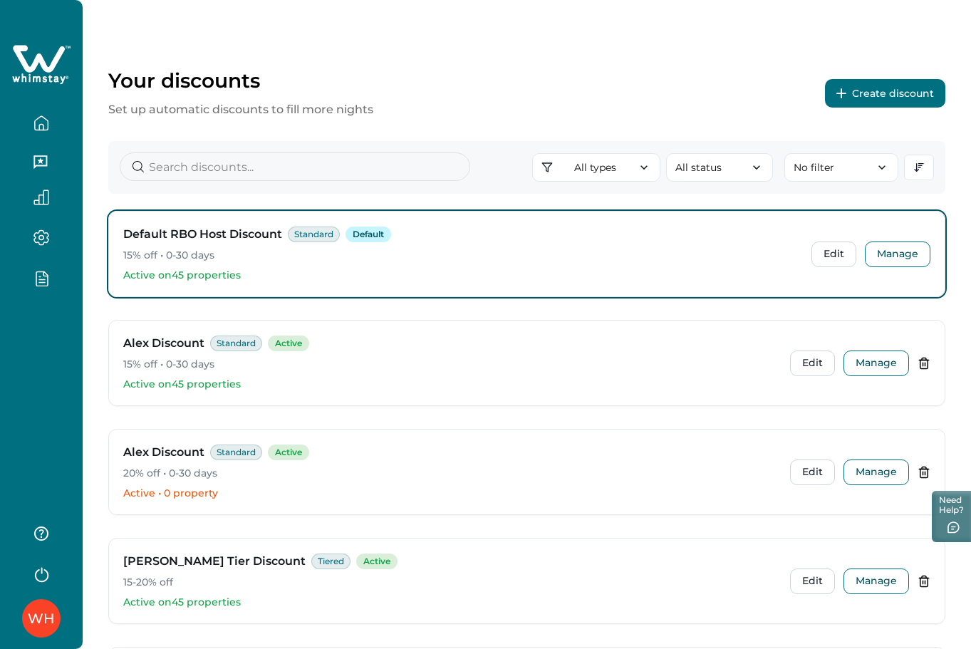
click at [814, 95] on button "Create discount" at bounding box center [885, 93] width 120 height 28
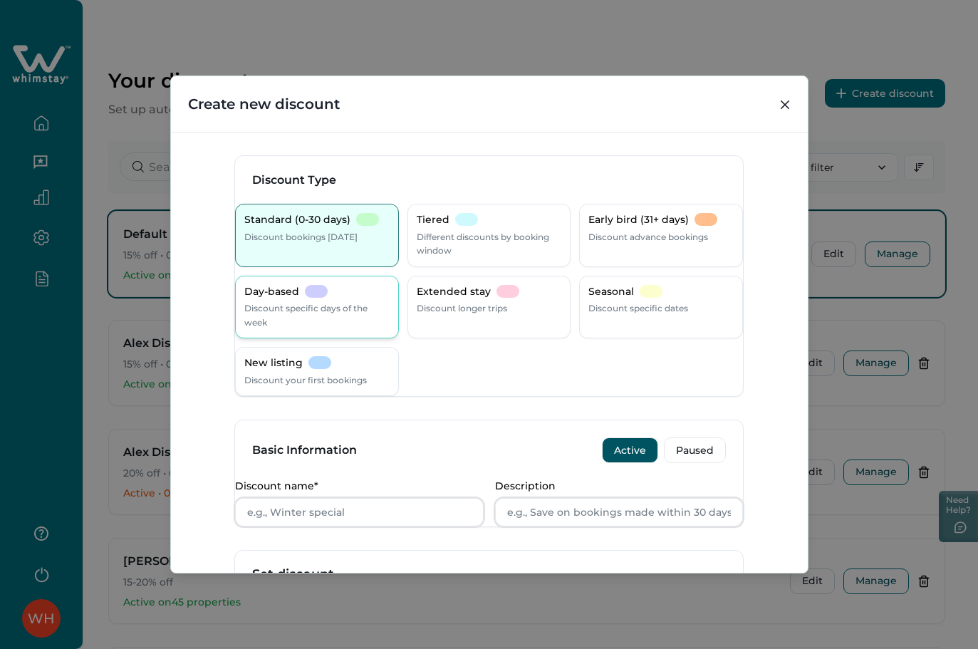
click at [275, 286] on p "Day-based" at bounding box center [271, 292] width 55 height 14
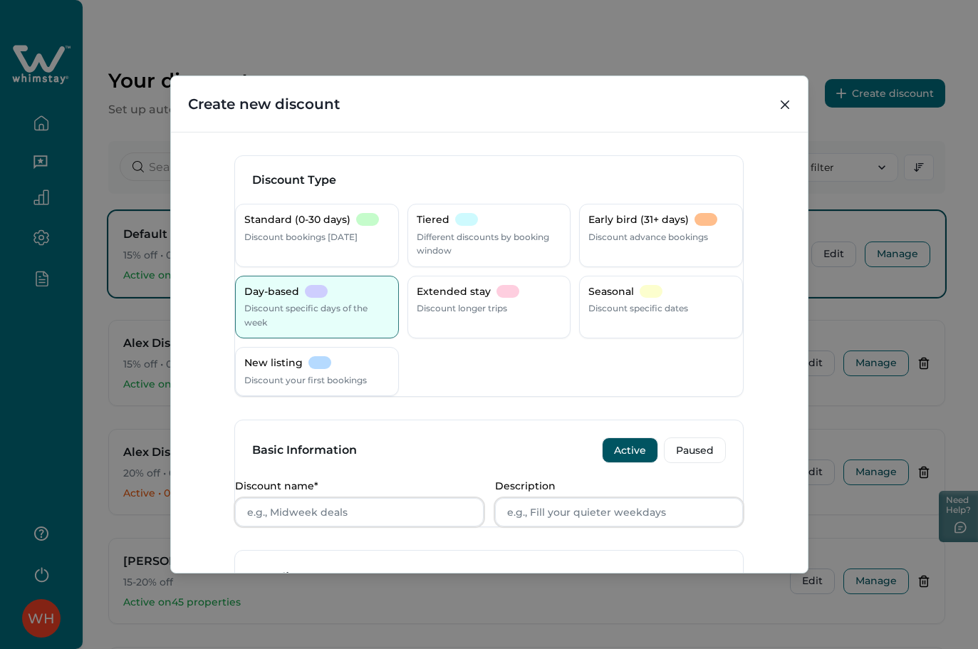
scroll to position [380, 0]
